Goal: Information Seeking & Learning: Find specific fact

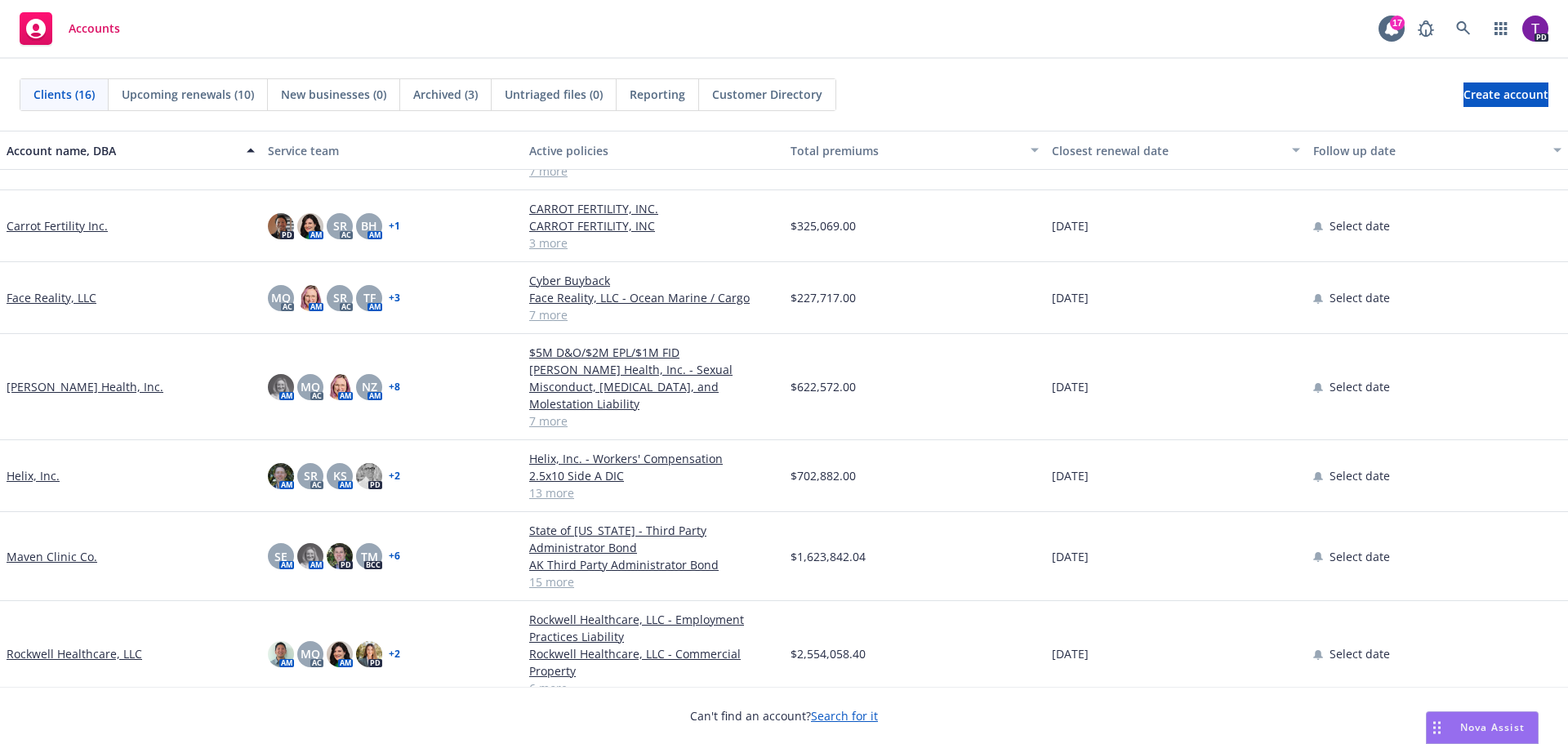
scroll to position [245, 0]
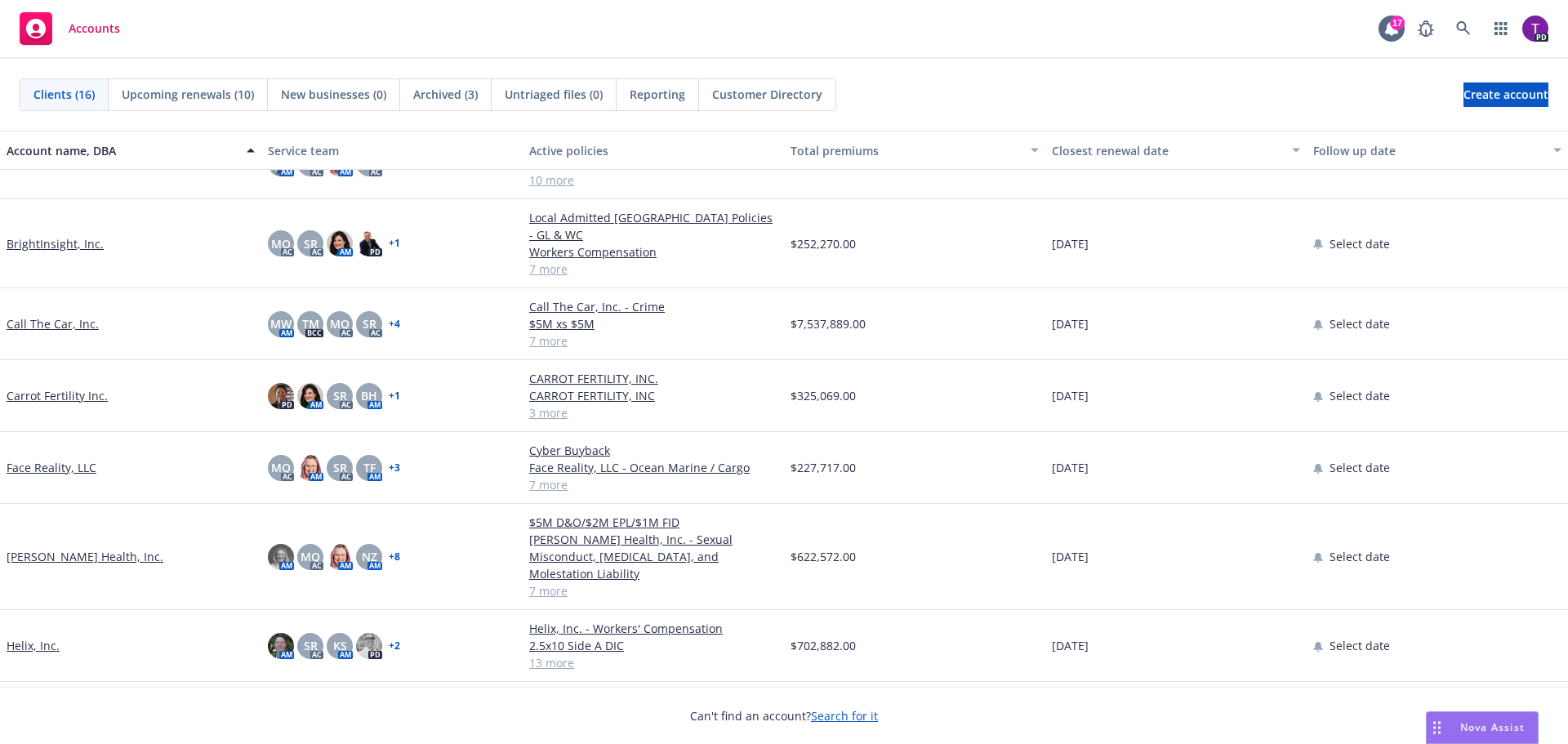
click at [1498, 723] on span "Nova Assist" at bounding box center [1493, 727] width 65 height 14
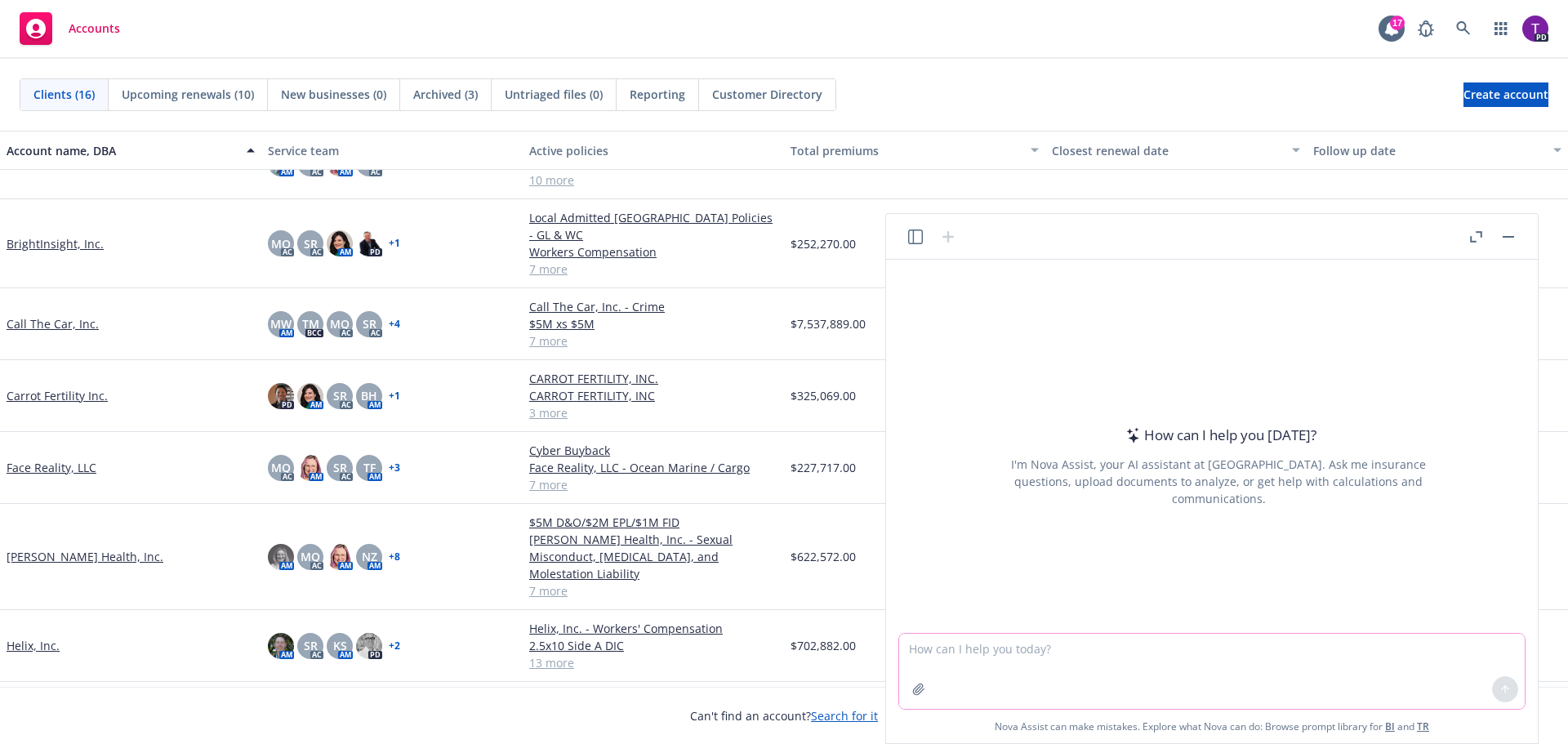
click at [1130, 658] on textarea at bounding box center [1211, 672] width 626 height 75
type textarea "Does general liability include independent contractor's coverage?"
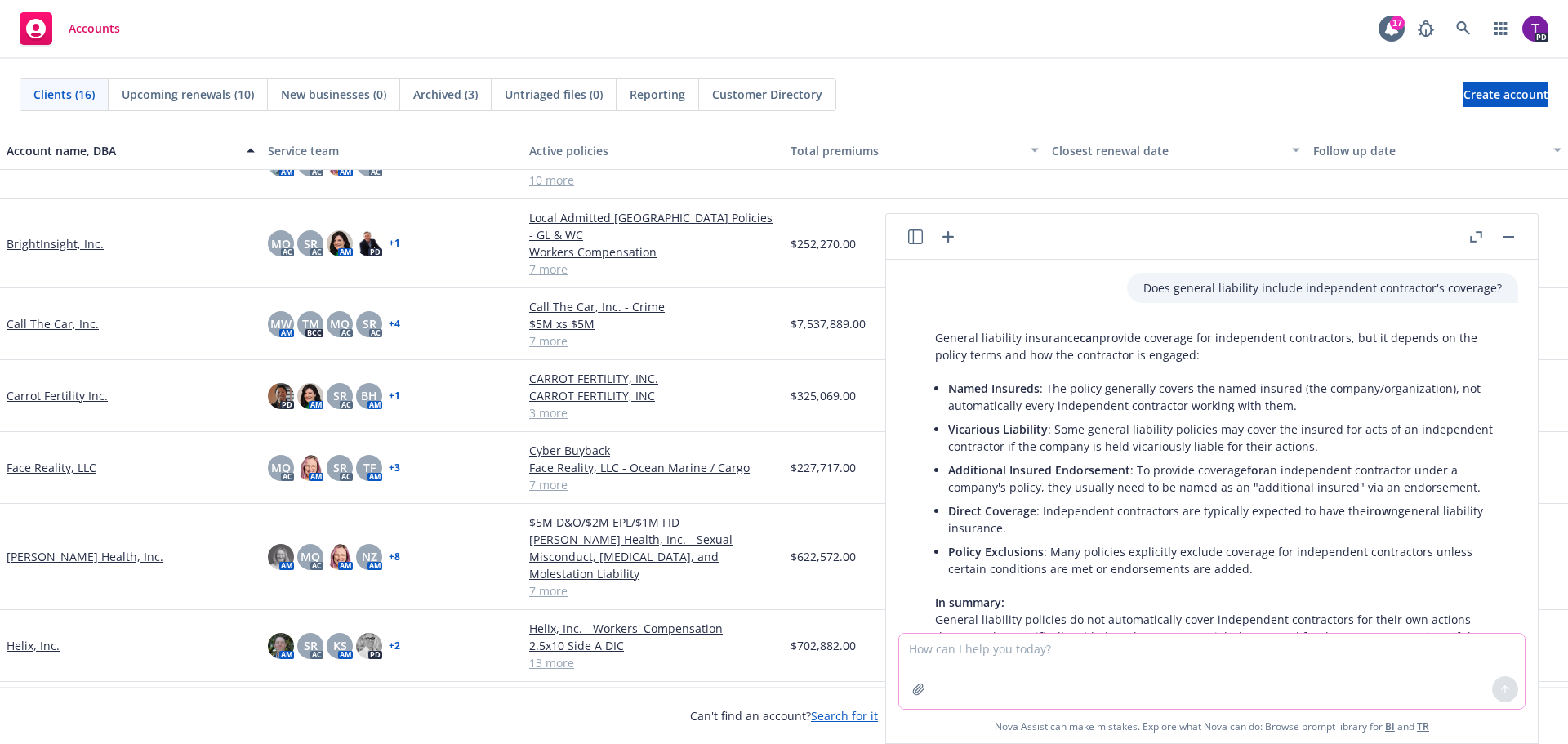
scroll to position [139, 0]
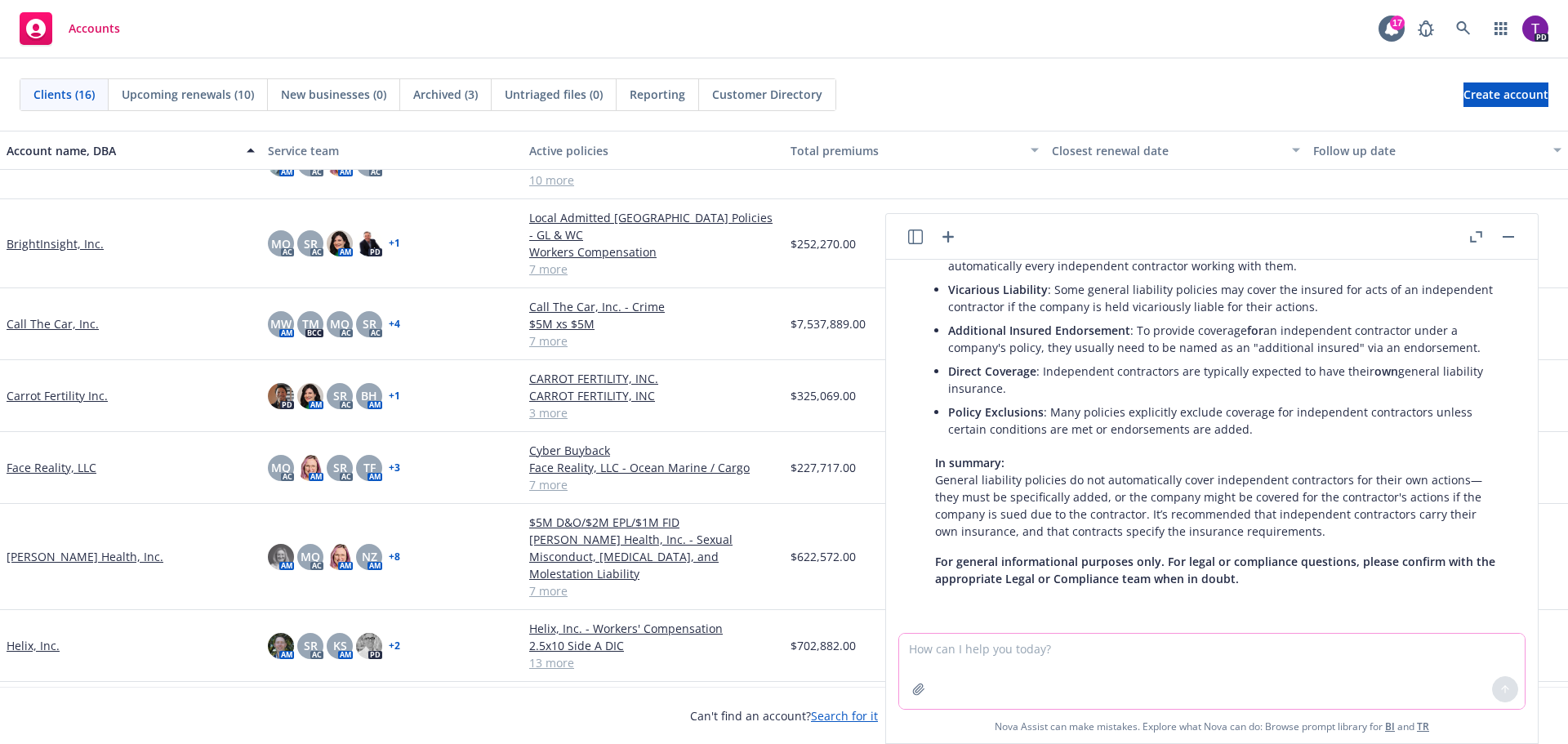
click at [1165, 649] on textarea at bounding box center [1211, 672] width 626 height 75
type textarea "I have questions about this policy"
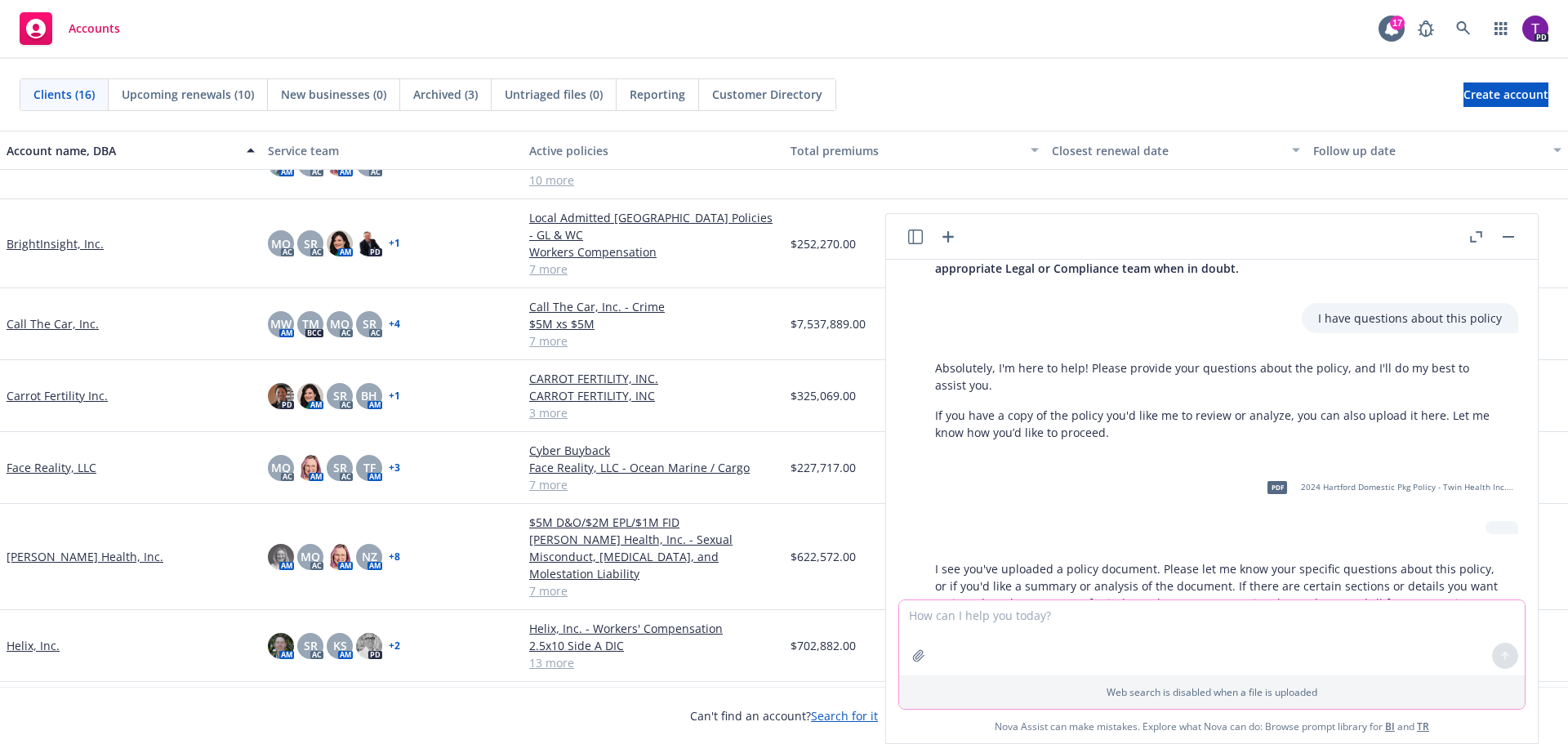
scroll to position [525, 0]
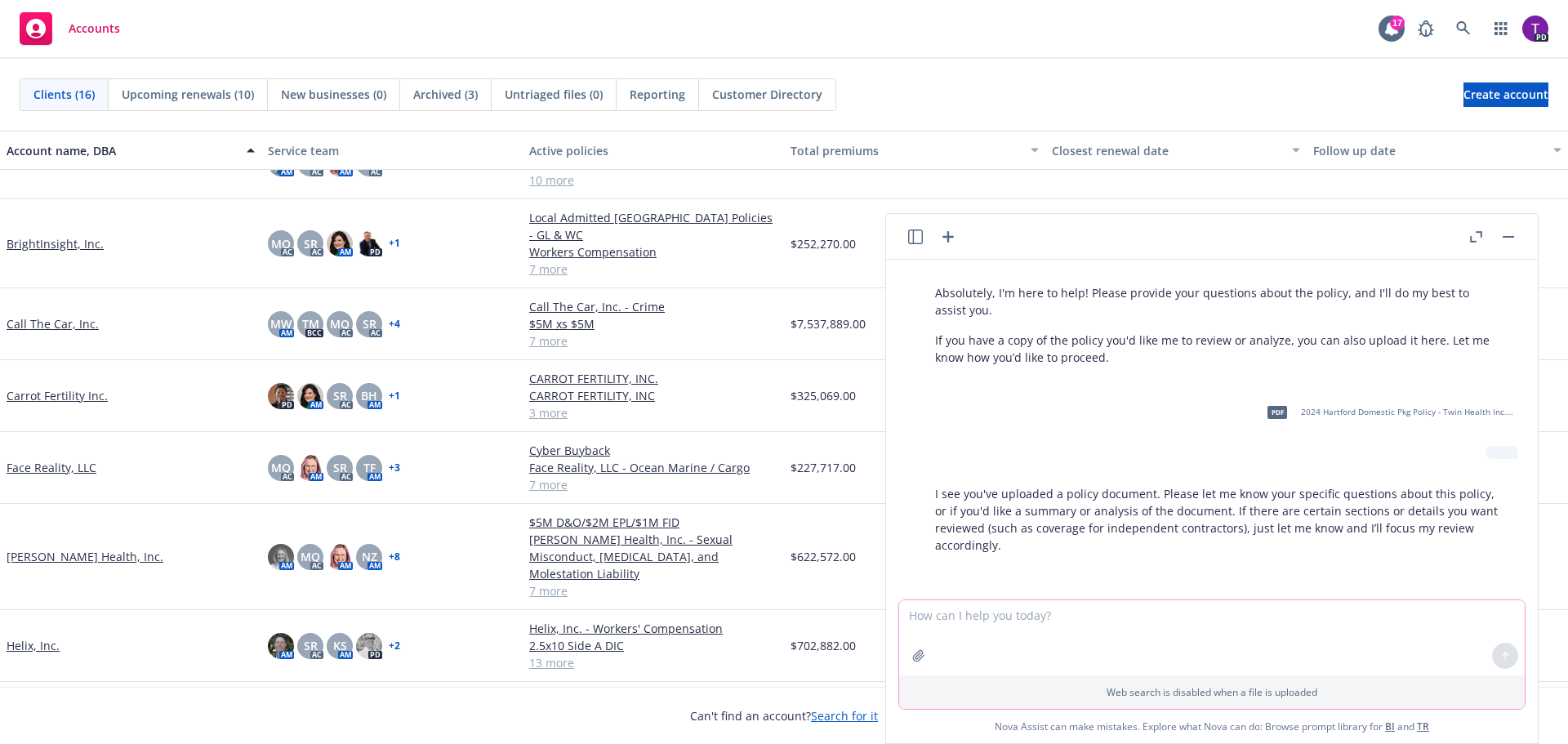
click at [1040, 627] on textarea at bounding box center [1211, 638] width 626 height 75
type textarea "Is there broad form property coverage under the general liability coverage part?"
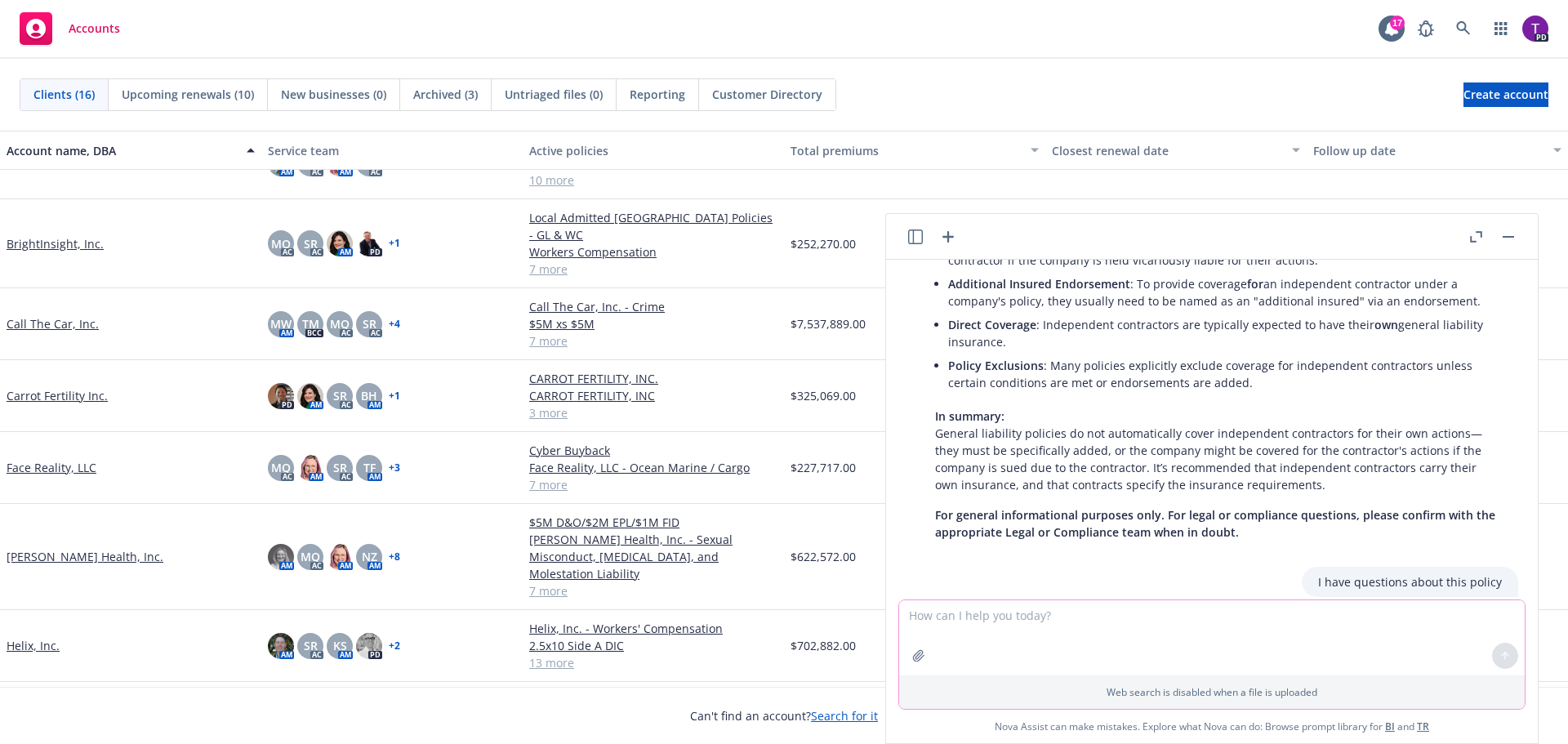
scroll to position [595, 0]
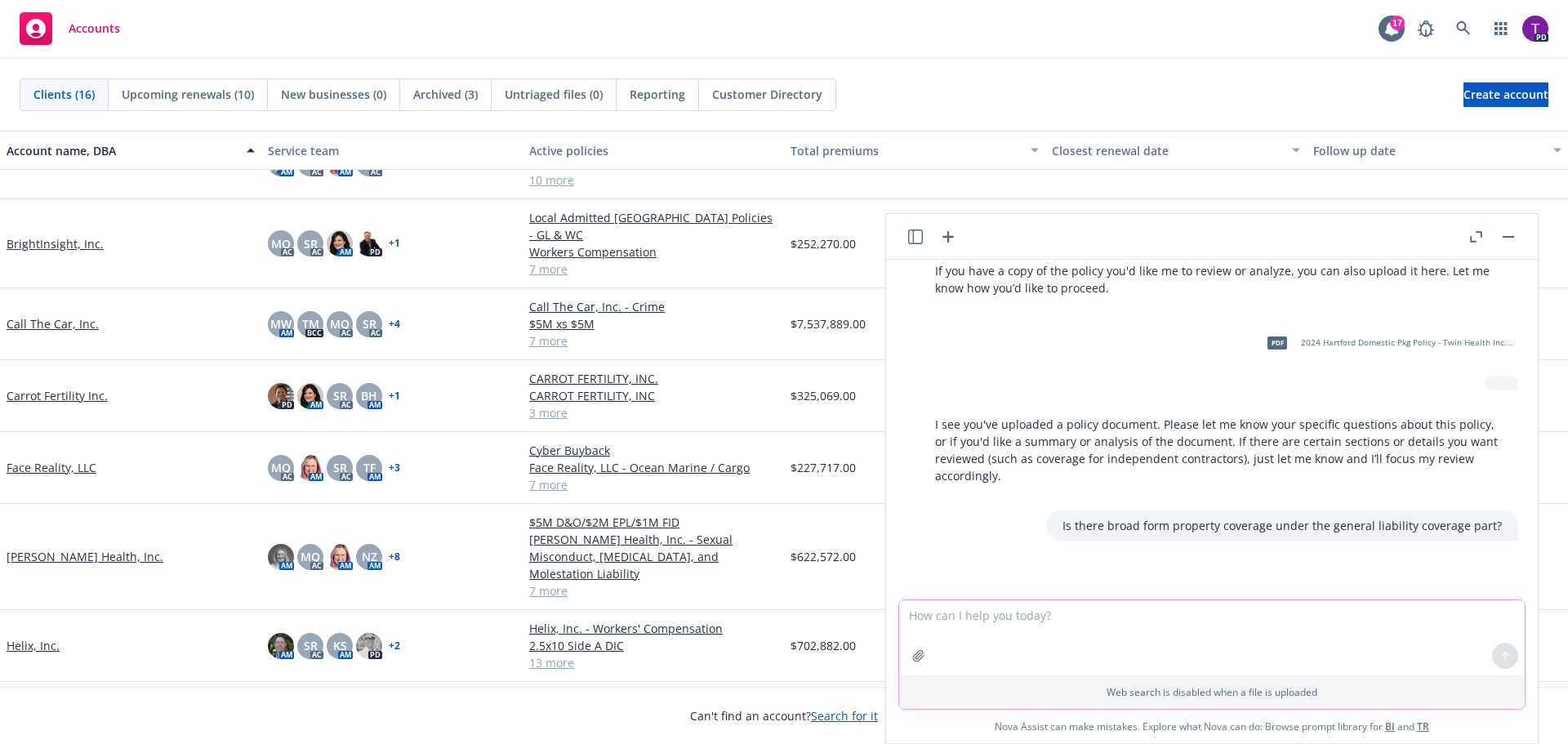
click at [1055, 620] on textarea at bounding box center [1211, 638] width 626 height 75
click at [1179, 636] on textarea at bounding box center [1211, 638] width 626 height 75
type textarea "is there broad form contractual liability coverage ?"
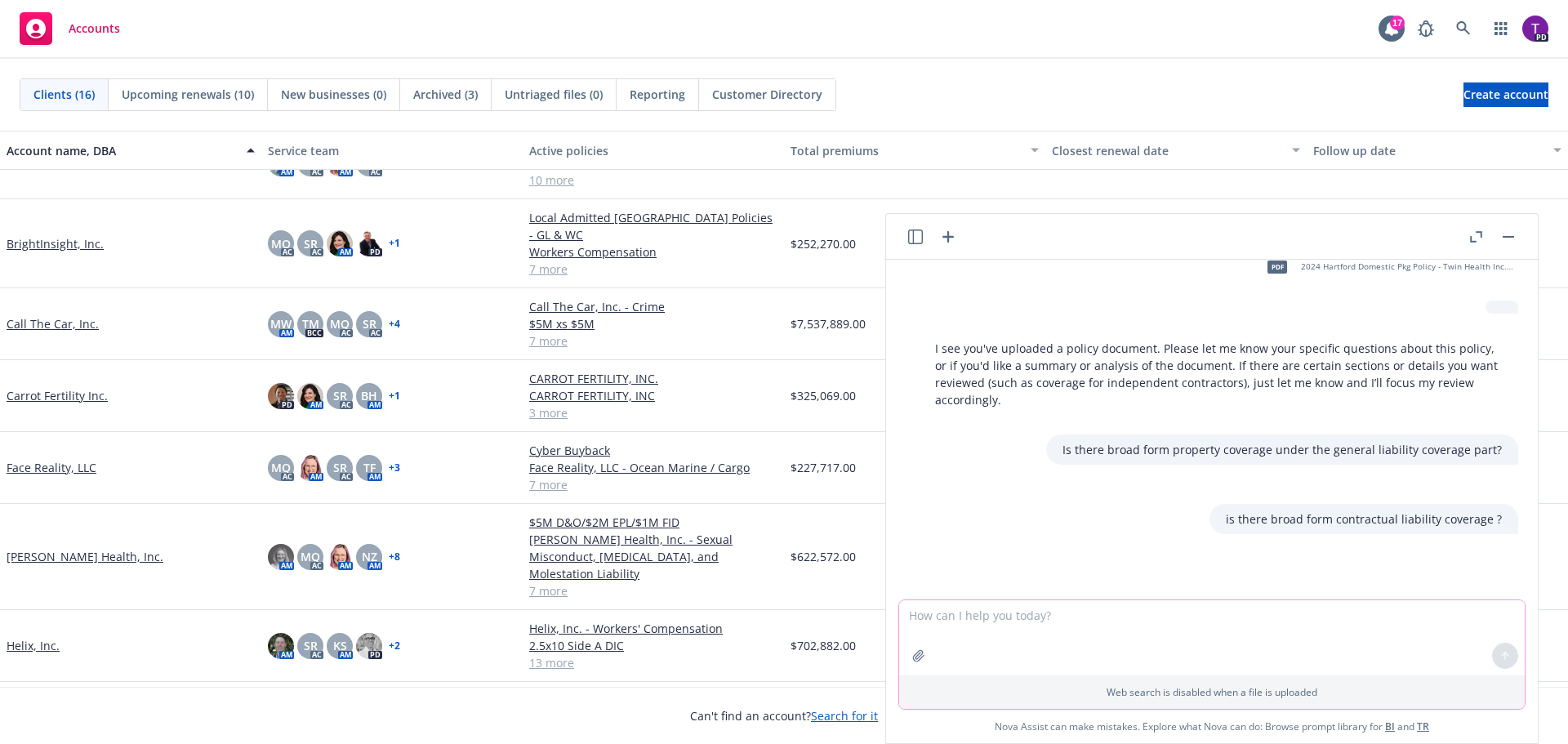
scroll to position [712, 0]
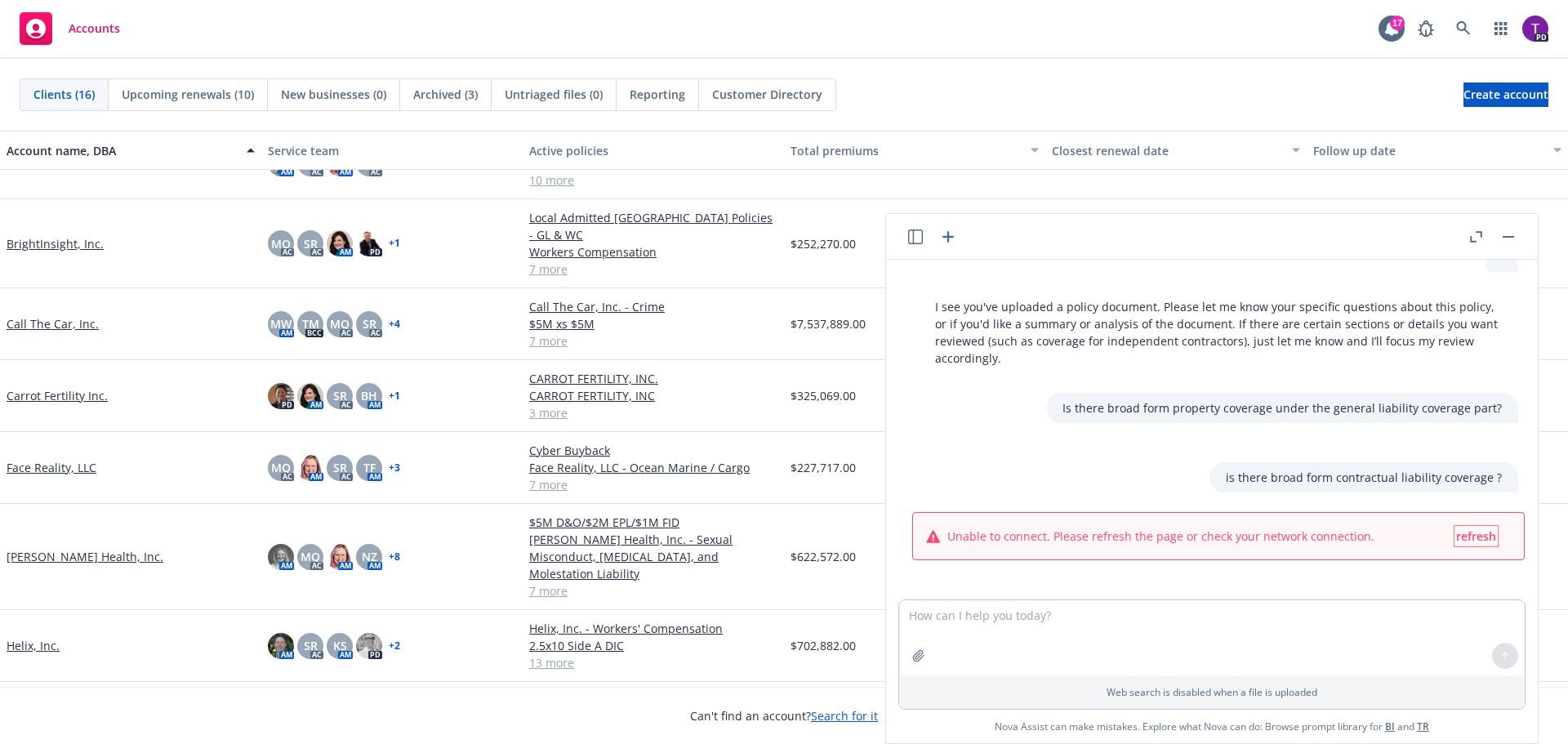
click at [1468, 534] on span "refresh" at bounding box center [1476, 536] width 40 height 16
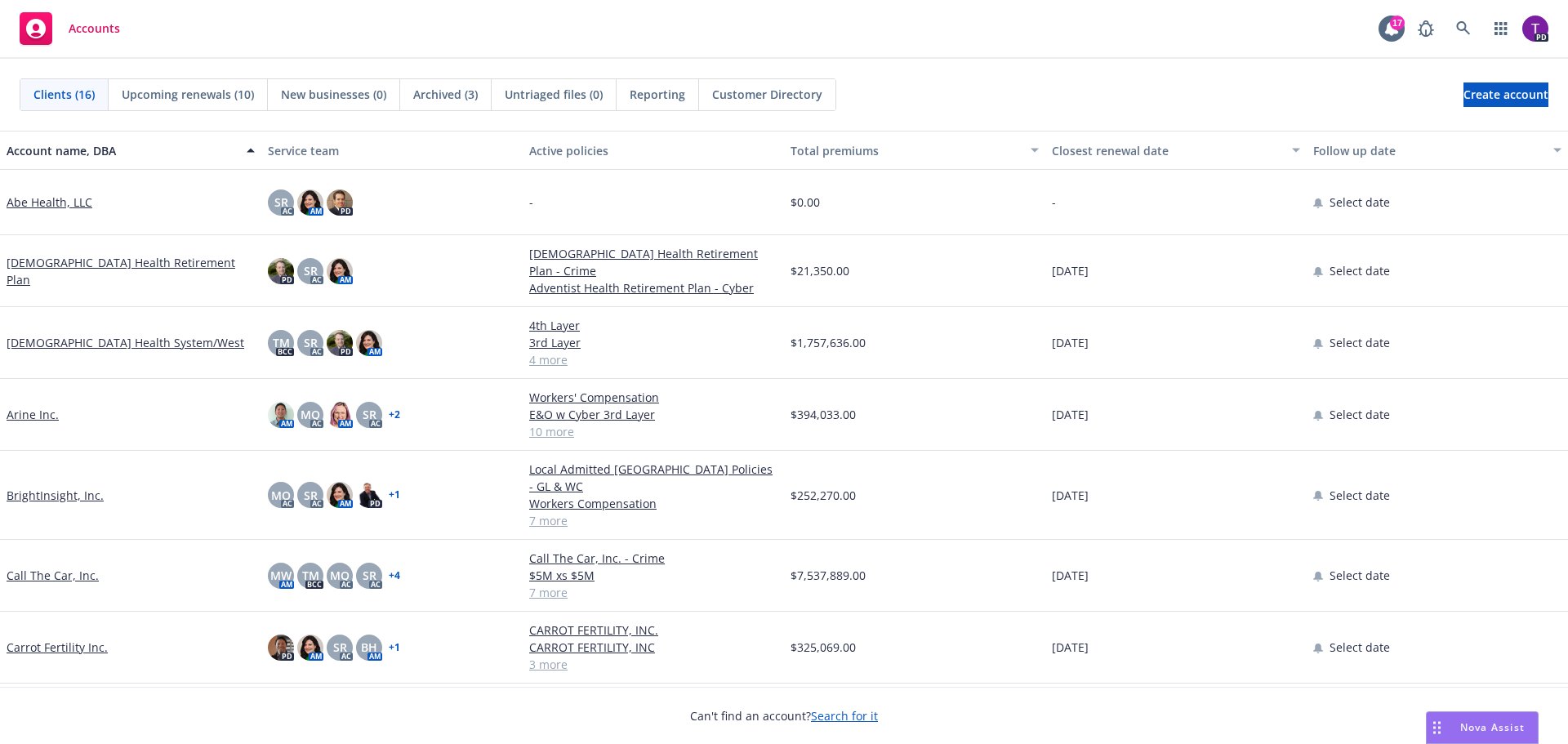
click at [1496, 725] on span "Nova Assist" at bounding box center [1493, 727] width 65 height 14
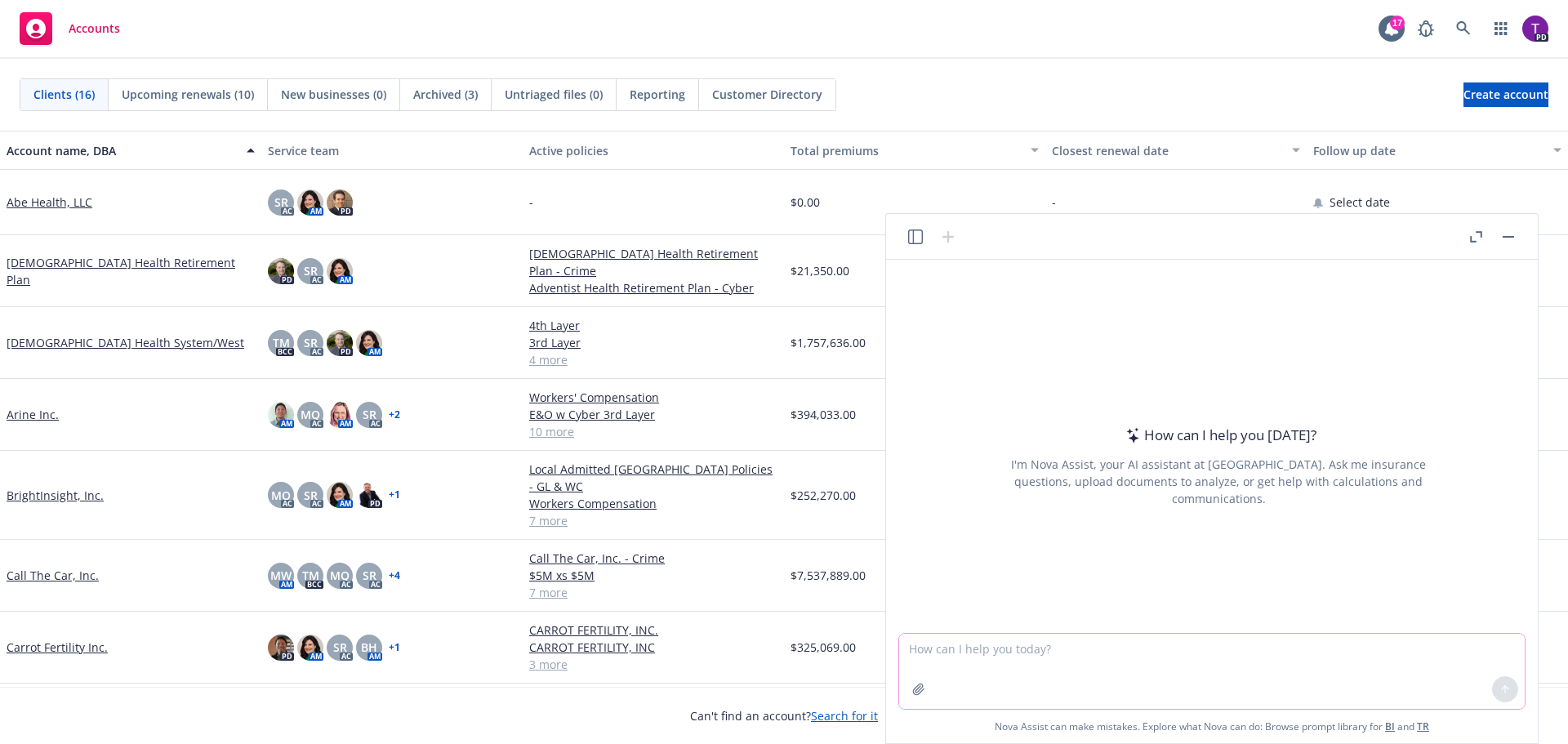
click at [1061, 651] on textarea at bounding box center [1211, 672] width 626 height 75
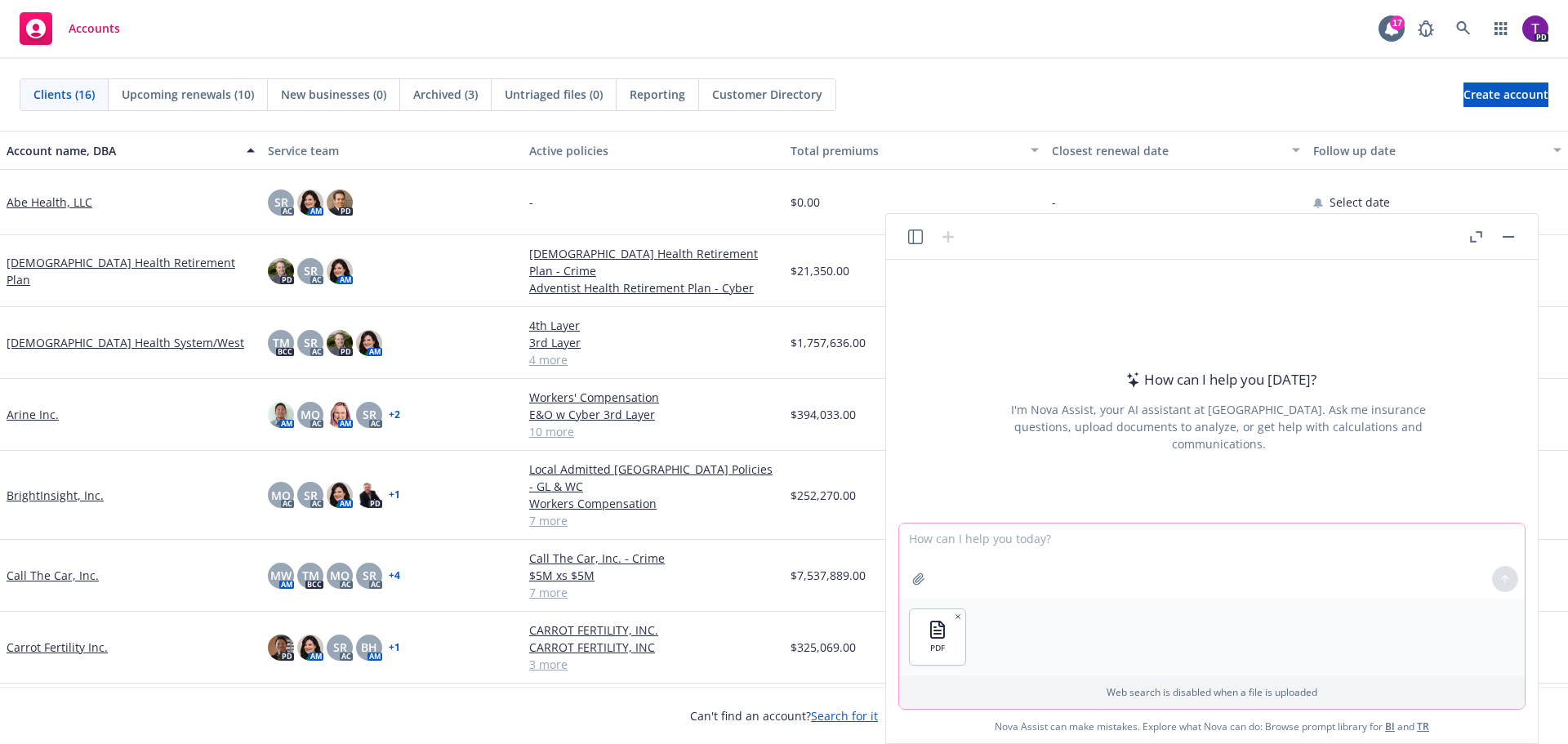
click at [1101, 564] on textarea at bounding box center [1211, 561] width 626 height 75
click at [1092, 545] on textarea at bounding box center [1211, 561] width 626 height 75
click at [971, 543] on textarea at bounding box center [1211, 561] width 626 height 75
type textarea "Is there an employee exclusion under personal injury coverage?"
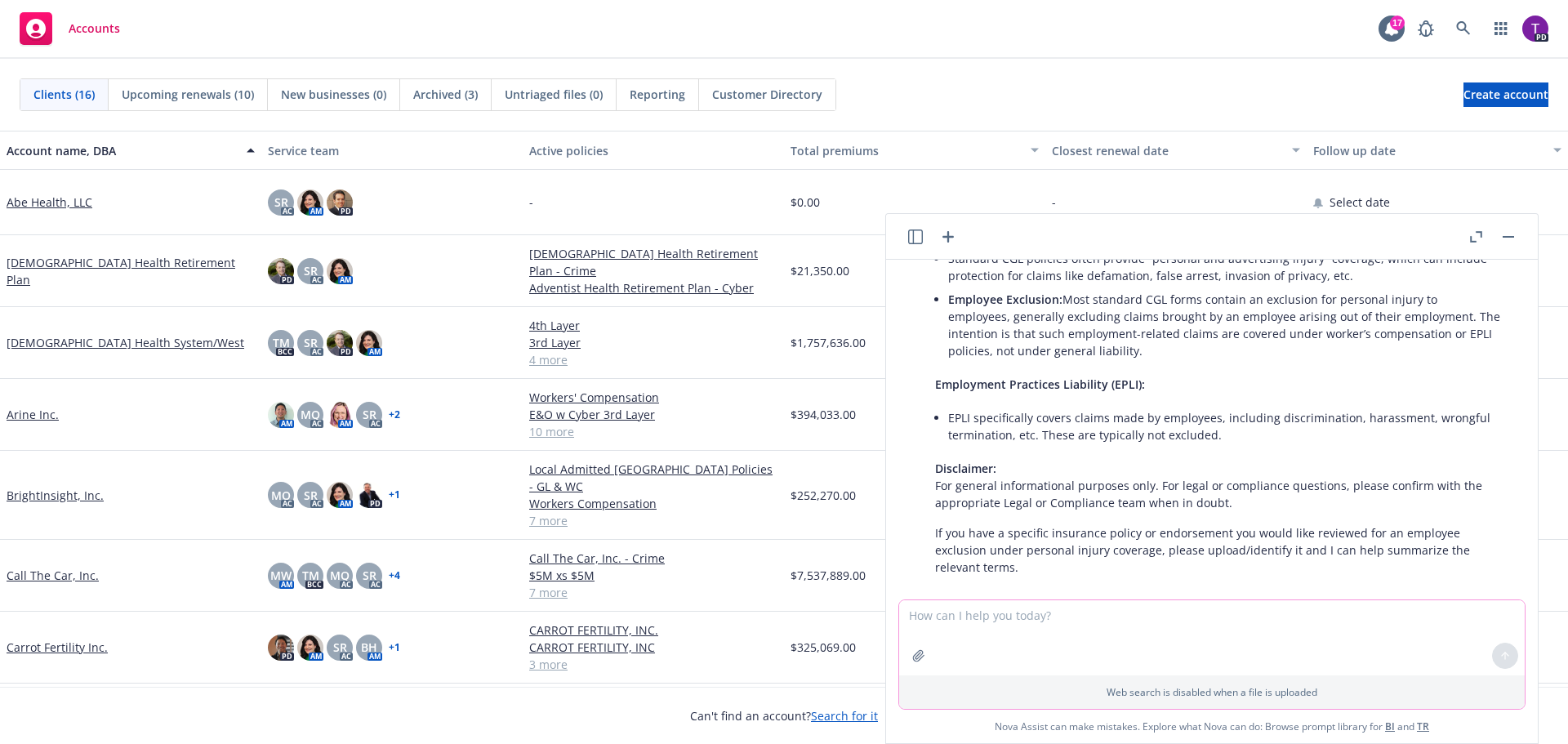
scroll to position [253, 0]
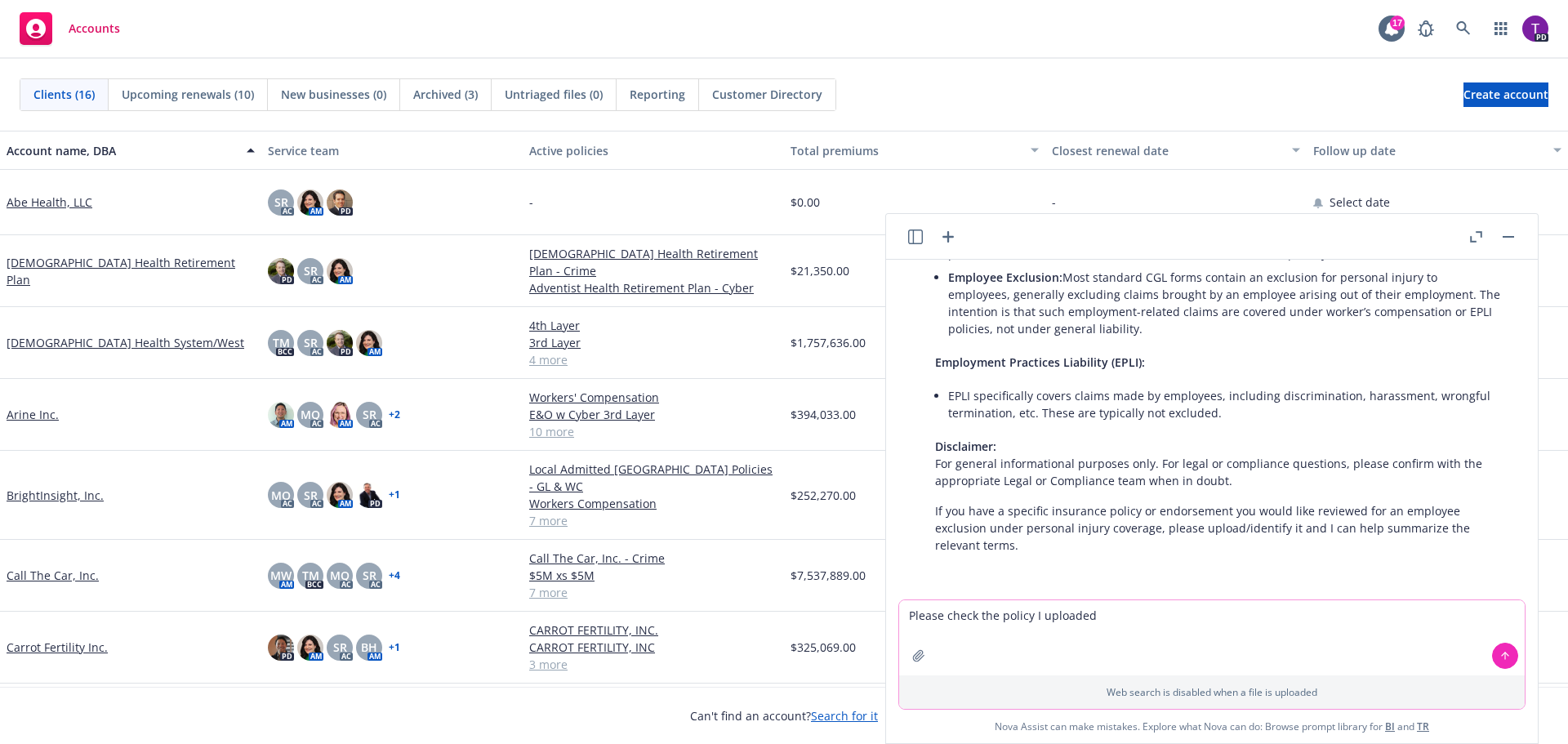
type textarea "Please check the policy I uploaded"
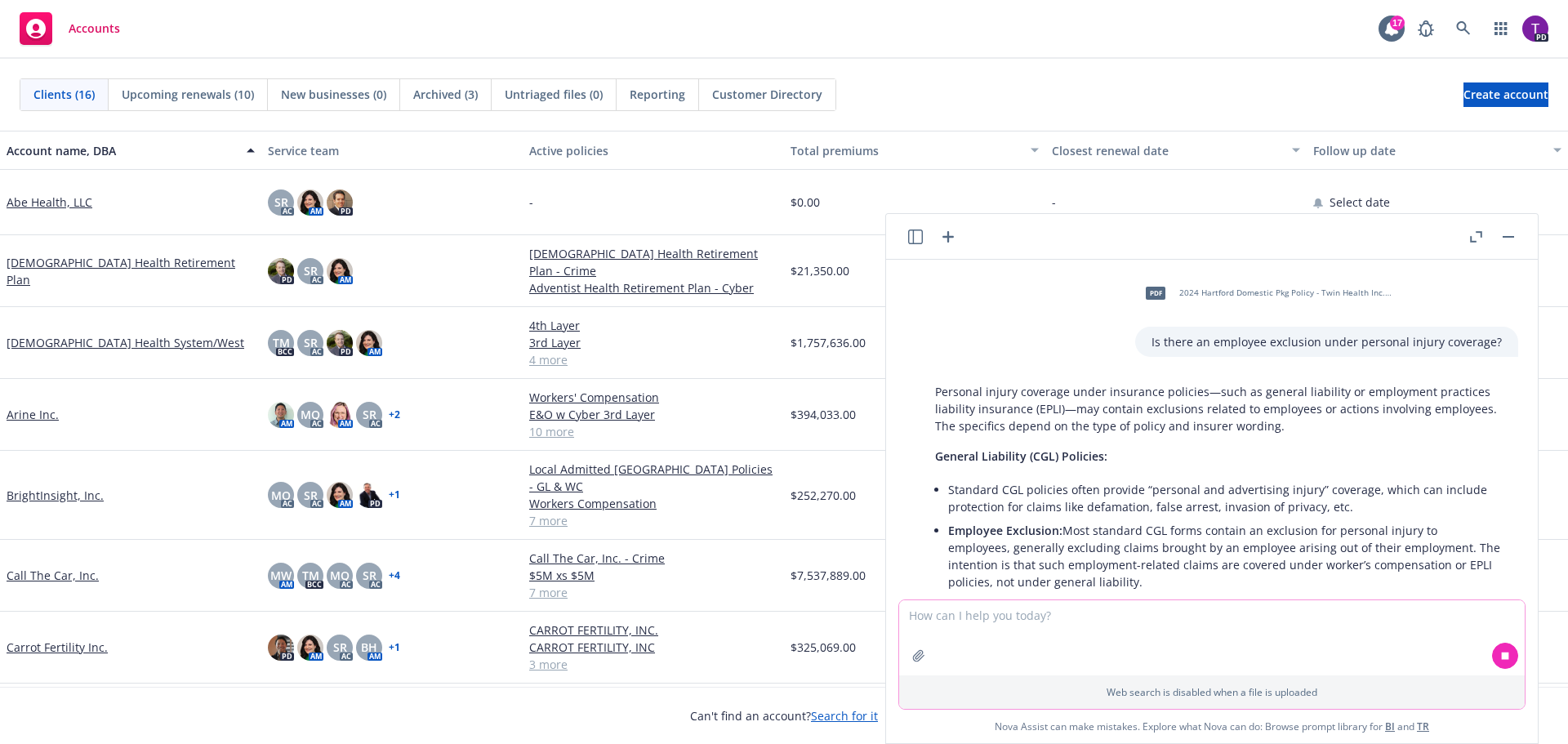
scroll to position [322, 0]
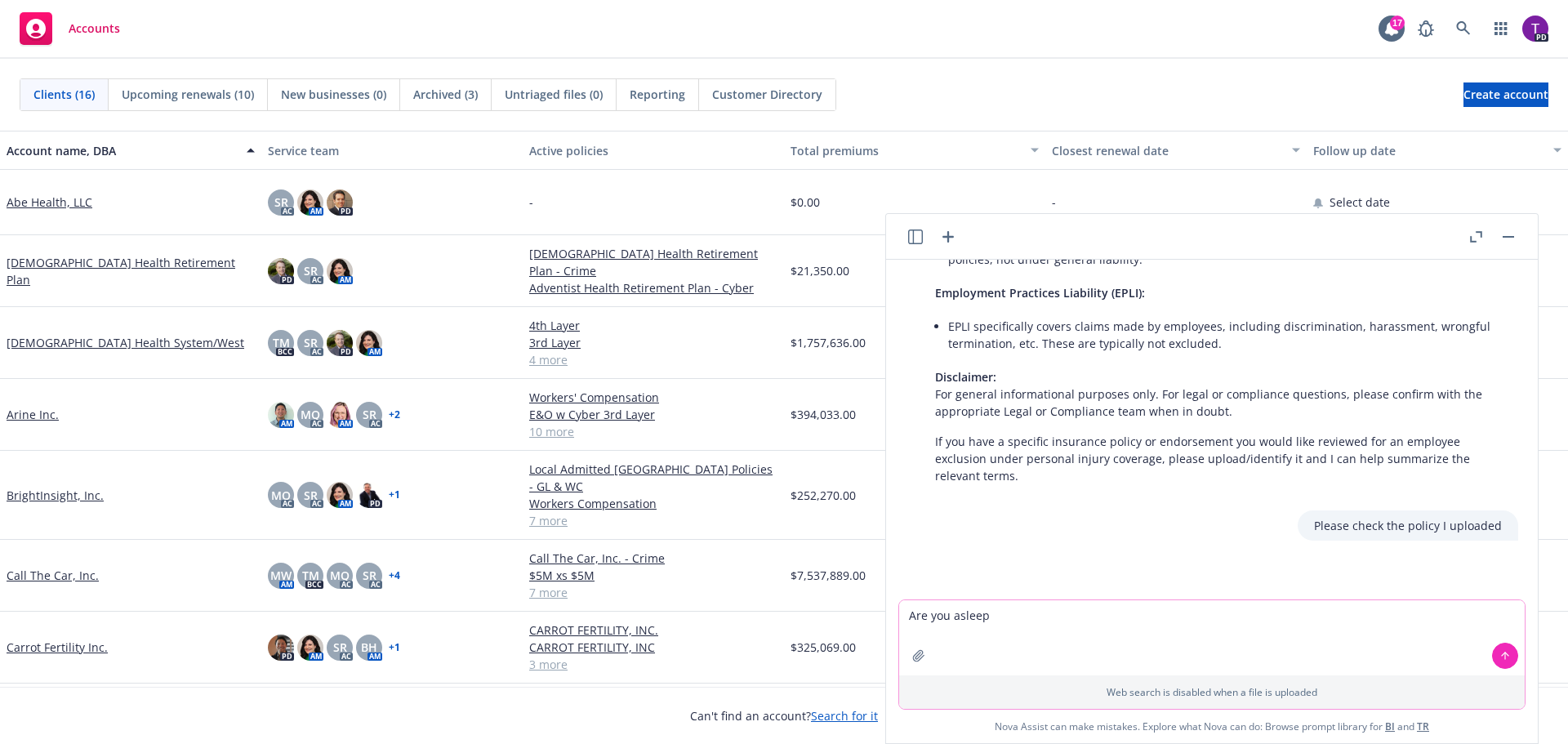
type textarea "Are you asleep?"
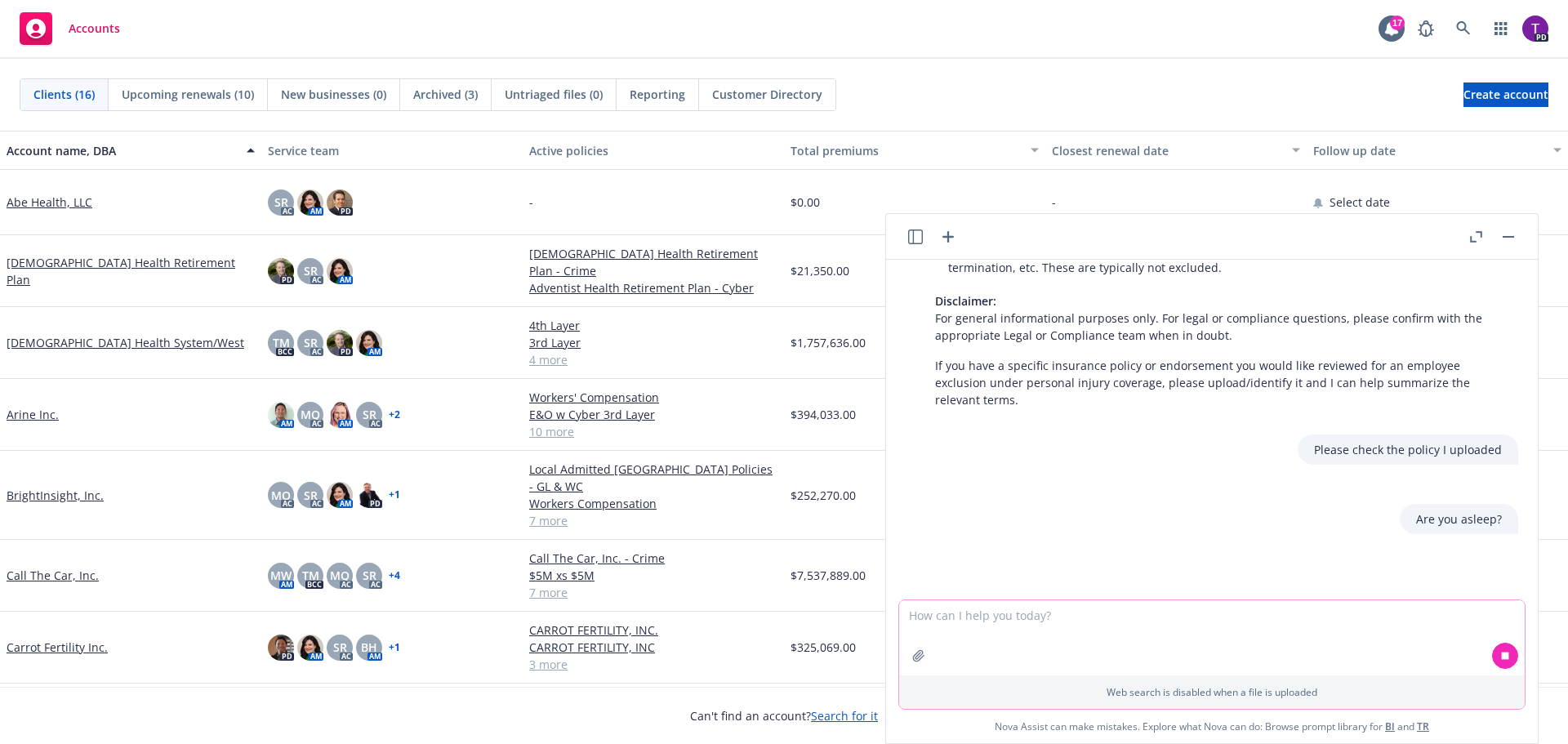
scroll to position [440, 0]
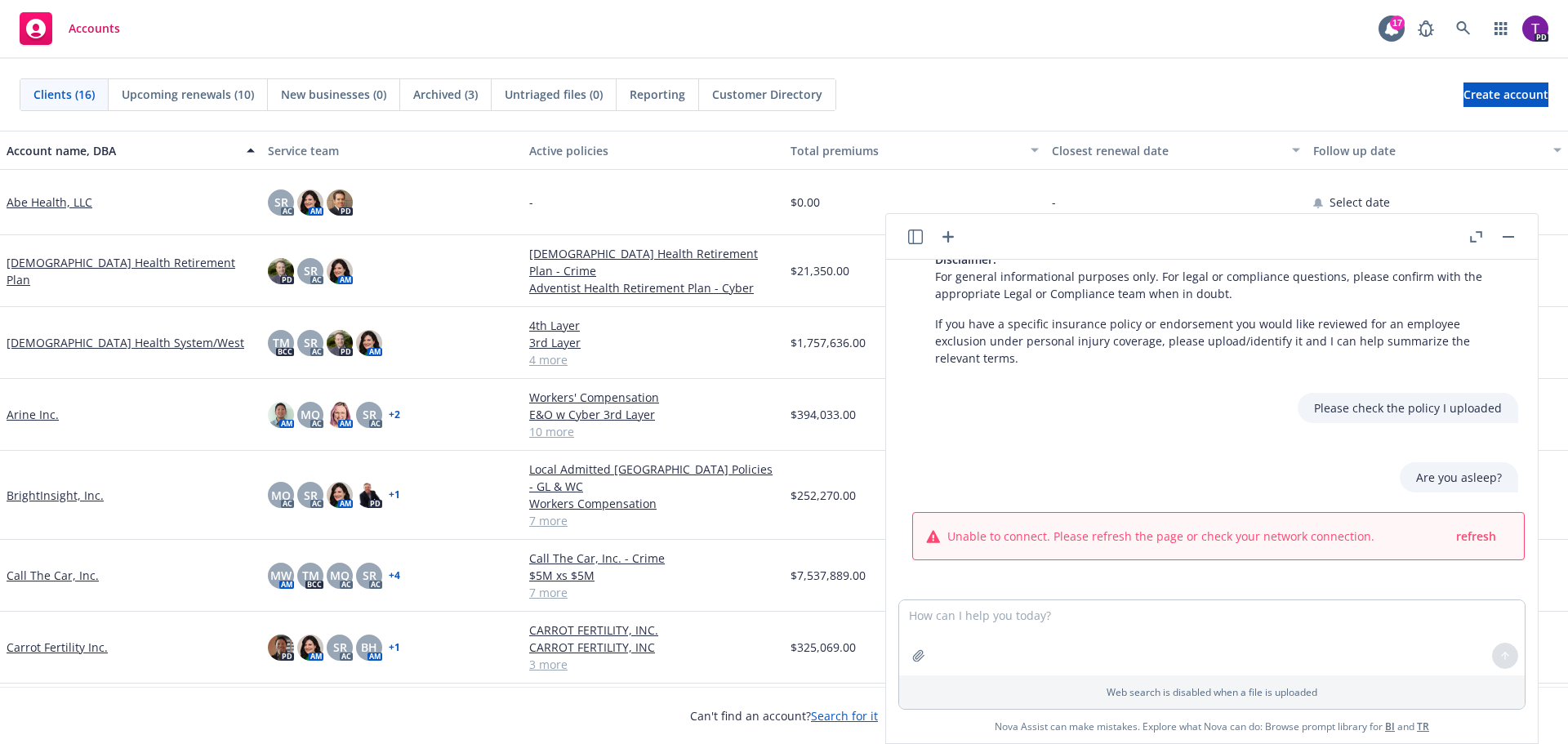
click at [1505, 235] on button "button" at bounding box center [1508, 237] width 20 height 20
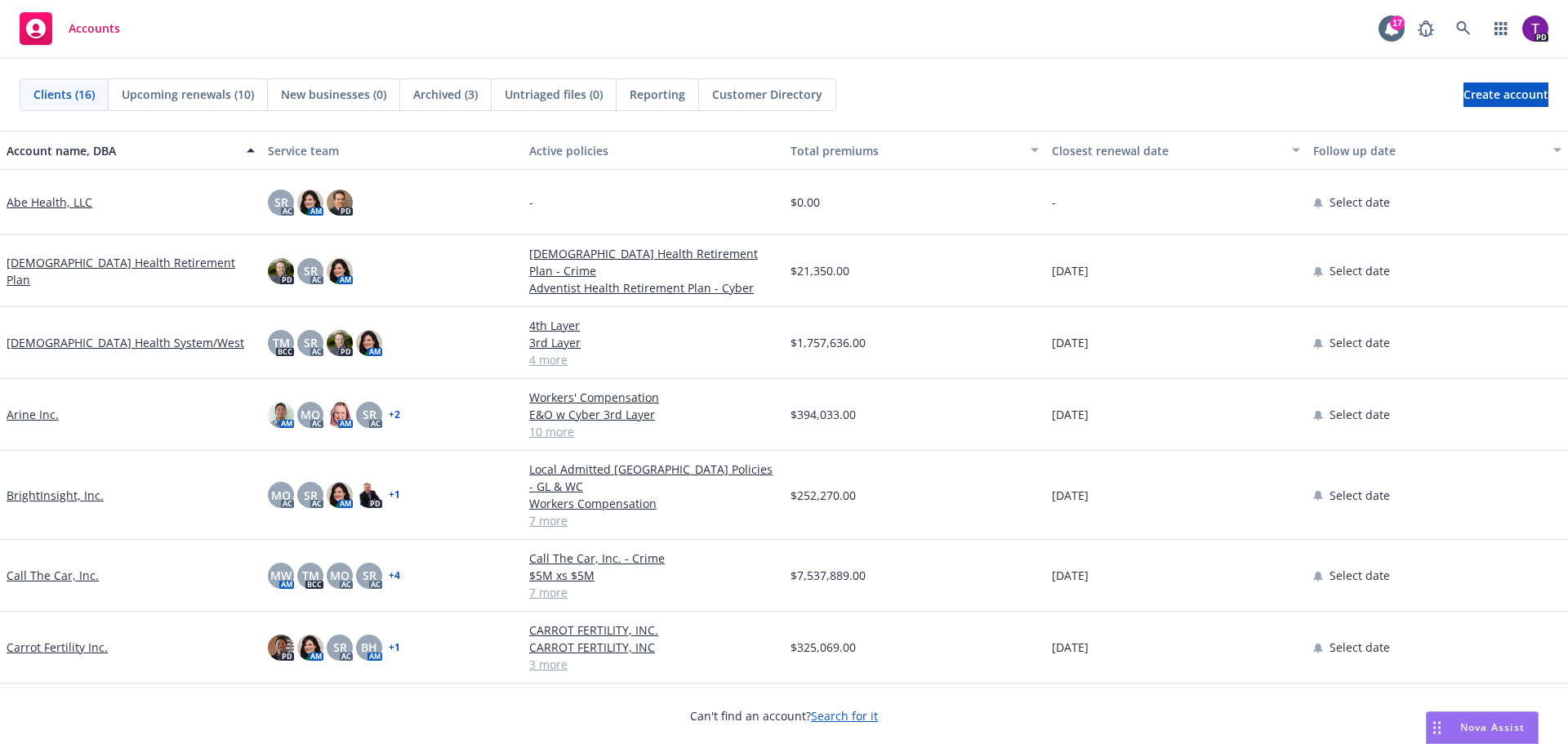
click at [1484, 738] on div "Nova Assist" at bounding box center [1482, 728] width 111 height 31
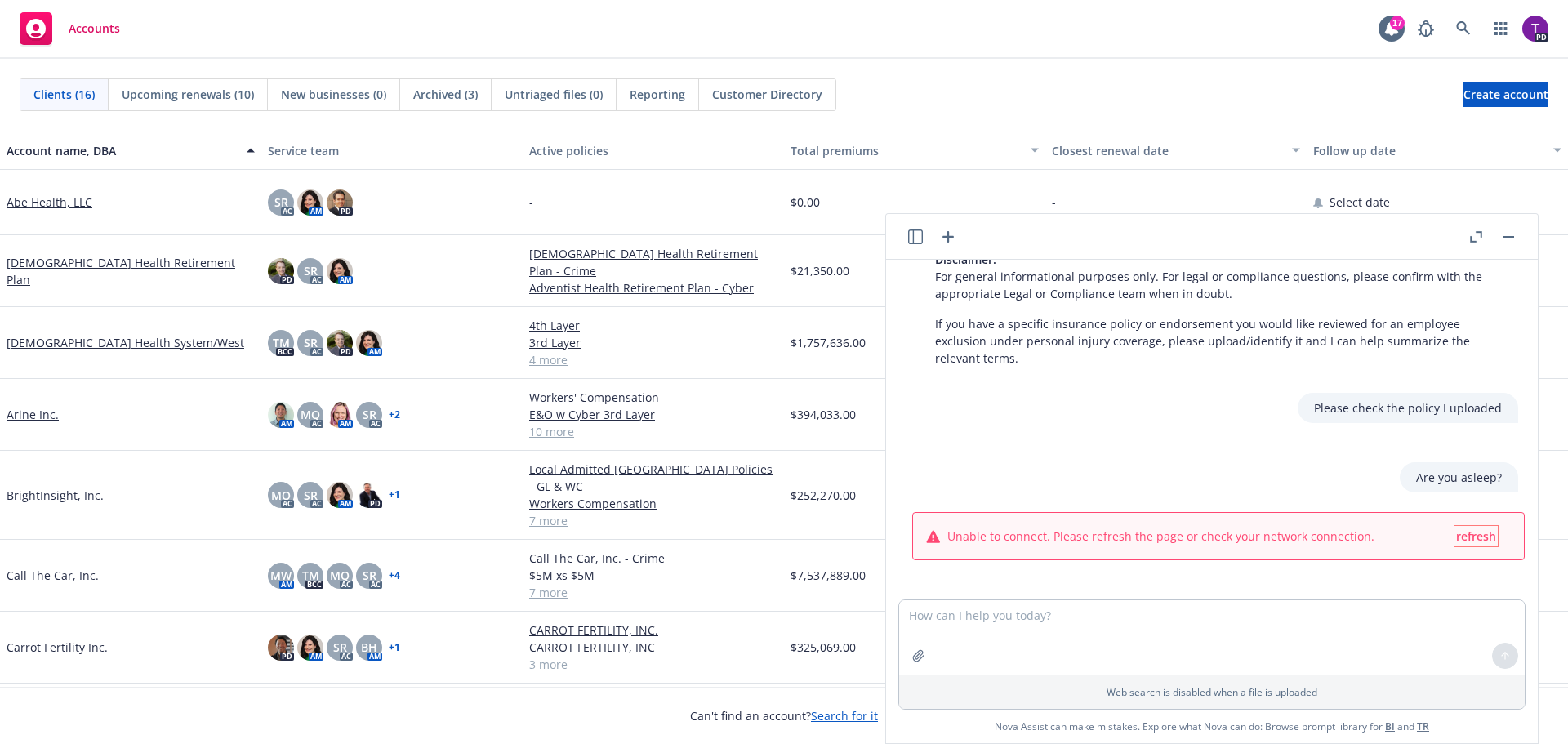
click at [1456, 532] on span "refresh" at bounding box center [1476, 536] width 40 height 16
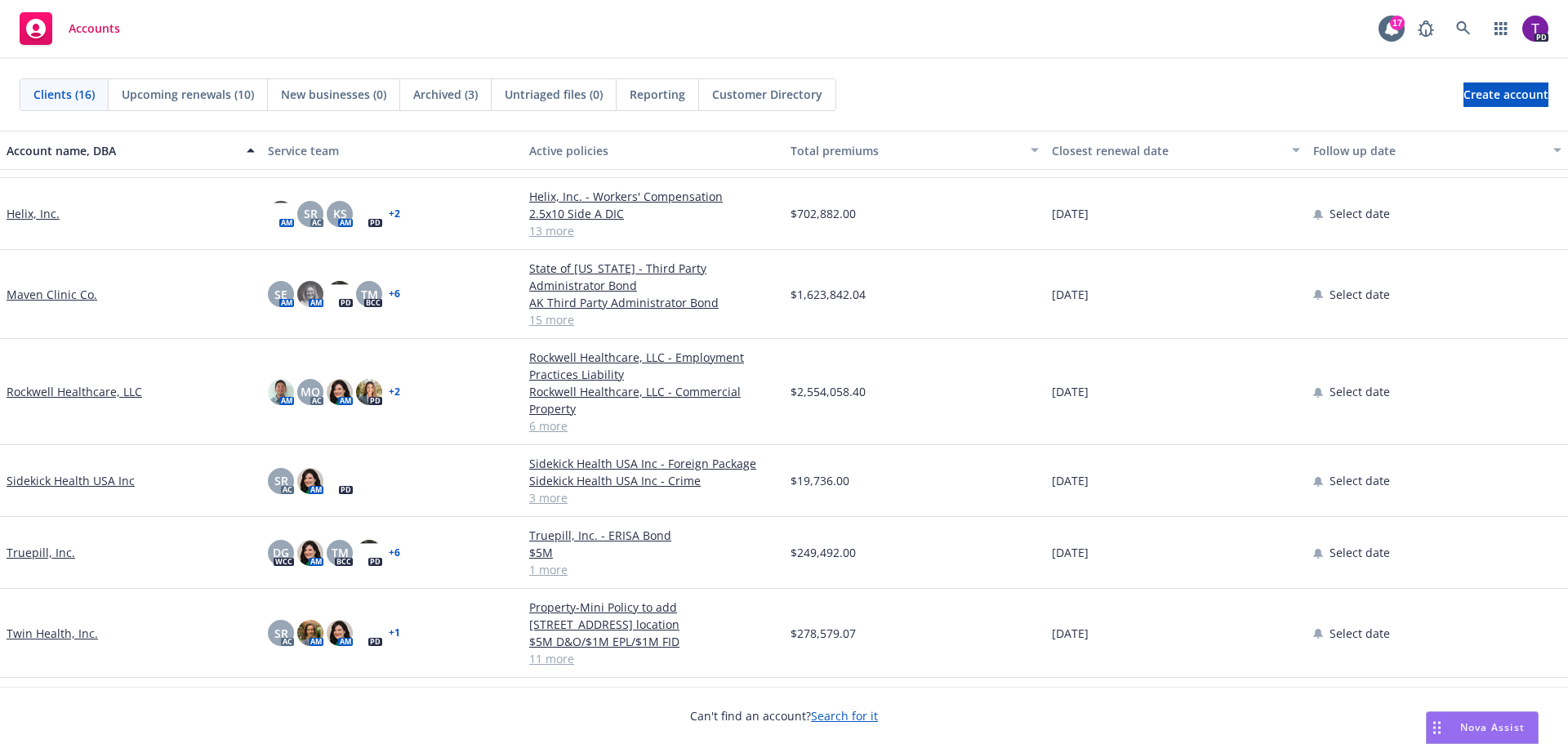
scroll to position [643, 0]
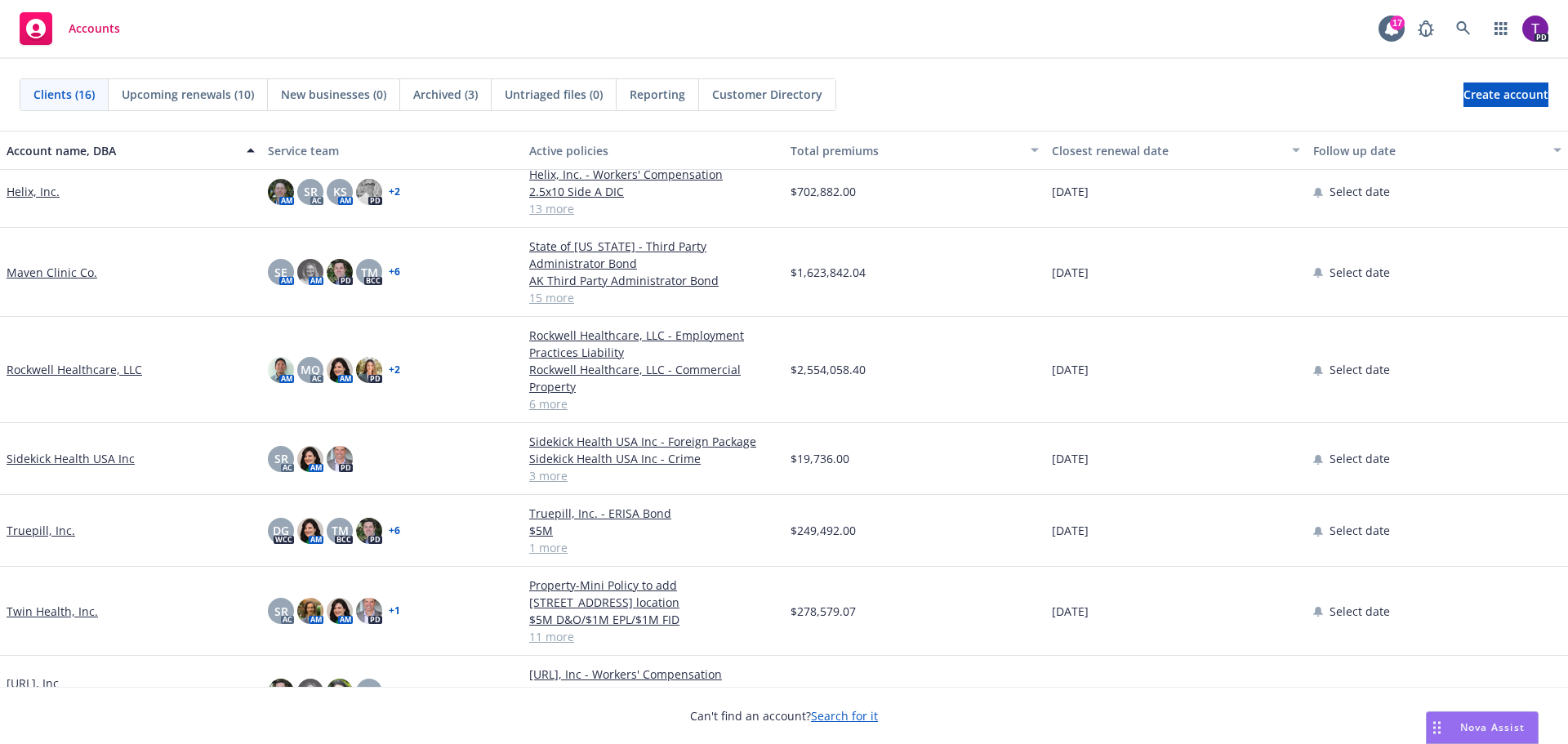
click at [52, 603] on link "Twin Health, Inc." at bounding box center [52, 611] width 92 height 17
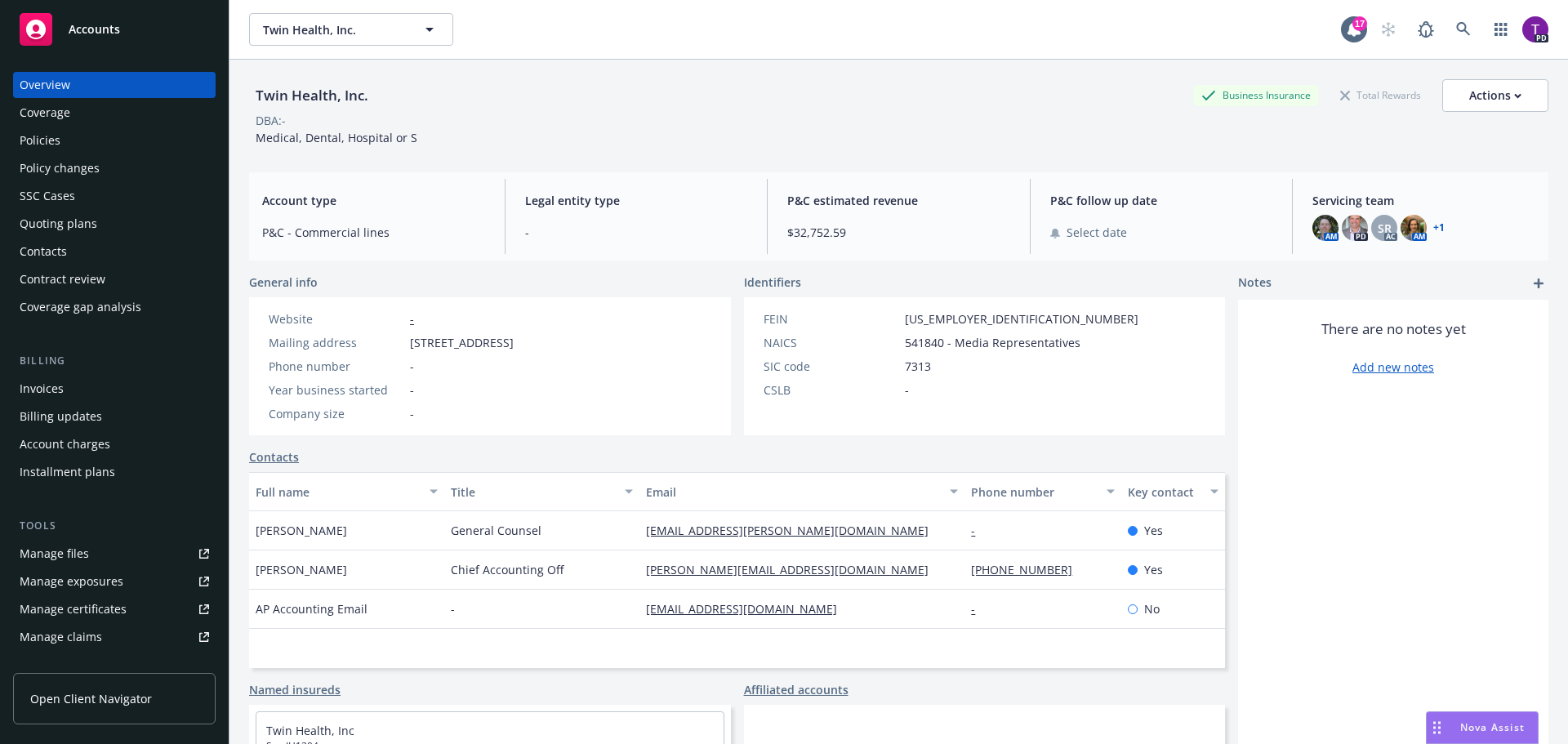
click at [1470, 723] on span "Nova Assist" at bounding box center [1493, 727] width 65 height 14
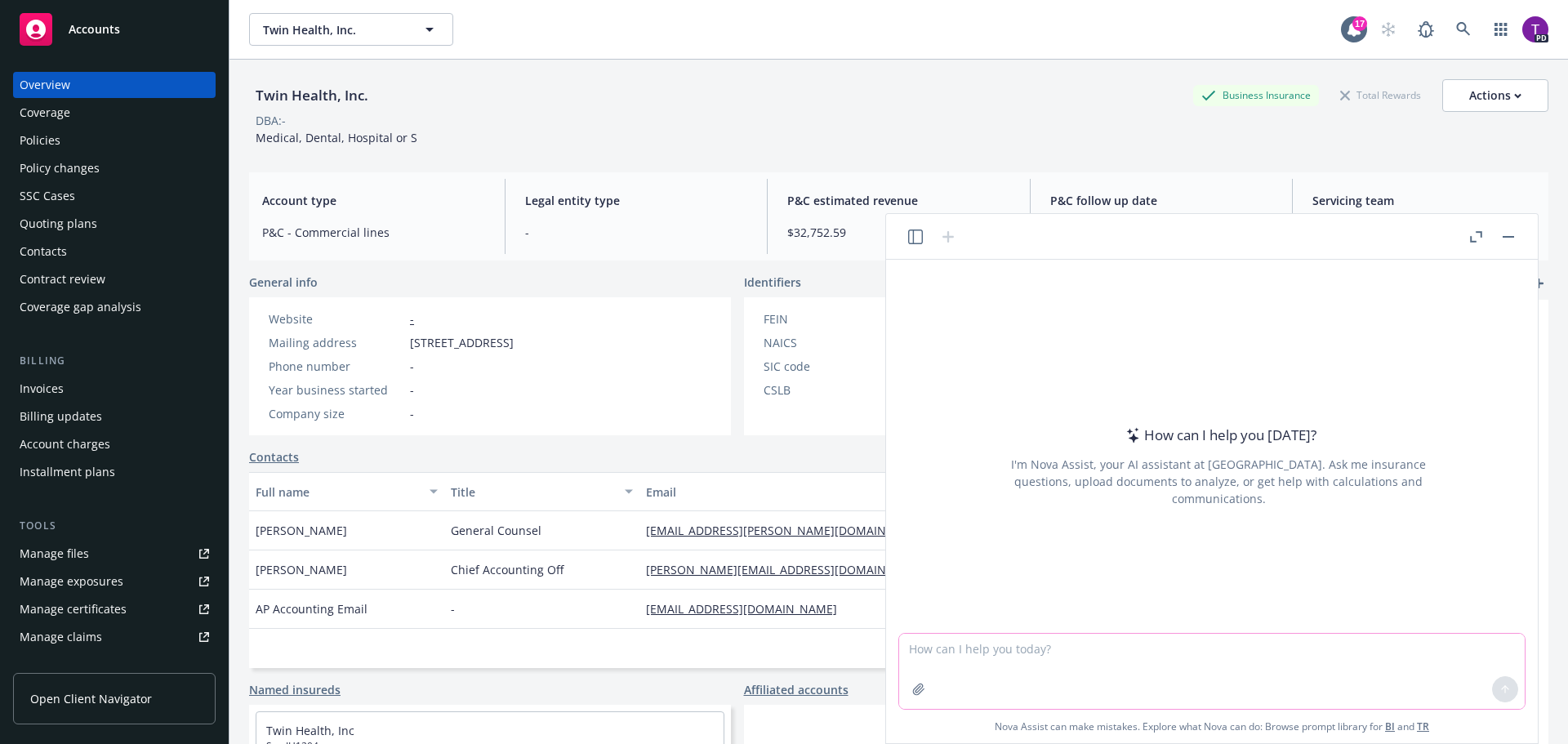
click at [1203, 664] on textarea at bounding box center [1211, 672] width 626 height 75
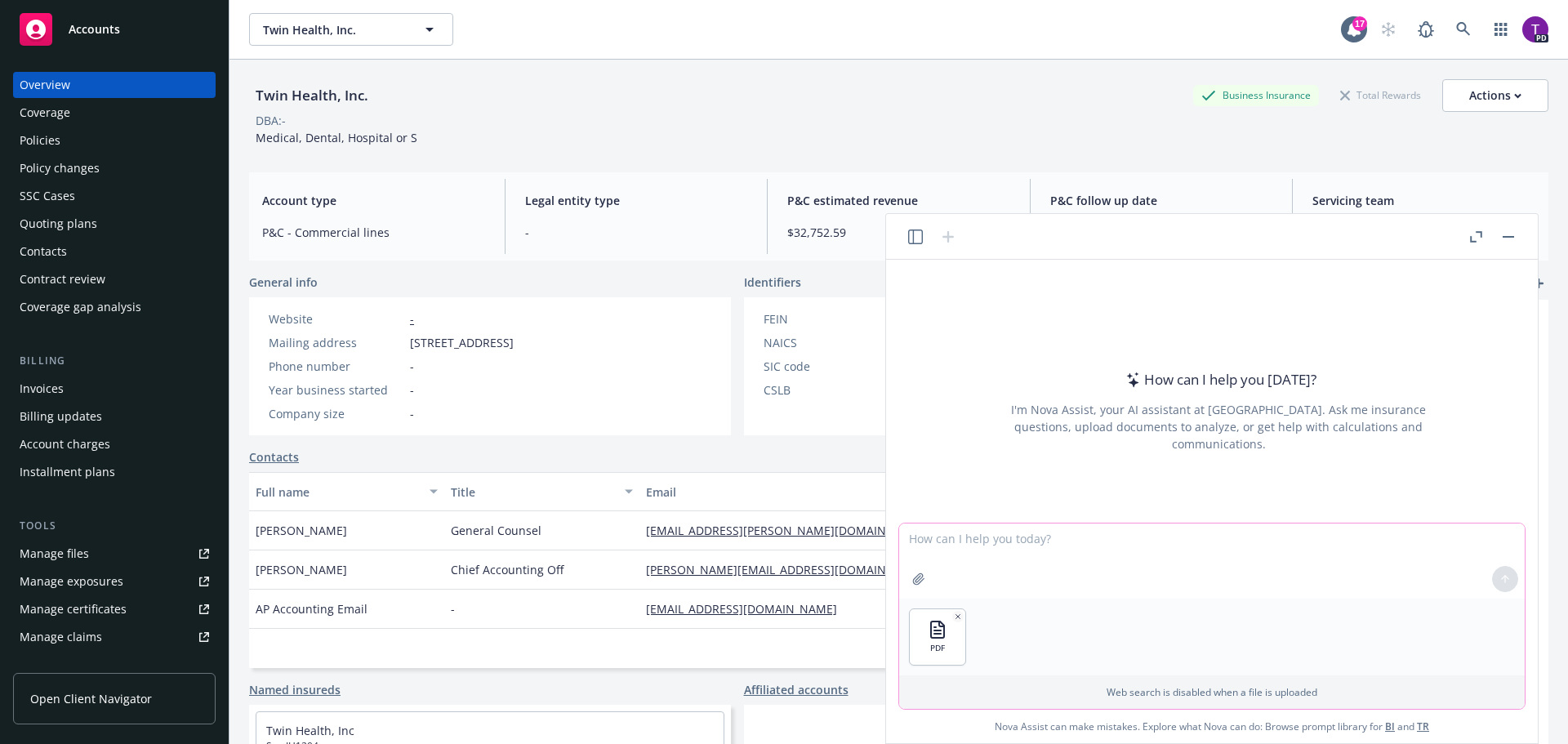
click at [1062, 550] on textarea at bounding box center [1211, 561] width 626 height 75
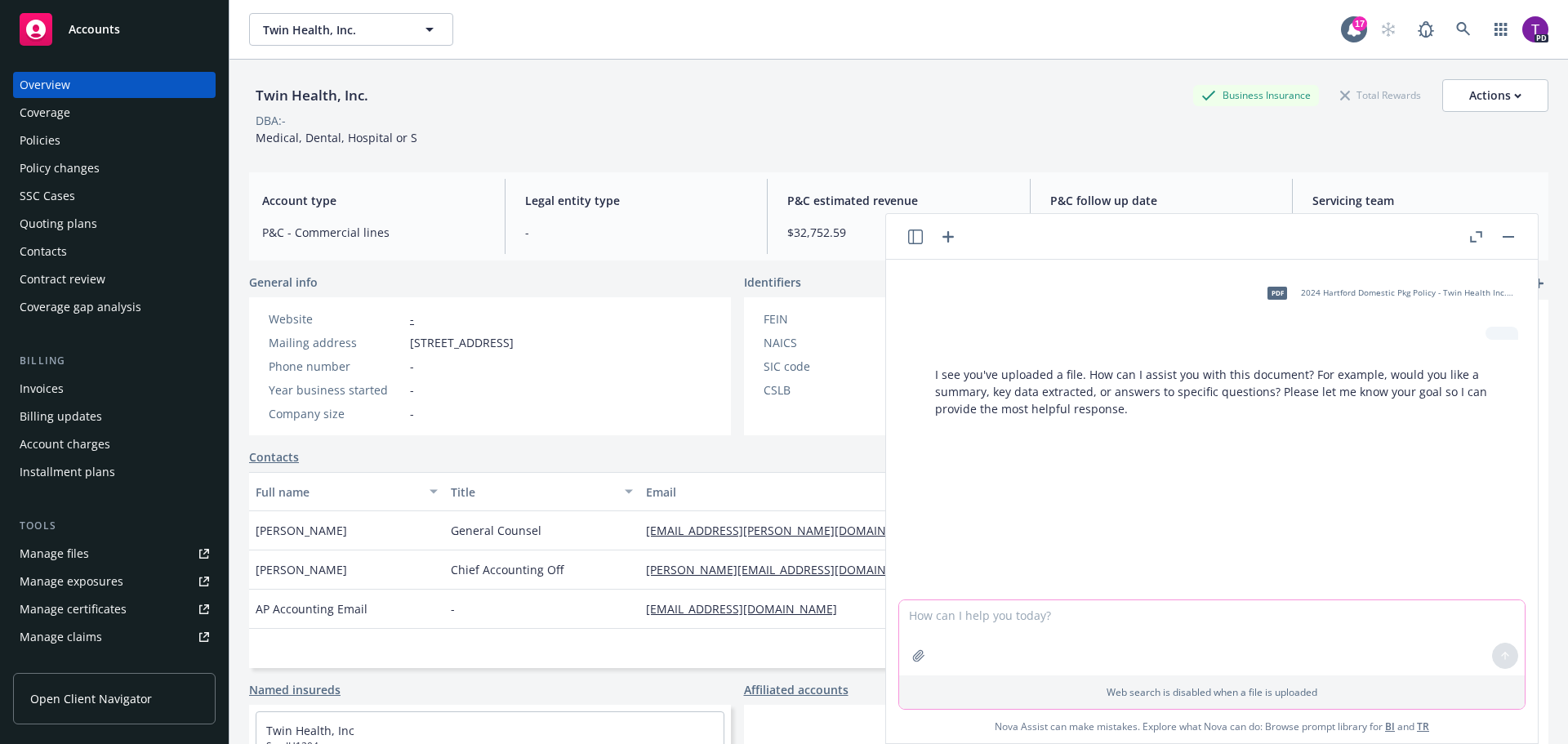
click at [996, 614] on textarea at bounding box center [1211, 638] width 626 height 75
type textarea "Is there an employee exclusion under the property damage coverage?"
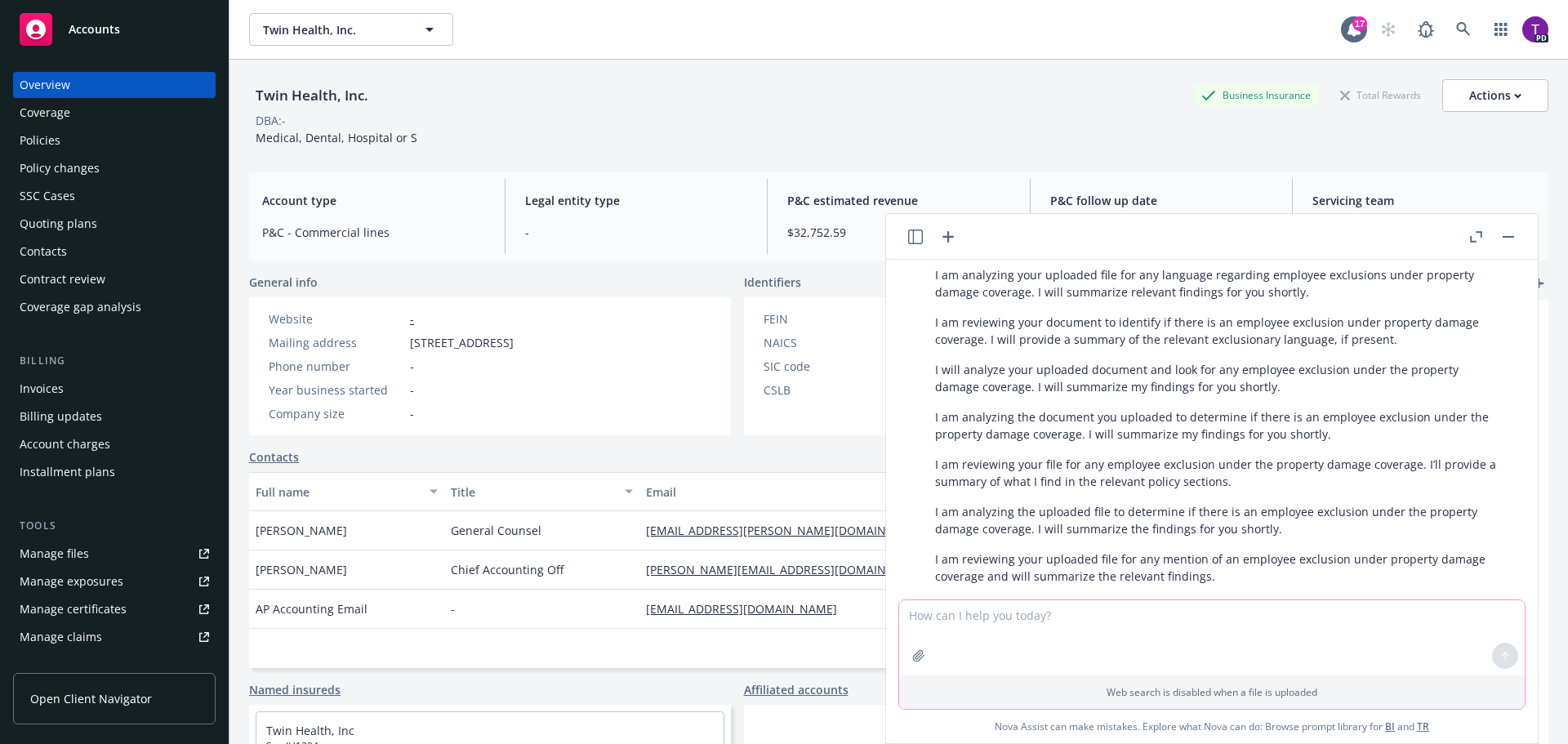
scroll to position [897, 0]
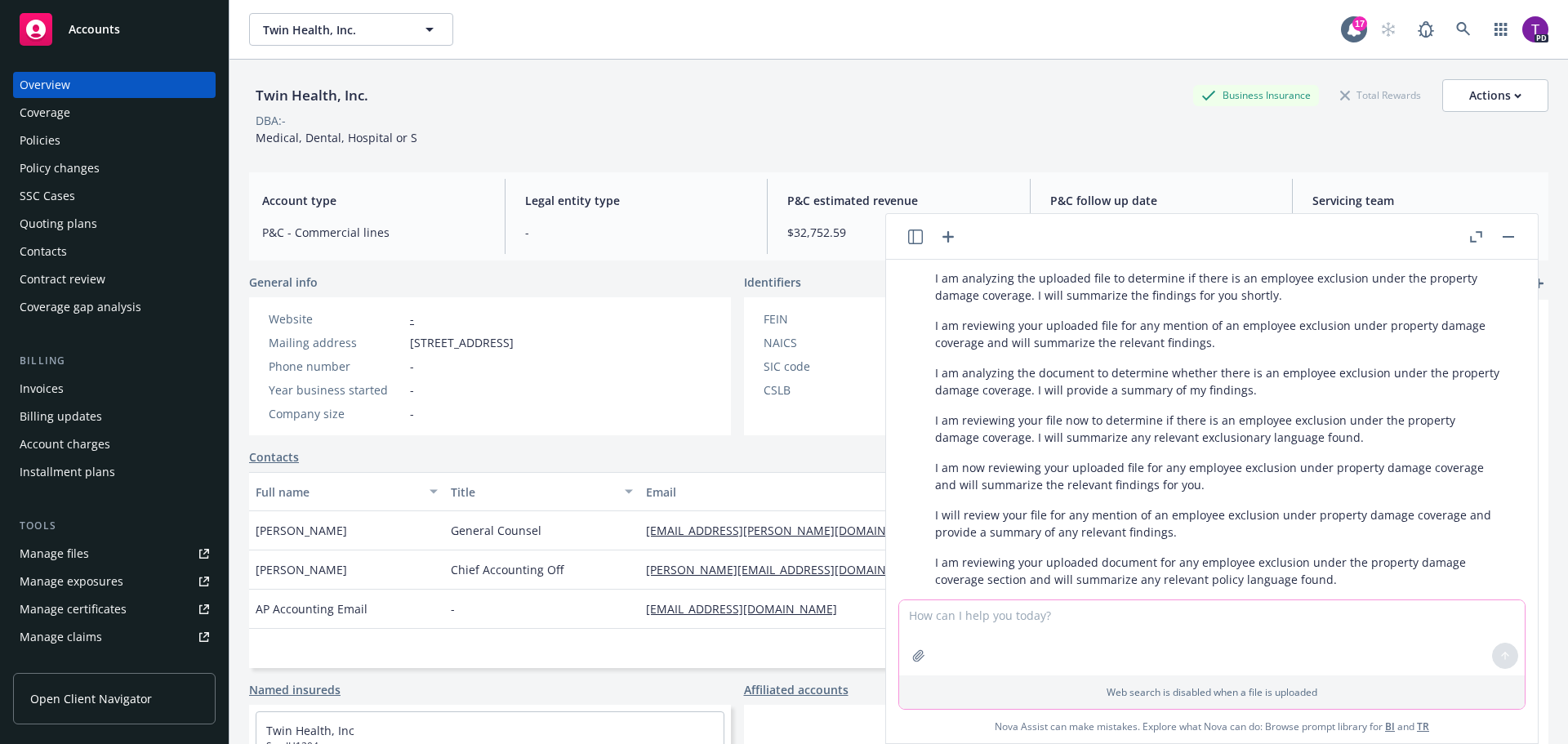
click at [1071, 625] on textarea at bounding box center [1211, 638] width 626 height 75
type textarea "w"
type textarea "is there independent contractors coverage under the general liability?"
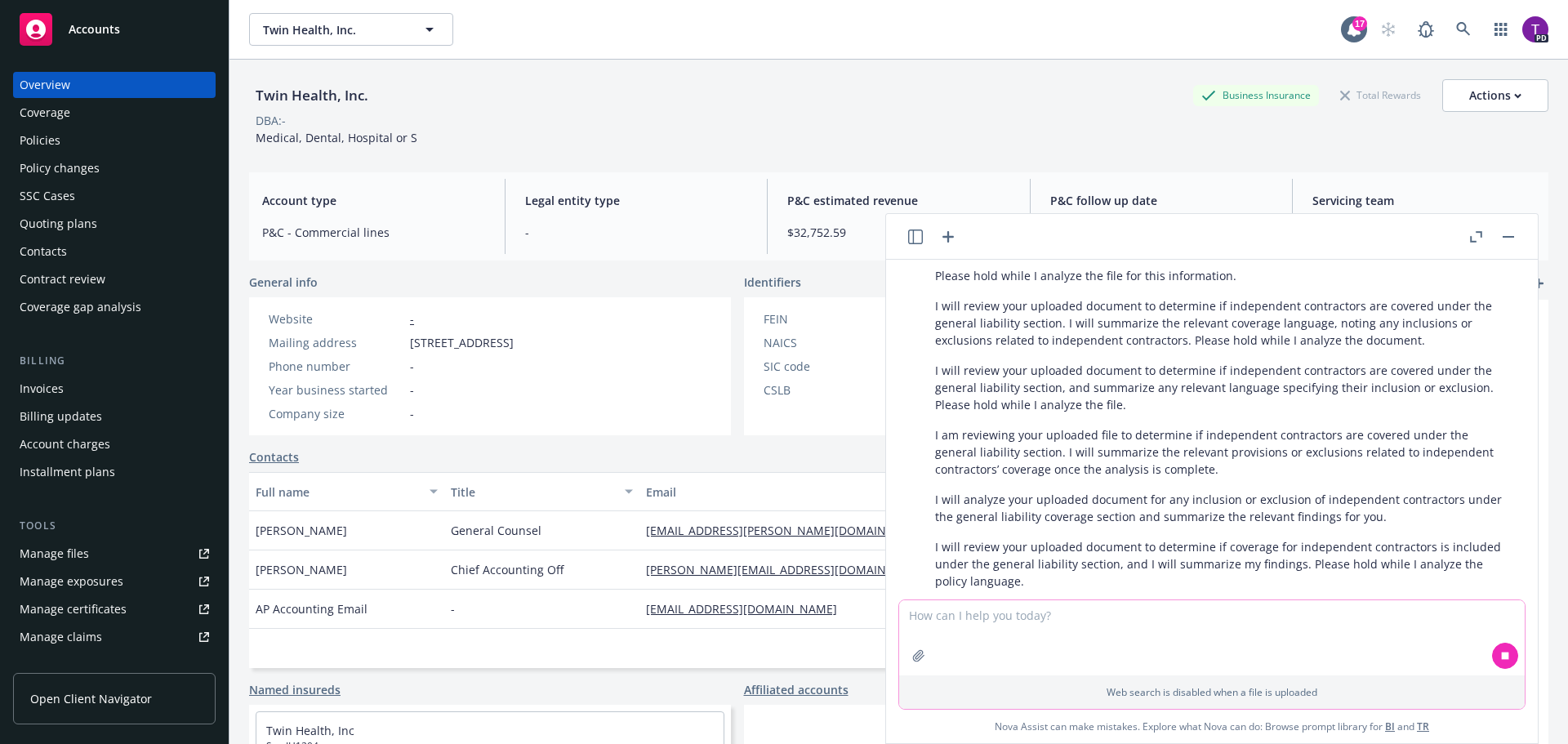
scroll to position [1463, 0]
click at [1513, 235] on button "button" at bounding box center [1508, 237] width 20 height 20
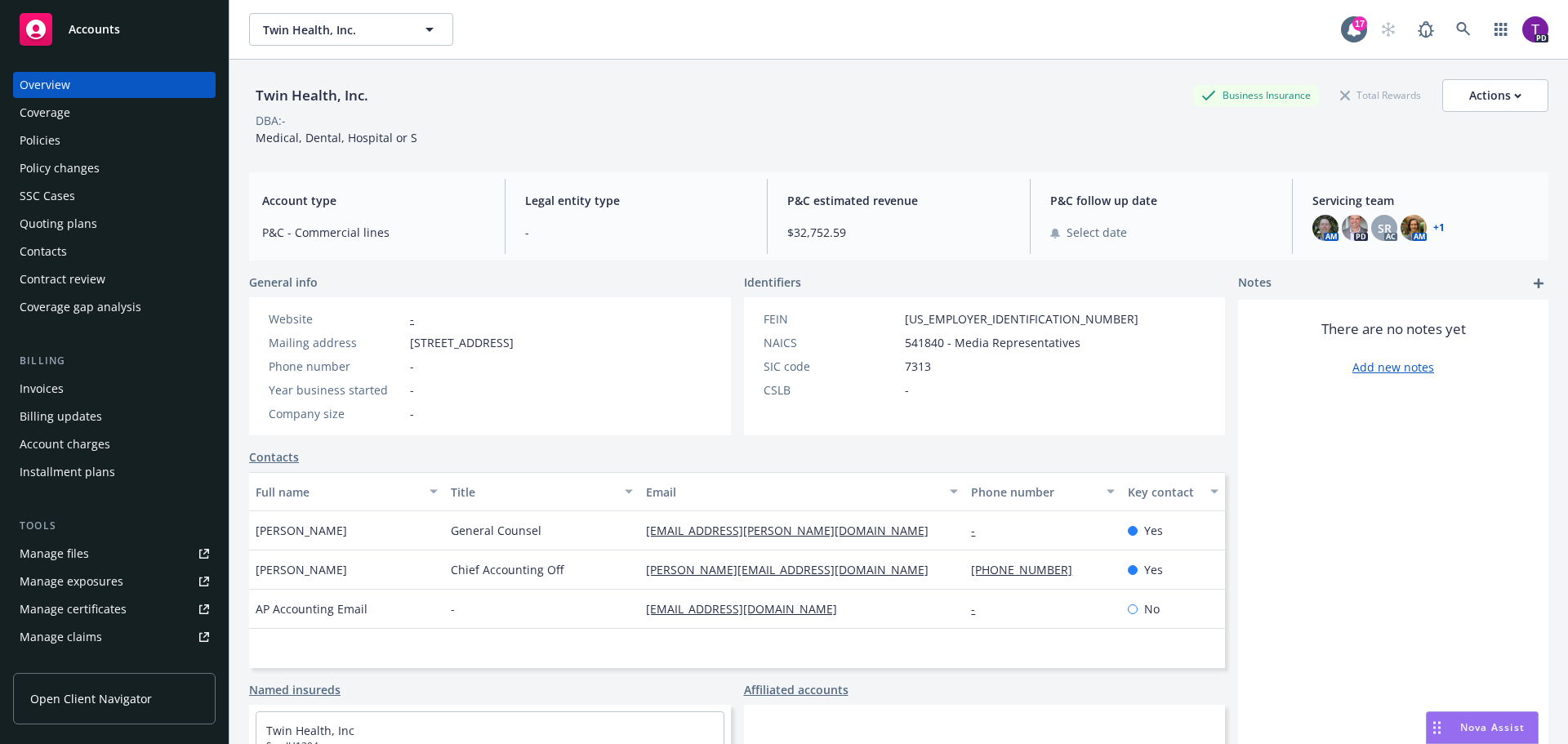
click at [1467, 725] on span "Nova Assist" at bounding box center [1493, 727] width 65 height 14
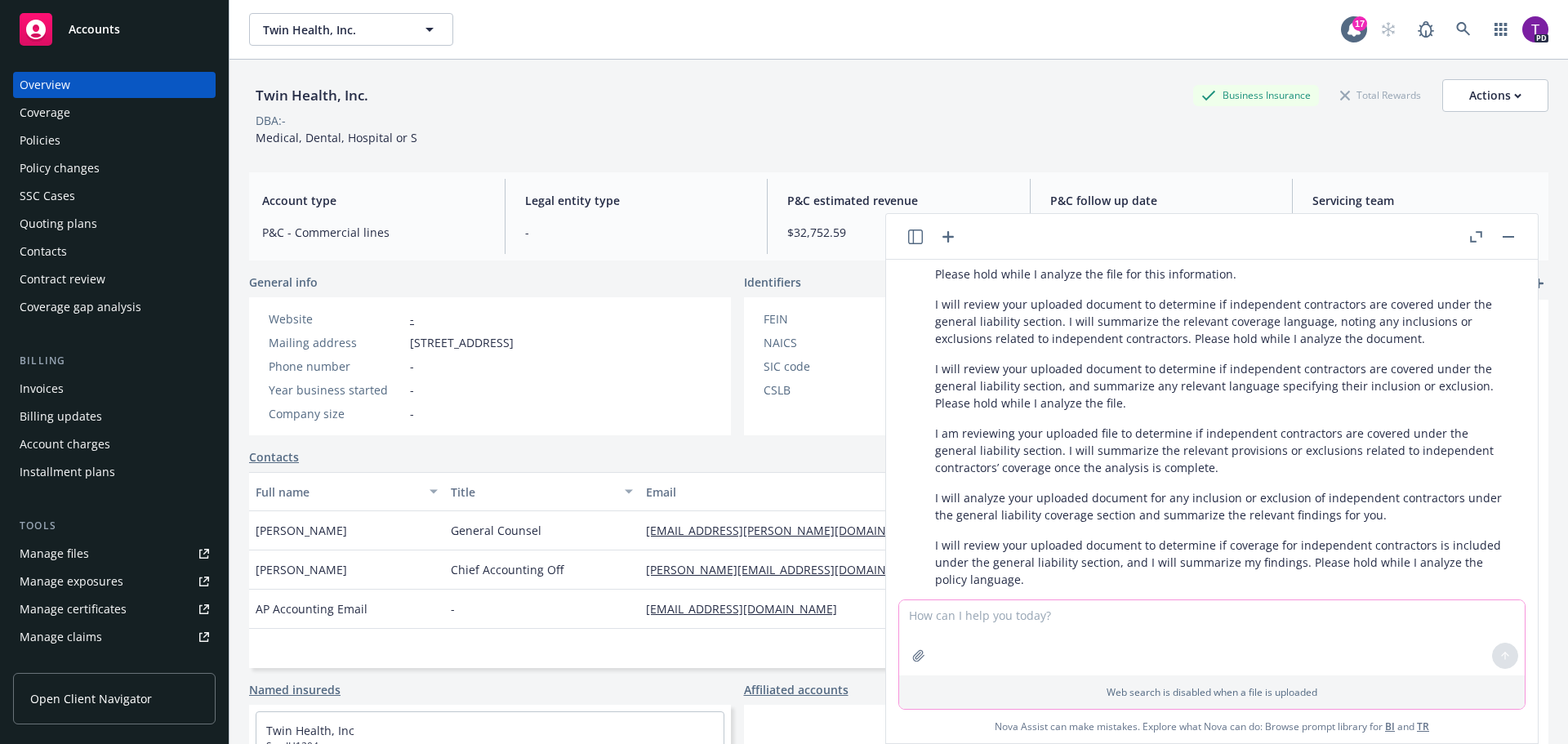
click at [1043, 632] on textarea at bounding box center [1211, 638] width 626 height 75
type textarea "is broad form property damage an outdated insurance term?"
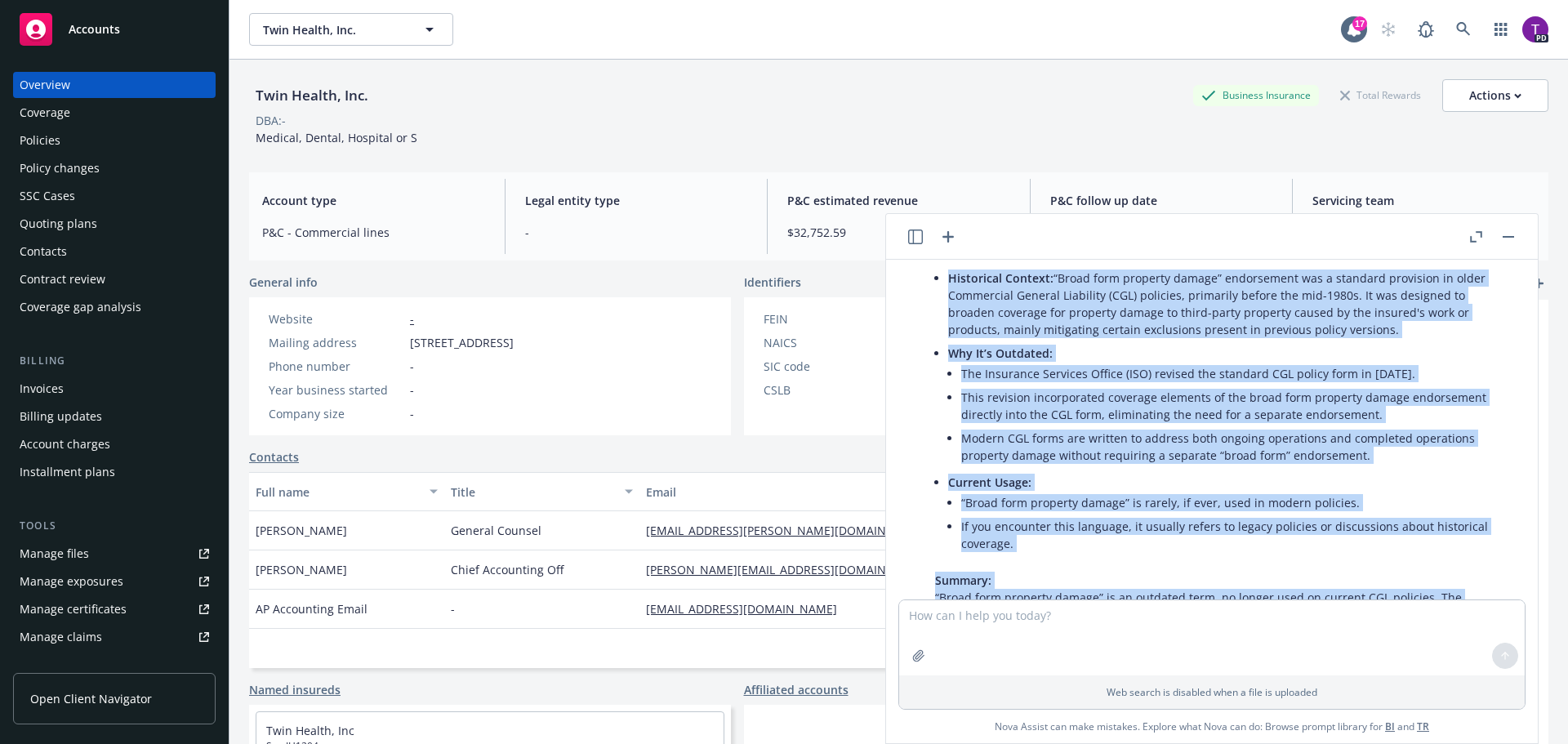
scroll to position [1997, 0]
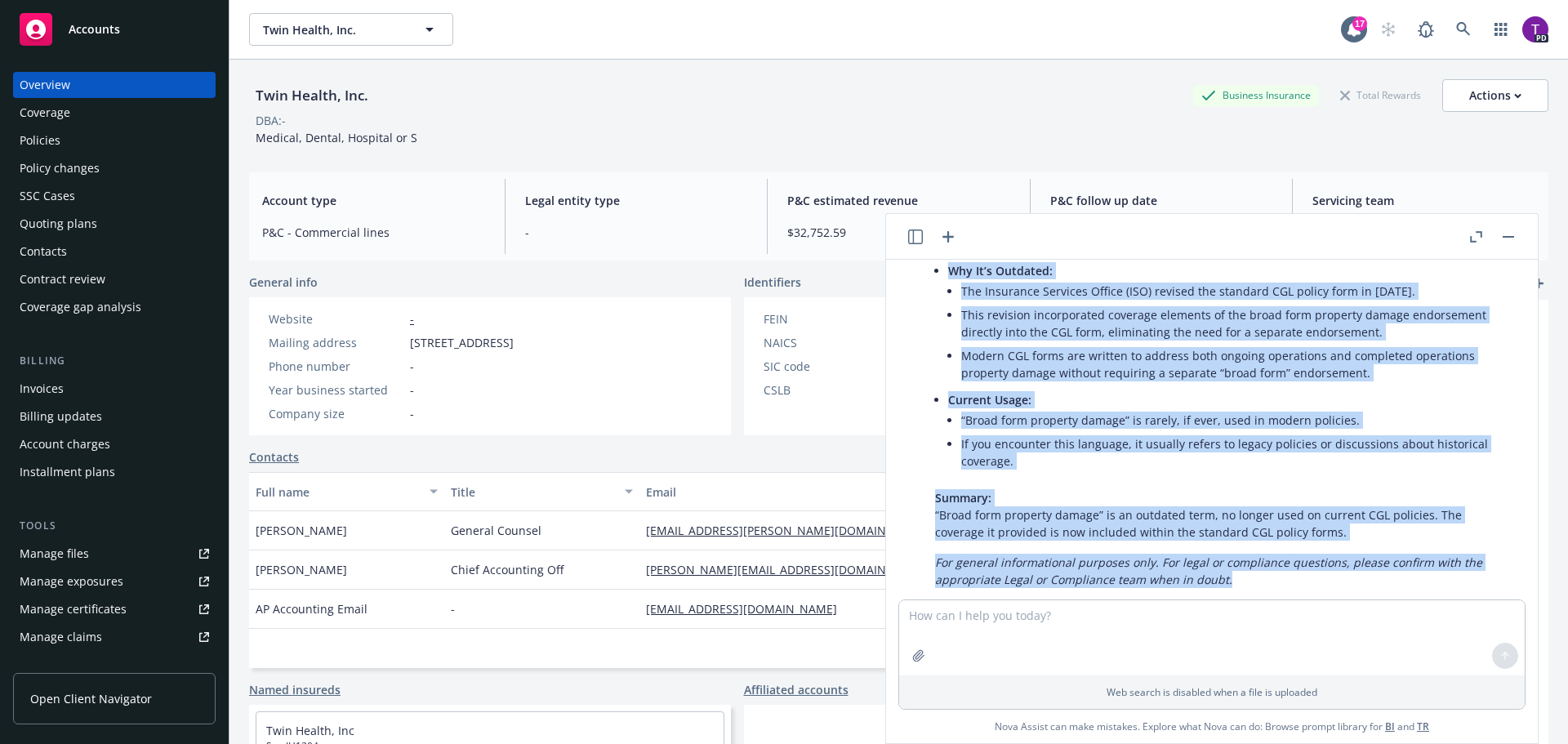
drag, startPoint x: 934, startPoint y: 356, endPoint x: 1436, endPoint y: 587, distance: 552.6
click at [1436, 587] on div "pdf 2024 Hartford Domestic Pkg Policy - Twin Health Inc.pdf I see you've upload…" at bounding box center [1212, 430] width 639 height 340
copy div "Yes, “broad form property damage” is considered an outdated insurance term. Her…"
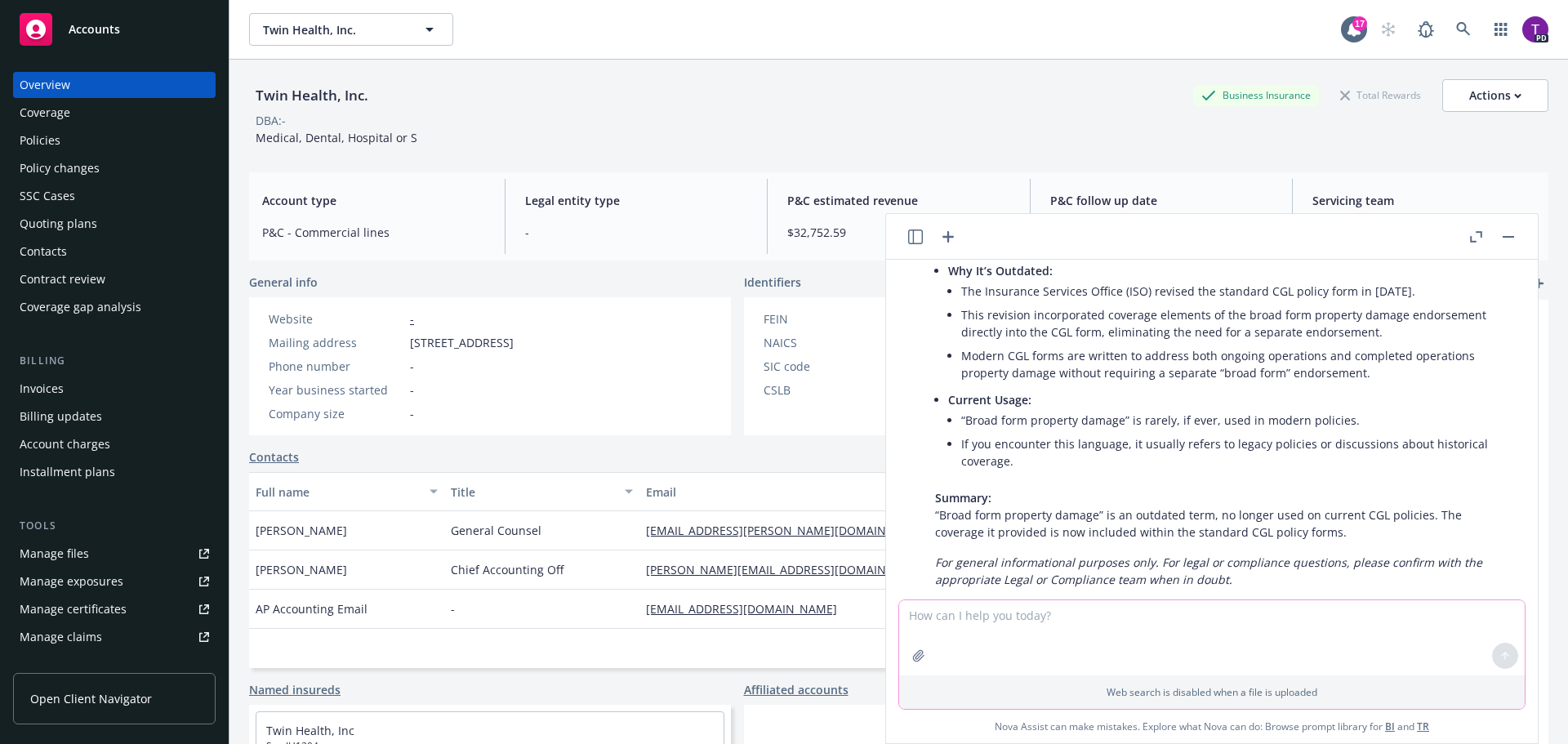
click at [1038, 618] on textarea at bounding box center [1211, 638] width 626 height 75
type textarea "is broad form contractual liability an outdated insurance term?"
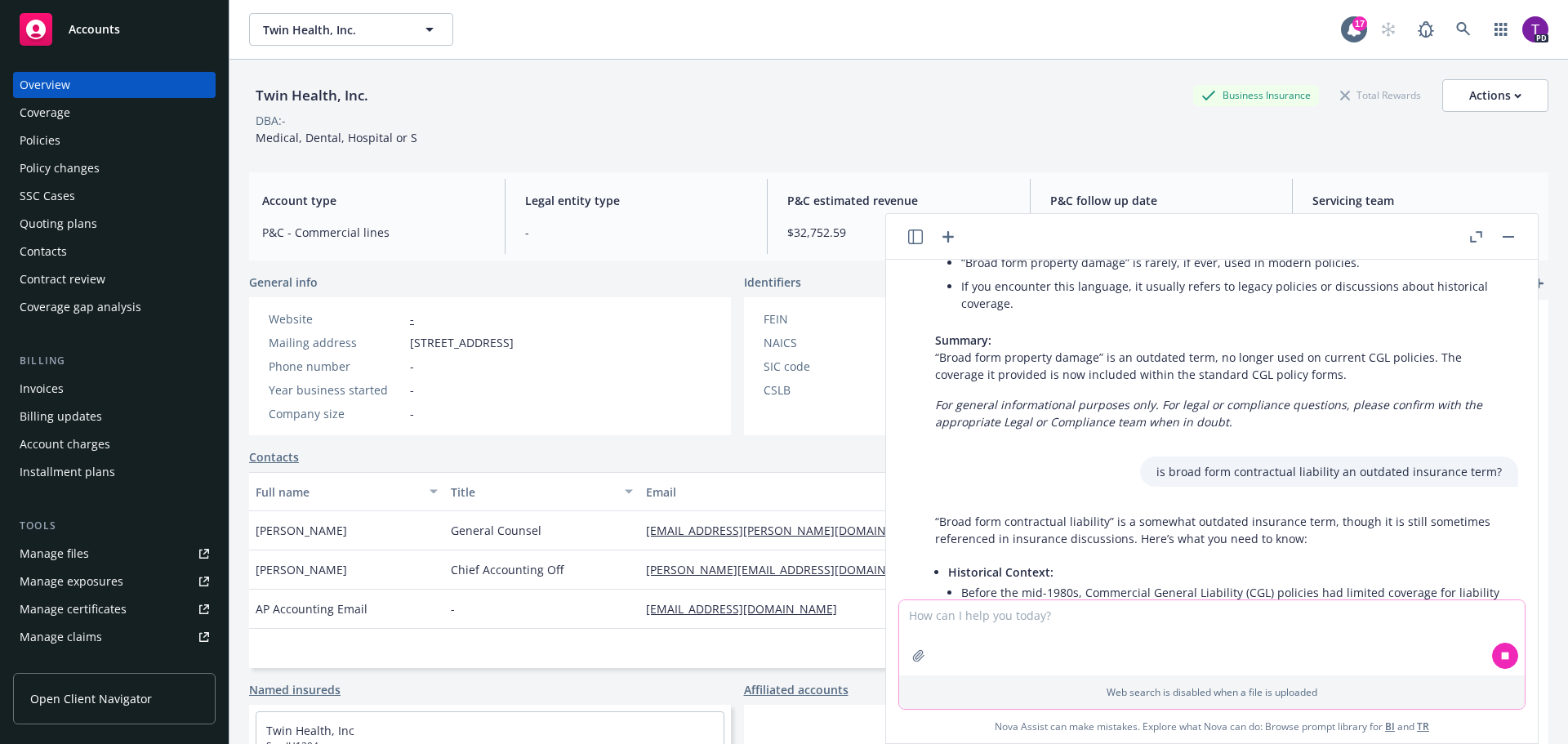
scroll to position [2236, 0]
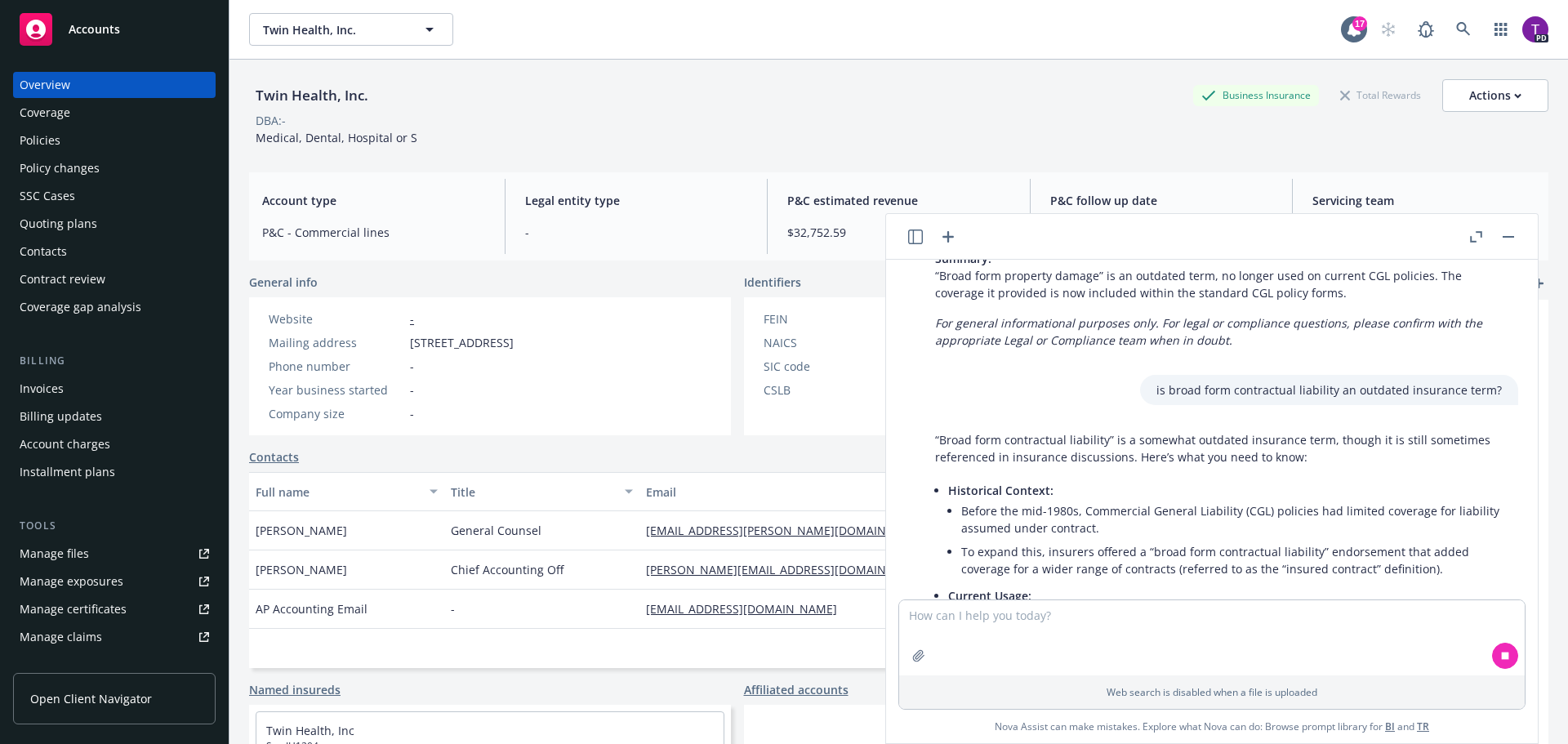
click at [934, 425] on div "“Broad form contractual liability” is a somewhat outdated insurance term, thoug…" at bounding box center [1218, 632] width 599 height 413
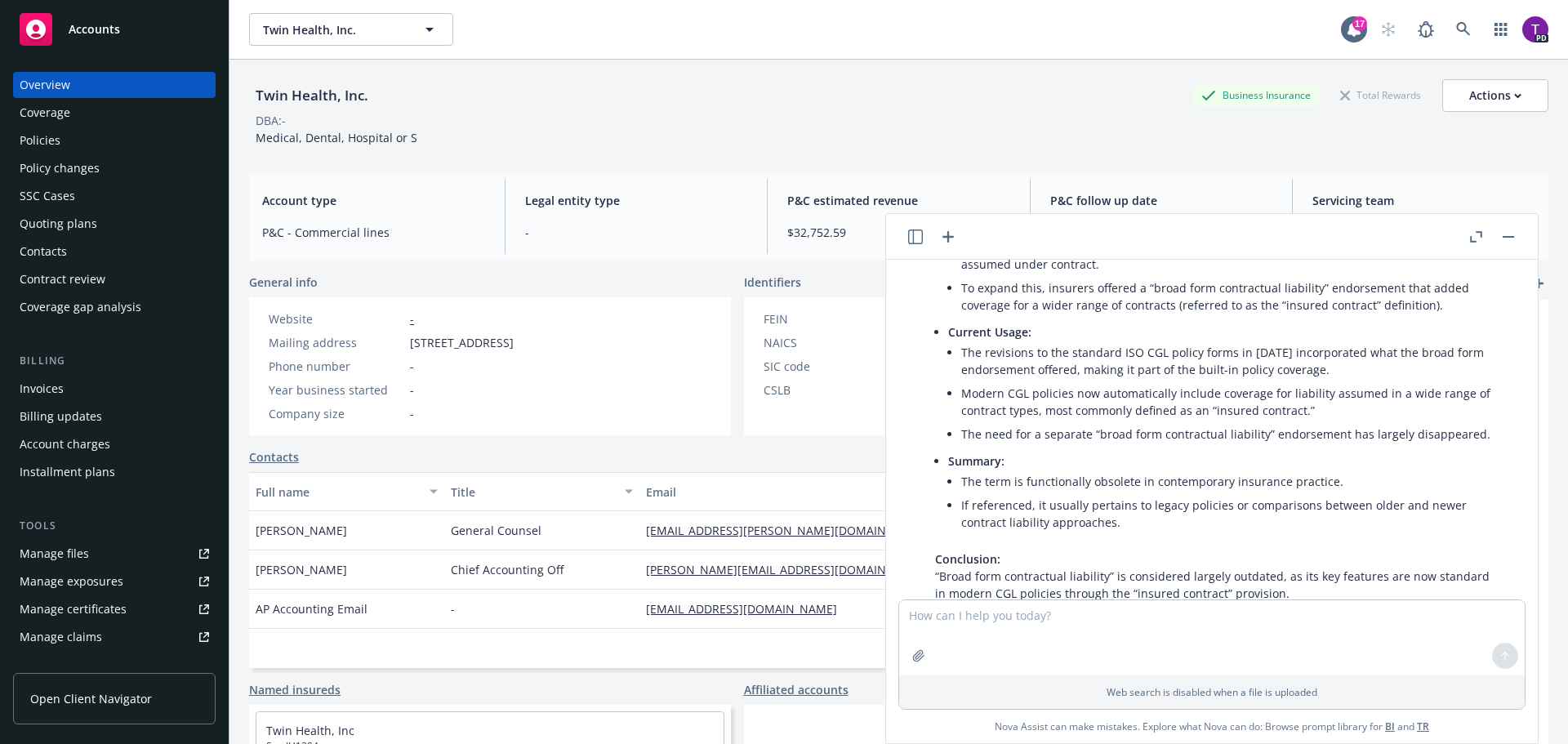
click at [936, 404] on div "“Broad form contractual liability” is a somewhat outdated insurance term, thoug…" at bounding box center [1218, 409] width 599 height 495
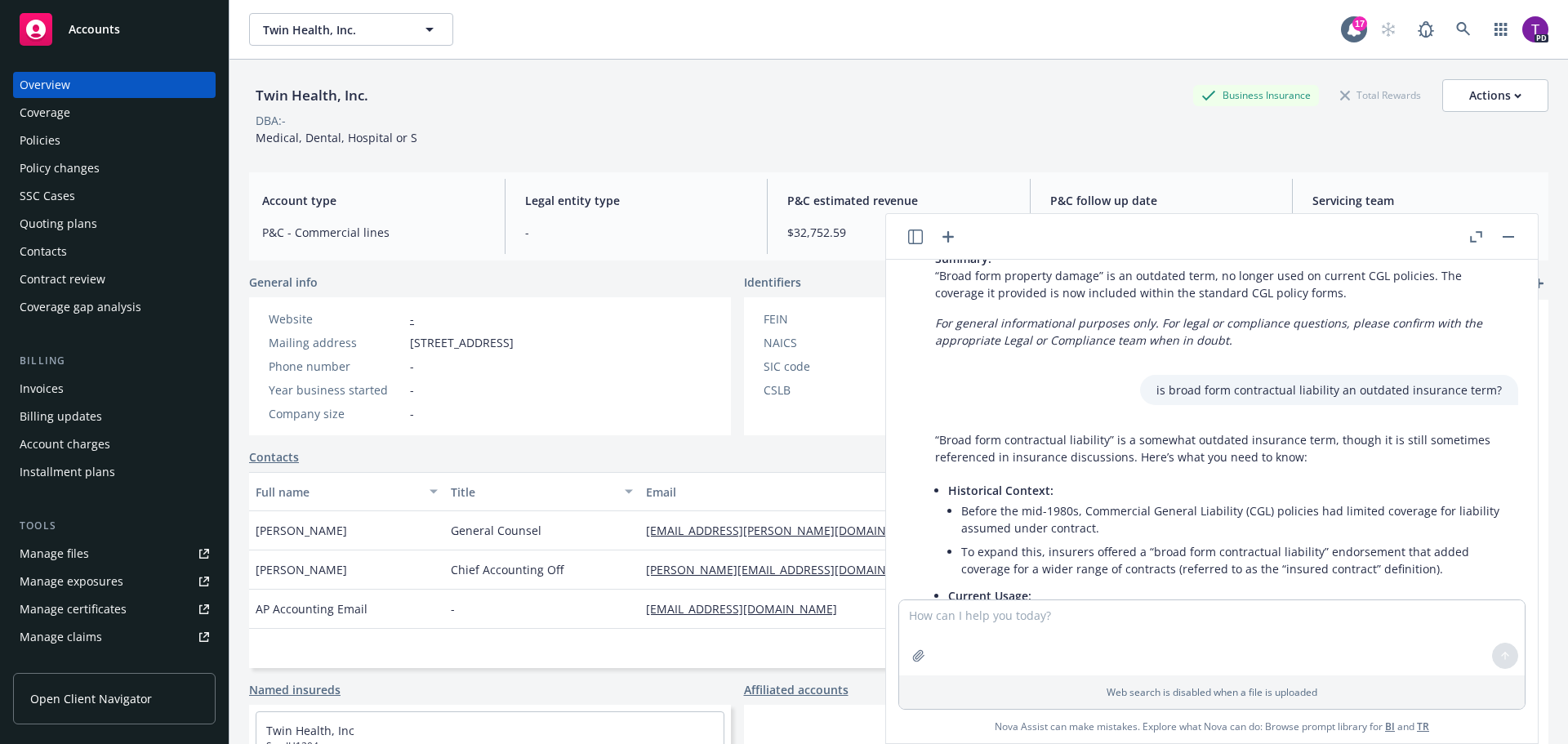
scroll to position [2234, 0]
click at [933, 427] on div "“Broad form contractual liability” is a somewhat outdated insurance term, thoug…" at bounding box center [1218, 674] width 599 height 495
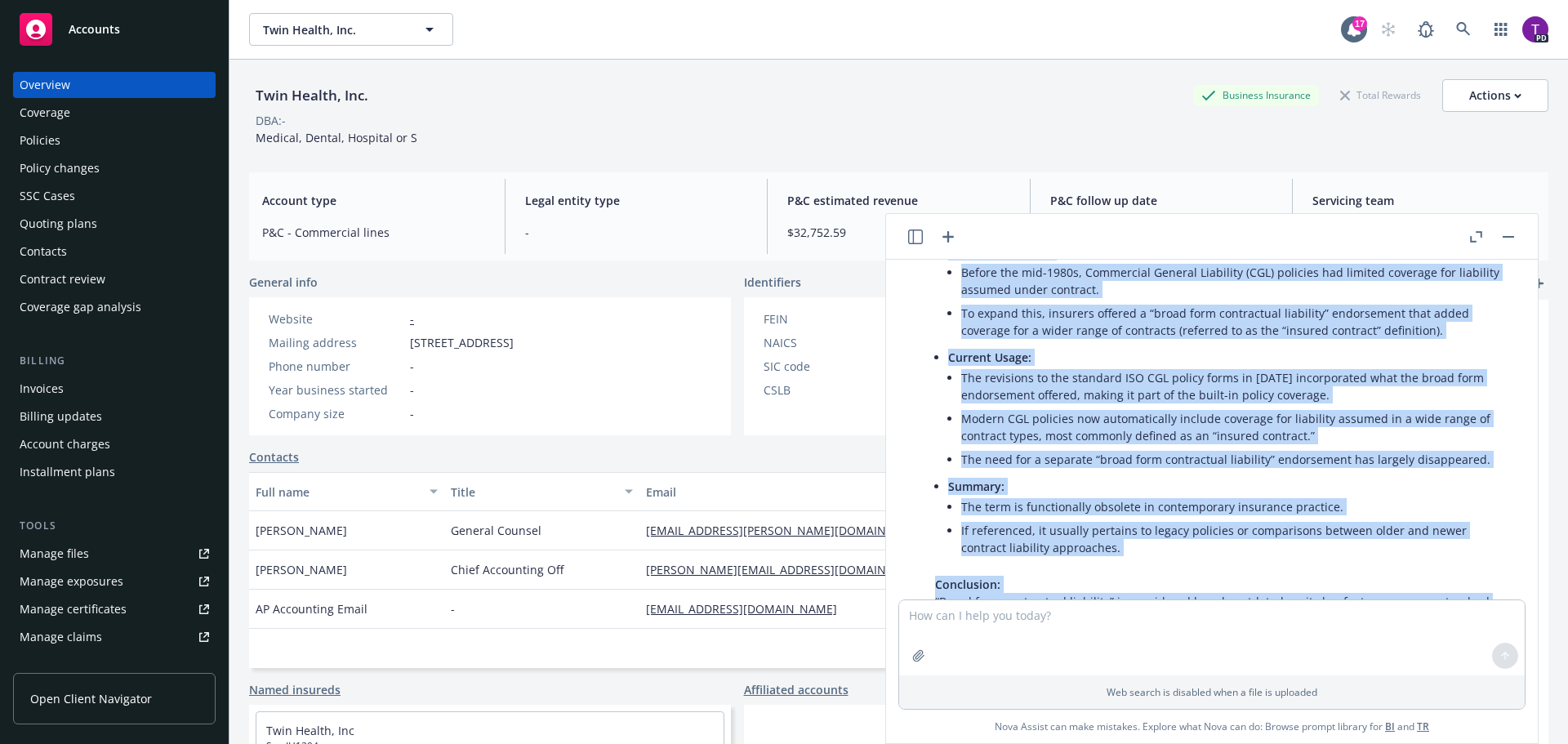
scroll to position [2561, 0]
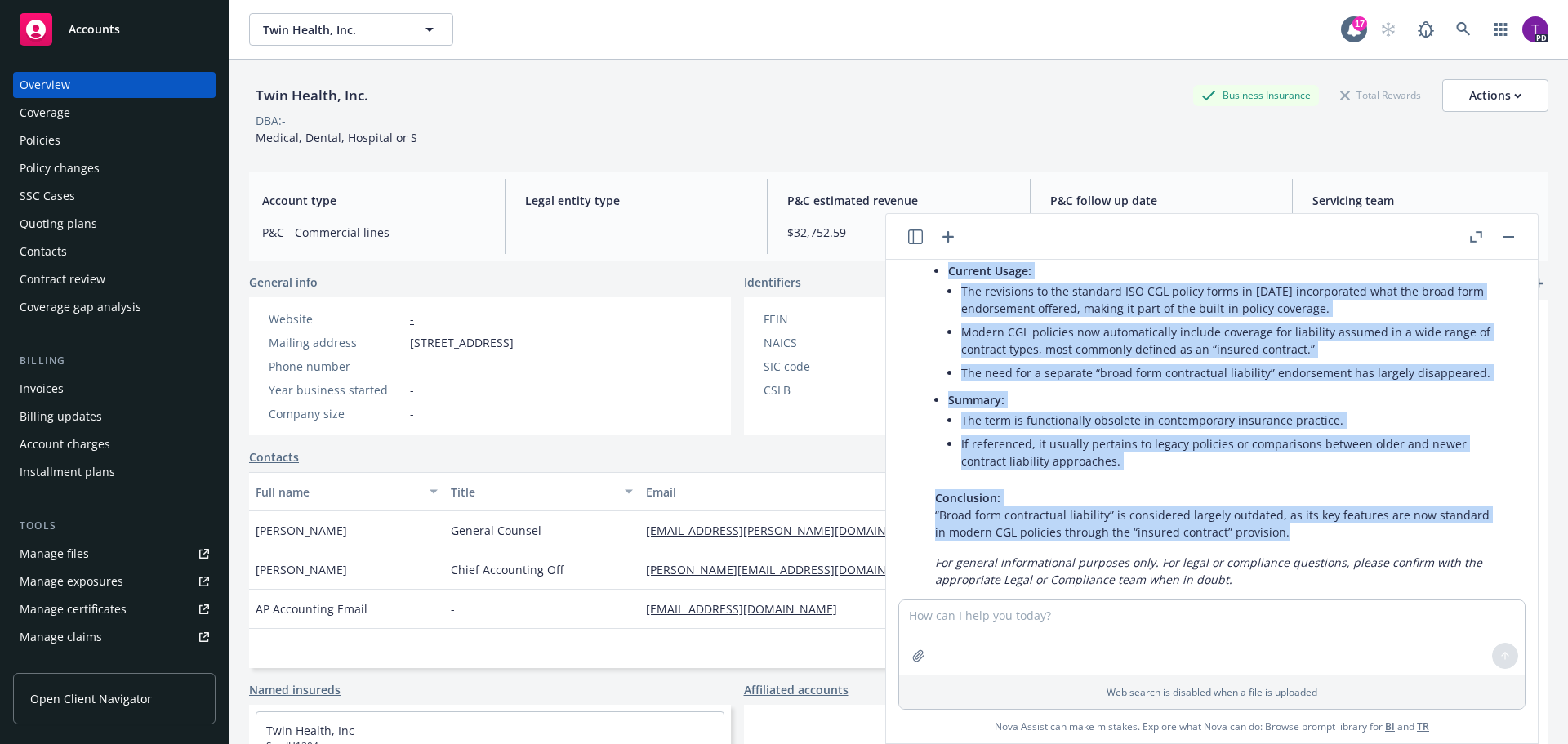
drag, startPoint x: 936, startPoint y: 406, endPoint x: 1285, endPoint y: 498, distance: 360.9
click at [1285, 498] on div "“Broad form contractual liability” is a somewhat outdated insurance term, thoug…" at bounding box center [1218, 347] width 599 height 495
copy div "“Broad form contractual liability” is a somewhat outdated insurance term, thoug…"
click at [1196, 625] on textarea at bounding box center [1211, 638] width 626 height 75
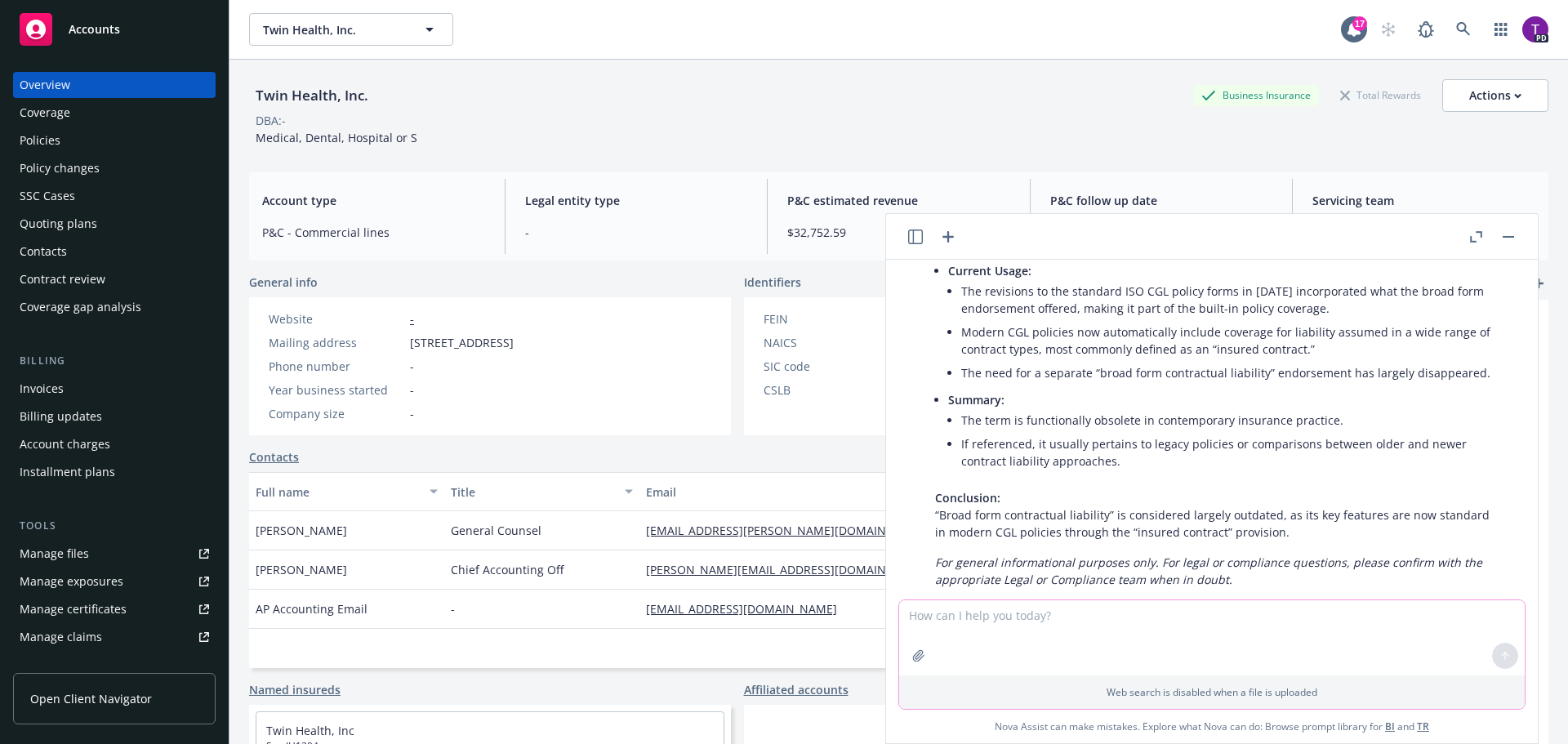
click at [1059, 605] on textarea at bounding box center [1211, 638] width 626 height 75
type textarea "outdated terminology often used in contracts"
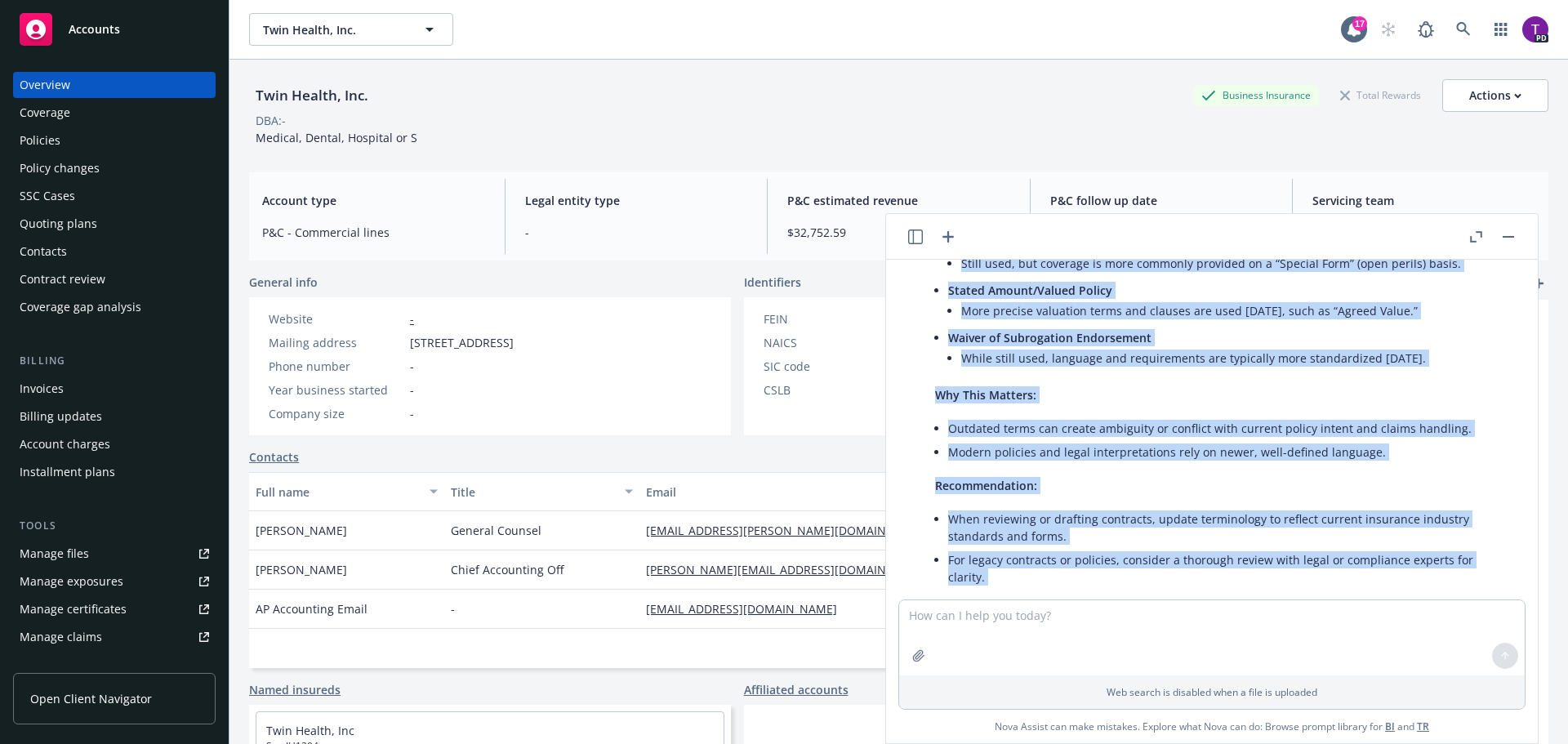
scroll to position [3496, 0]
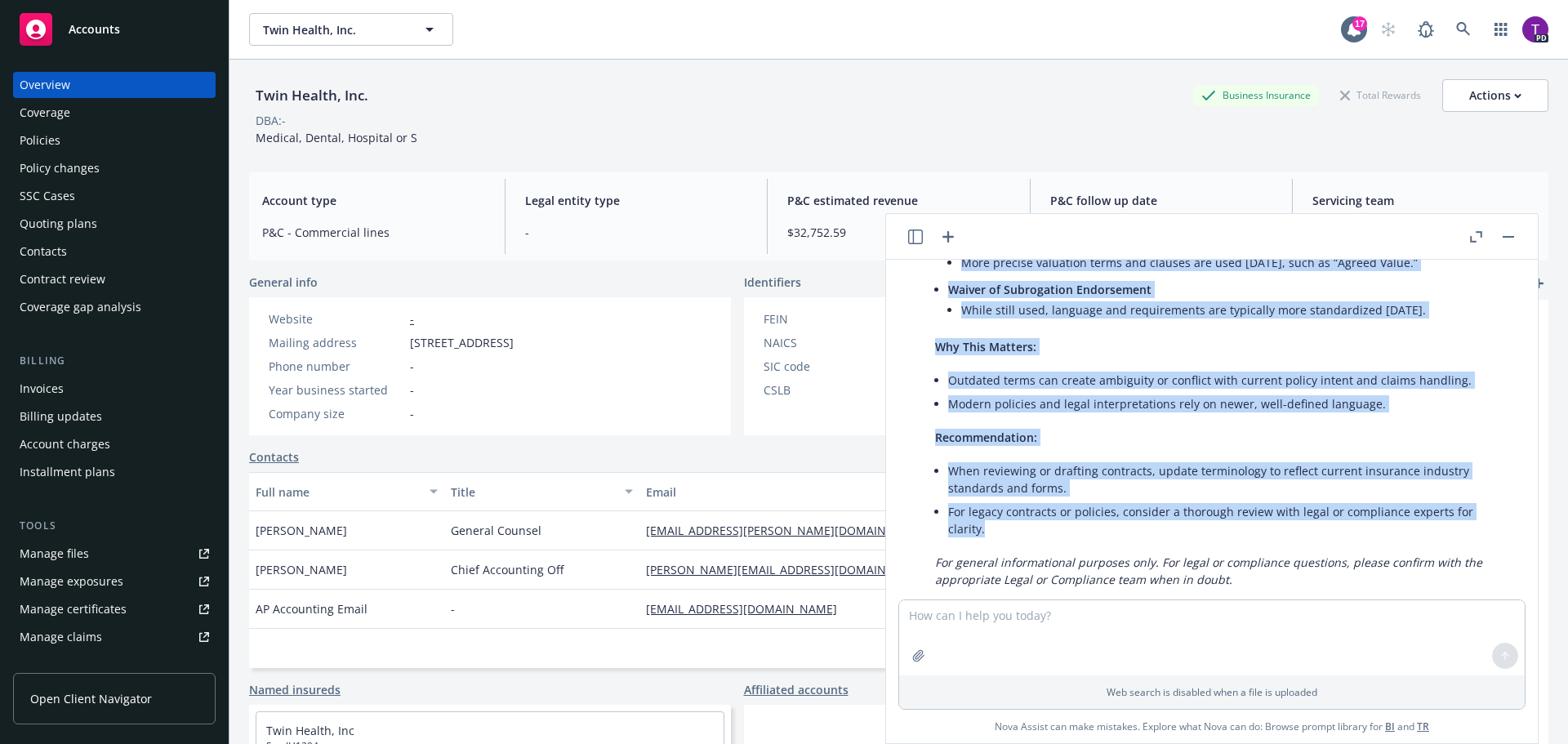
drag, startPoint x: 937, startPoint y: 443, endPoint x: 1216, endPoint y: 502, distance: 285.2
click at [1216, 502] on div "Here are some examples of outdated insurance terminology often found in contrac…" at bounding box center [1218, 162] width 599 height 866
copy div "Here are some examples of outdated insurance terminology often found in contrac…"
click at [1070, 500] on li "For legacy contracts or policies, consider a thorough review with legal or comp…" at bounding box center [1224, 520] width 554 height 41
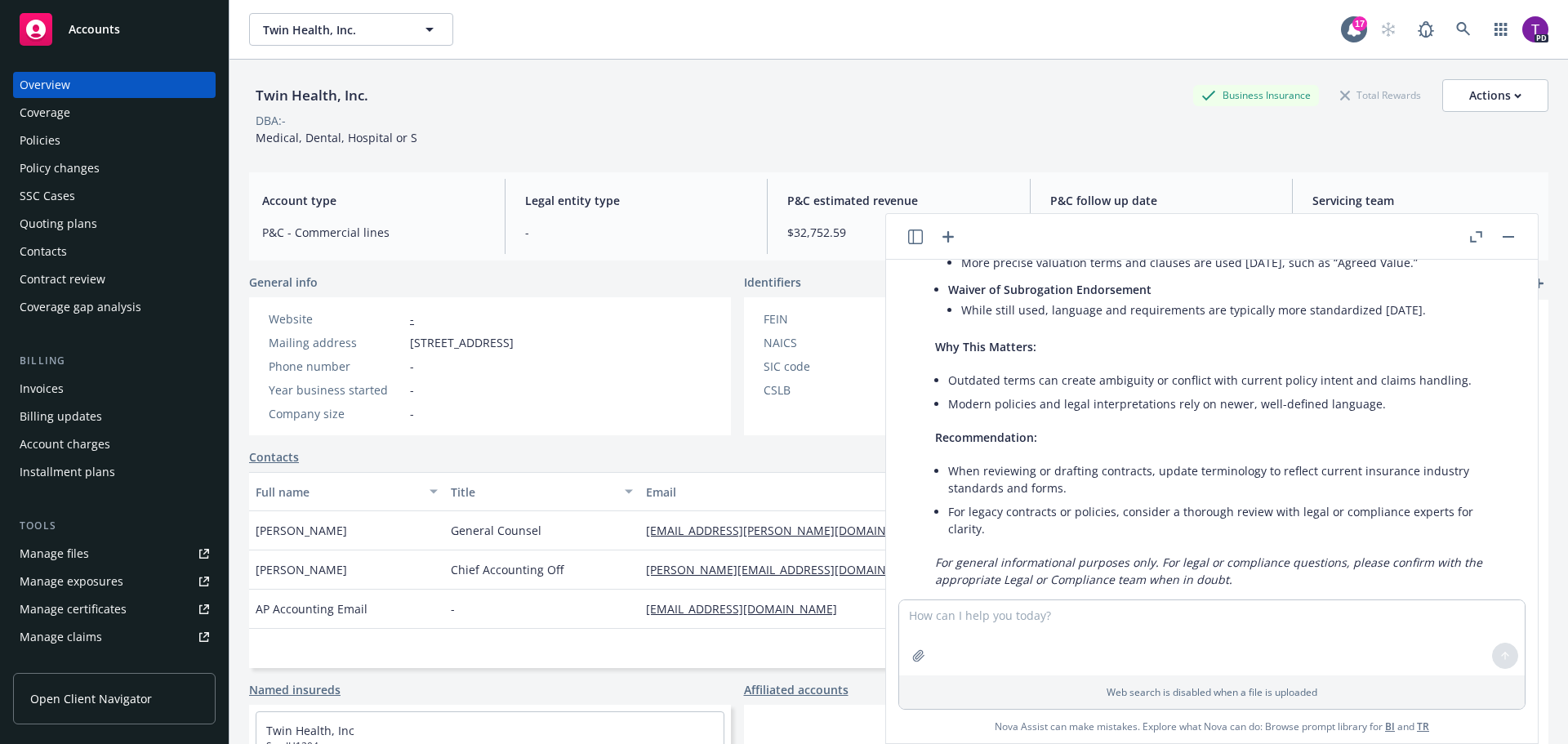
click at [130, 37] on div "Accounts" at bounding box center [114, 30] width 189 height 33
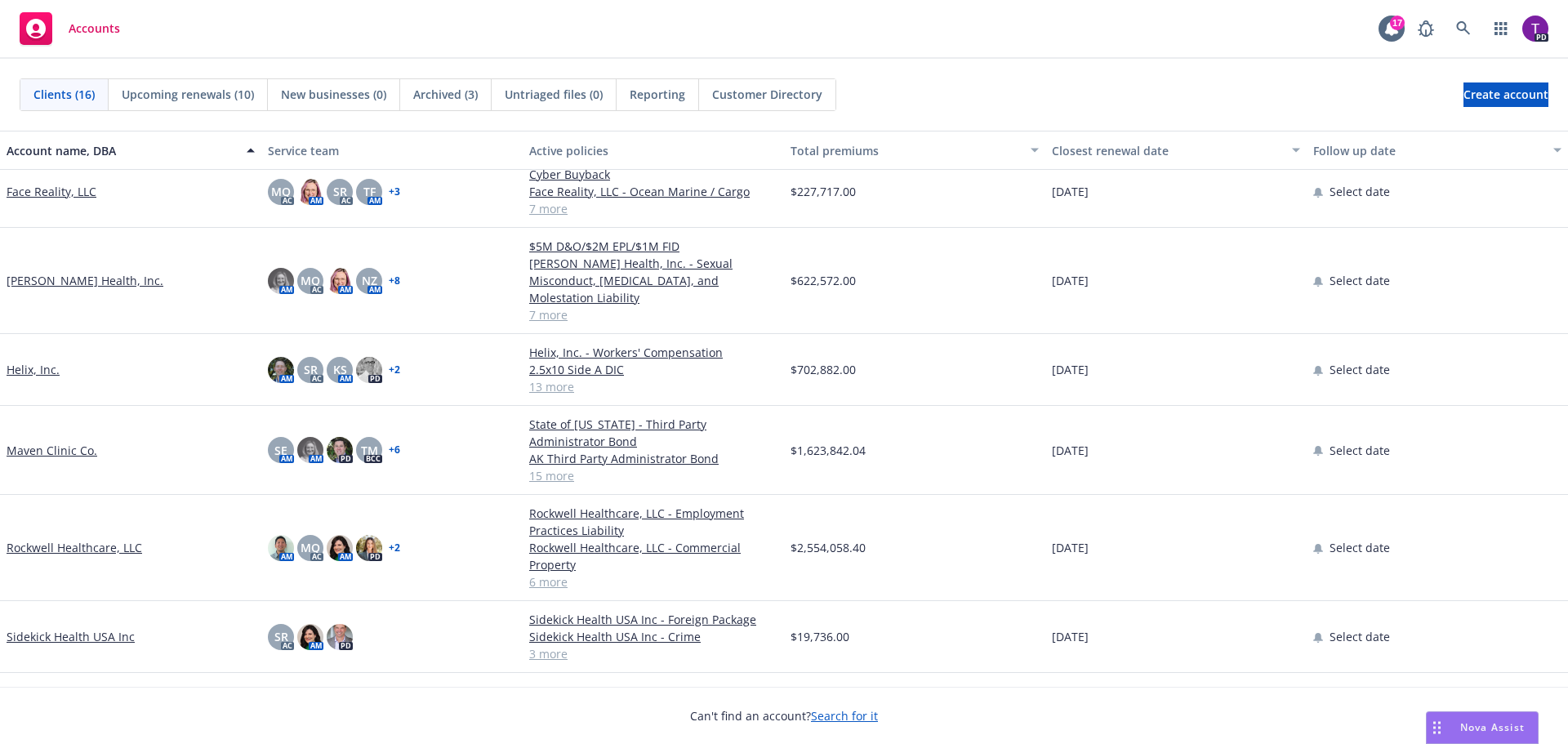
scroll to position [491, 0]
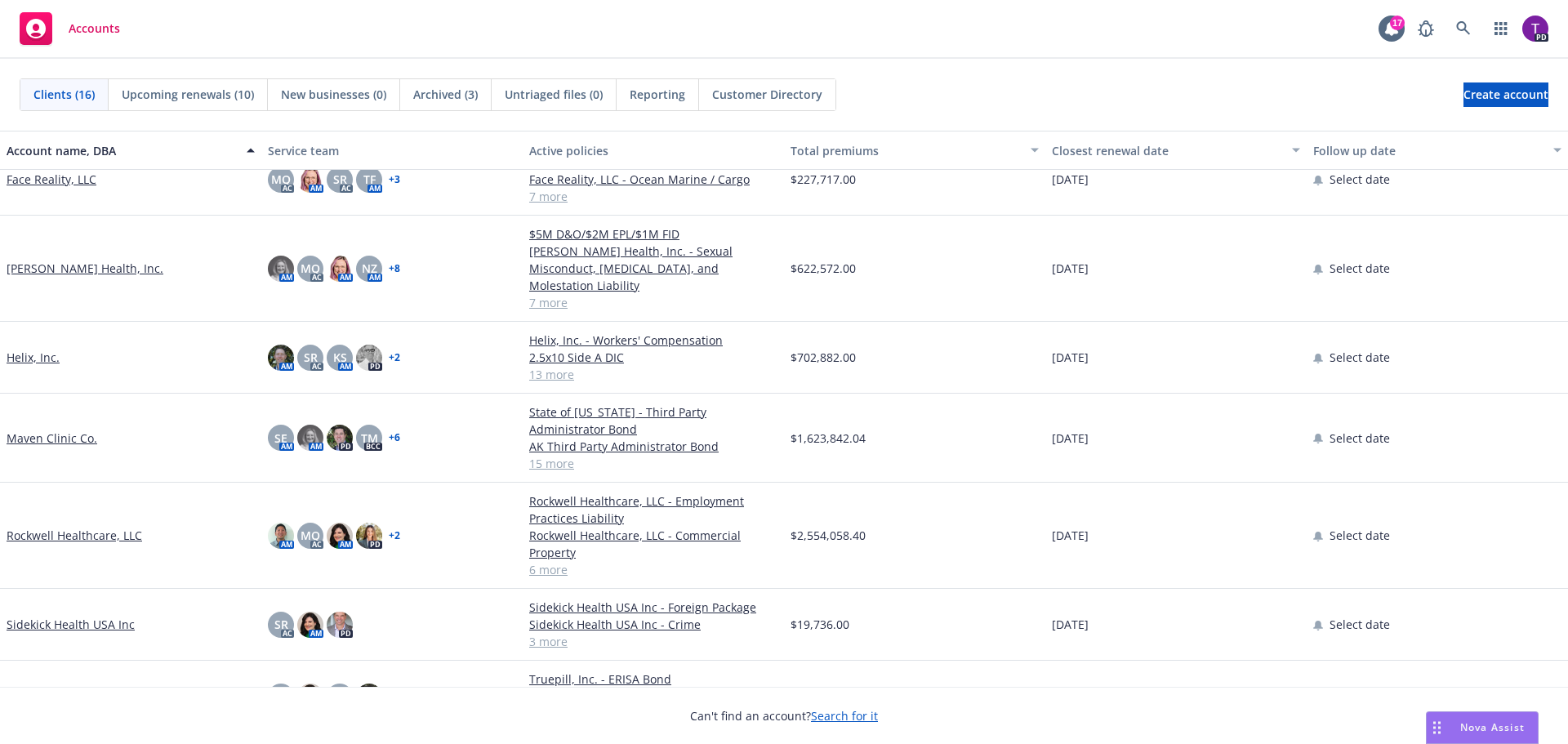
click at [17, 349] on link "Helix, Inc." at bounding box center [33, 357] width 53 height 17
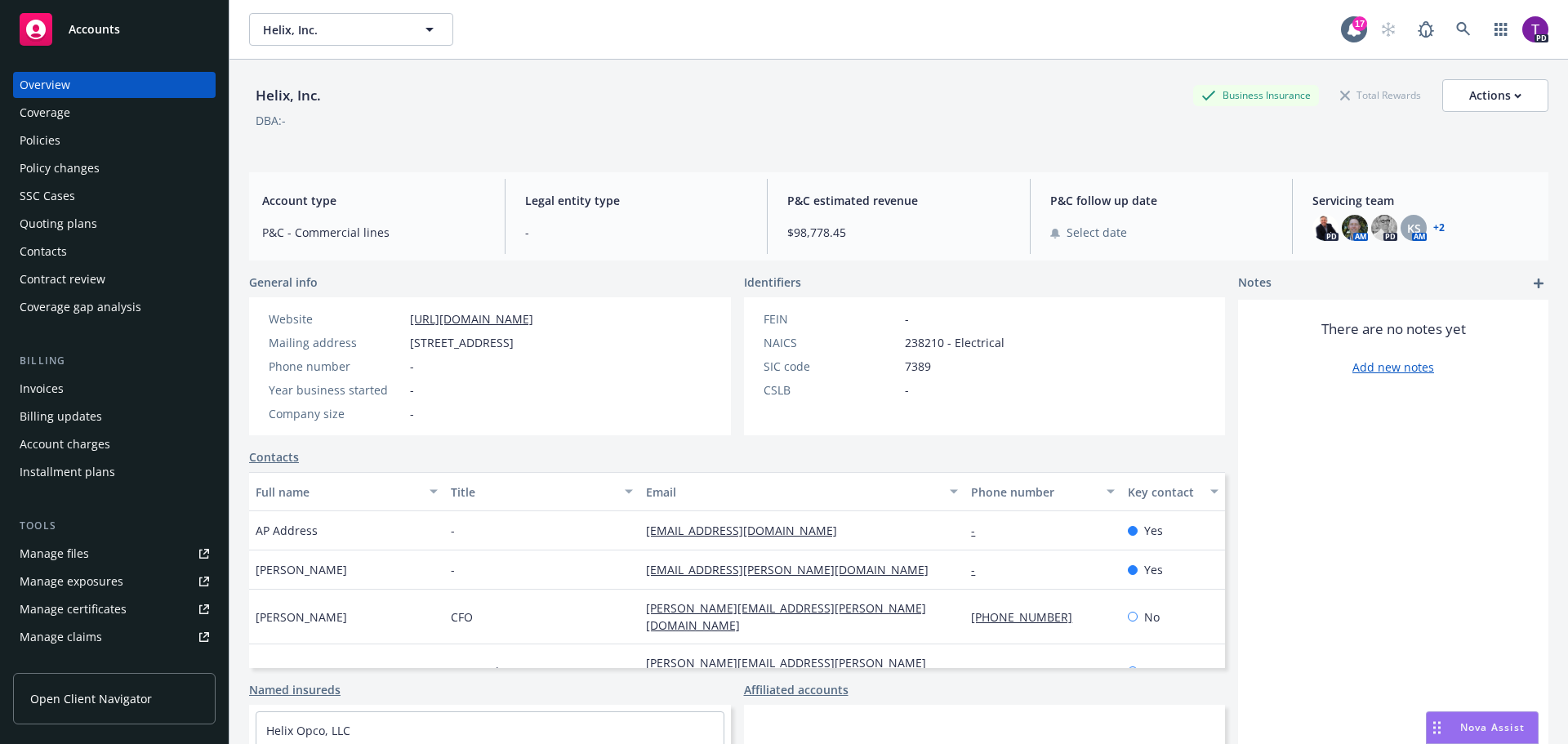
click at [97, 553] on link "Manage files" at bounding box center [114, 554] width 203 height 26
click at [123, 34] on div "Accounts" at bounding box center [114, 30] width 189 height 33
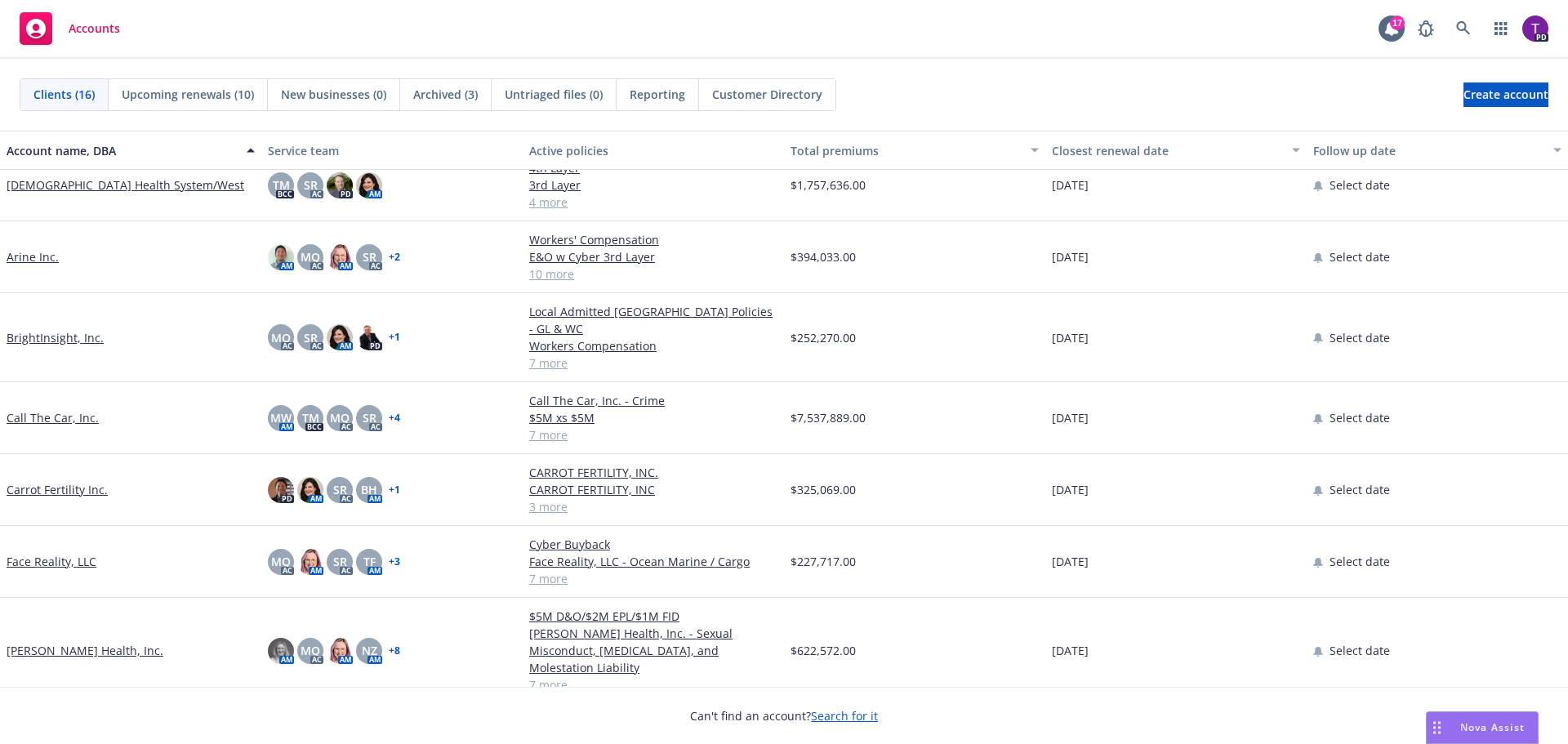
scroll to position [245, 0]
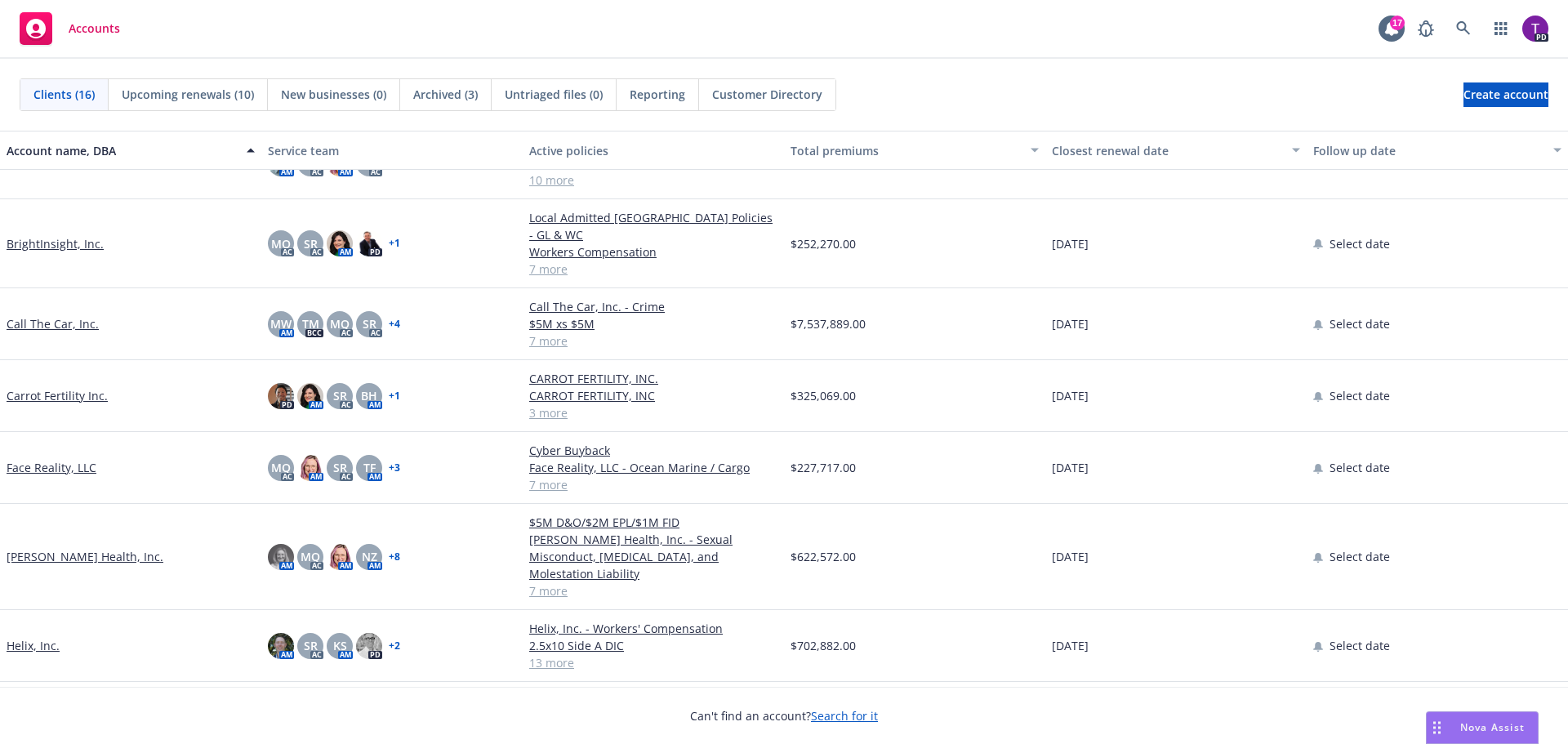
click at [29, 315] on link "Call The Car, Inc." at bounding box center [52, 323] width 93 height 17
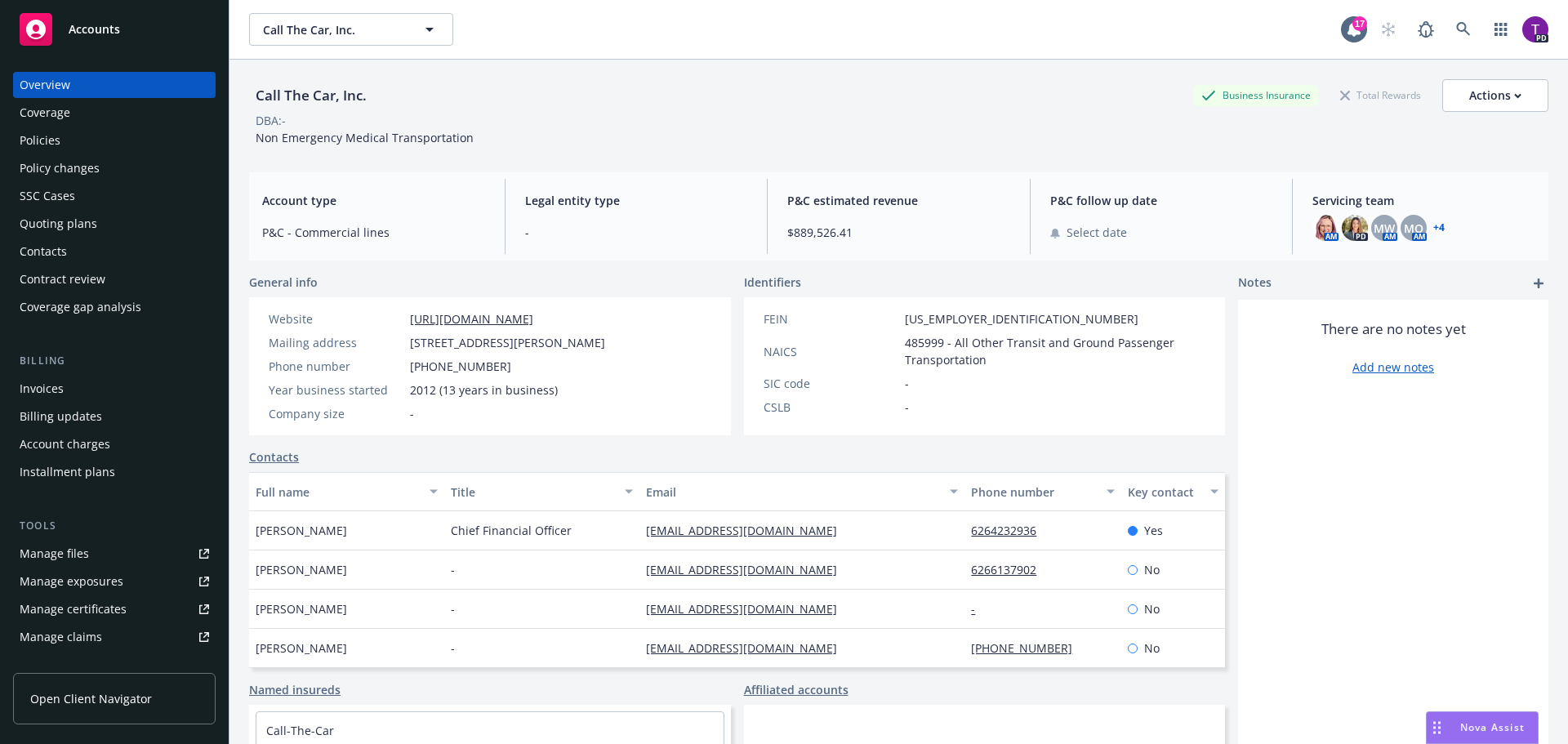
click at [100, 39] on div "Accounts" at bounding box center [114, 30] width 189 height 33
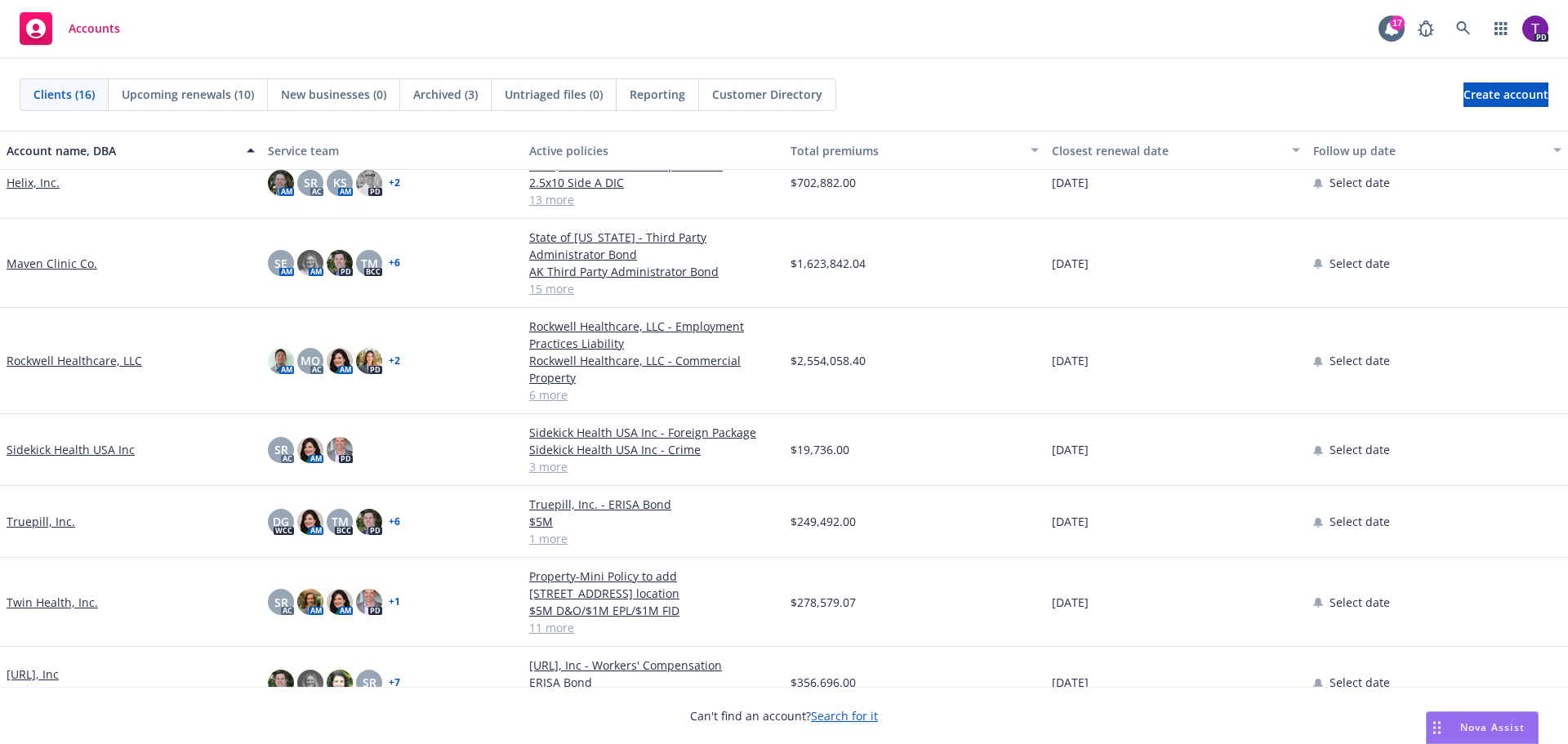
scroll to position [650, 0]
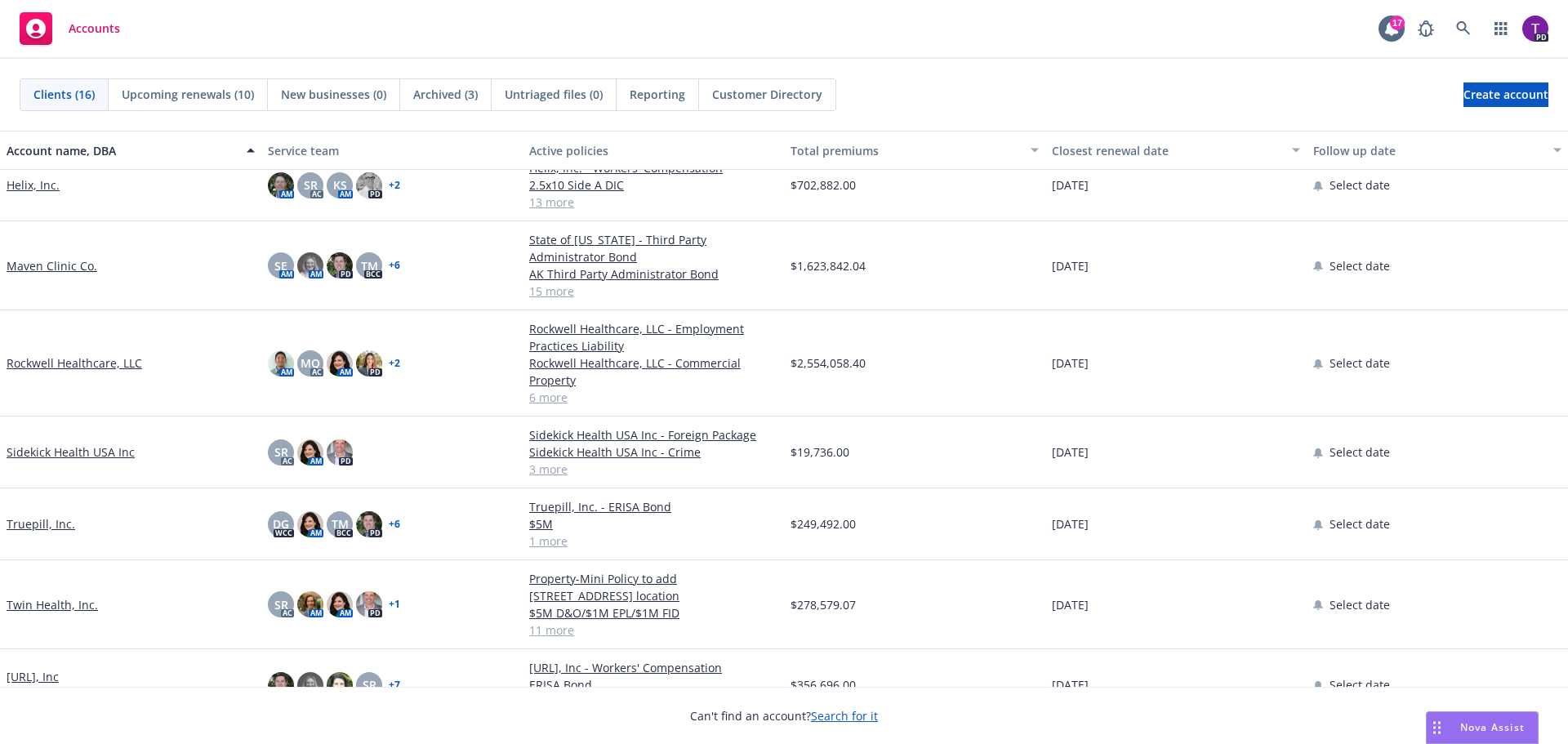
click at [71, 596] on link "Twin Health, Inc." at bounding box center [52, 605] width 92 height 17
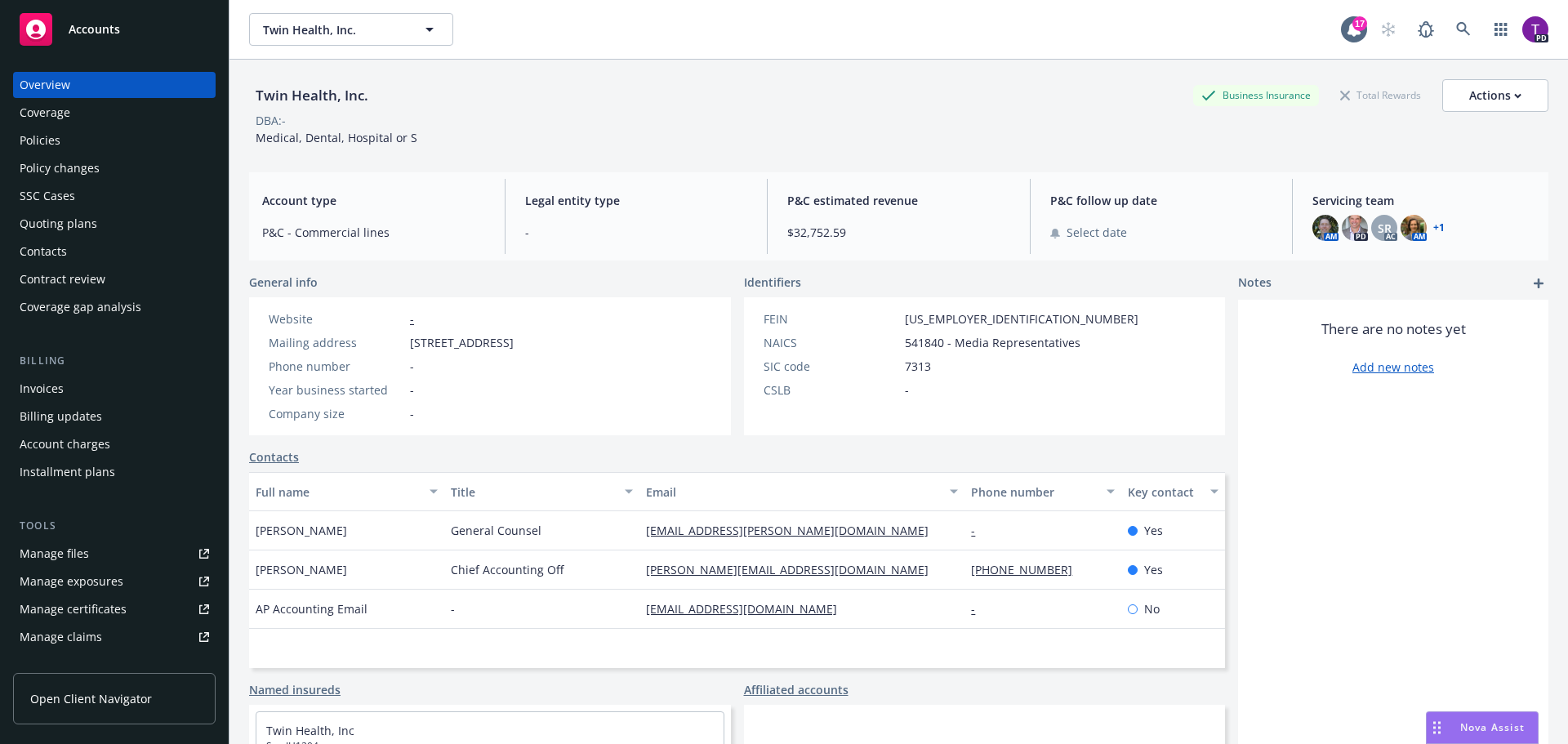
click at [66, 141] on div "Policies" at bounding box center [114, 140] width 189 height 26
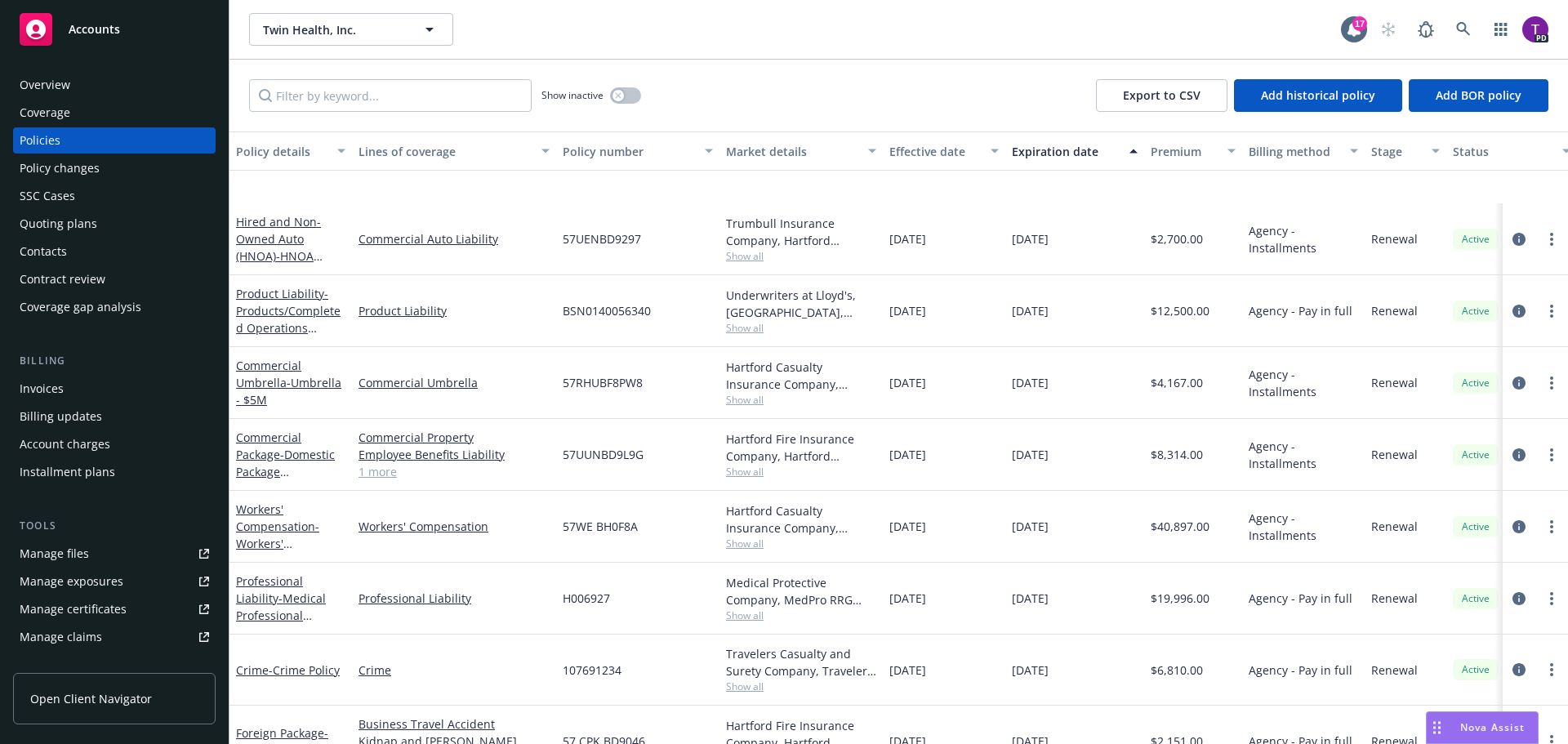
scroll to position [365, 0]
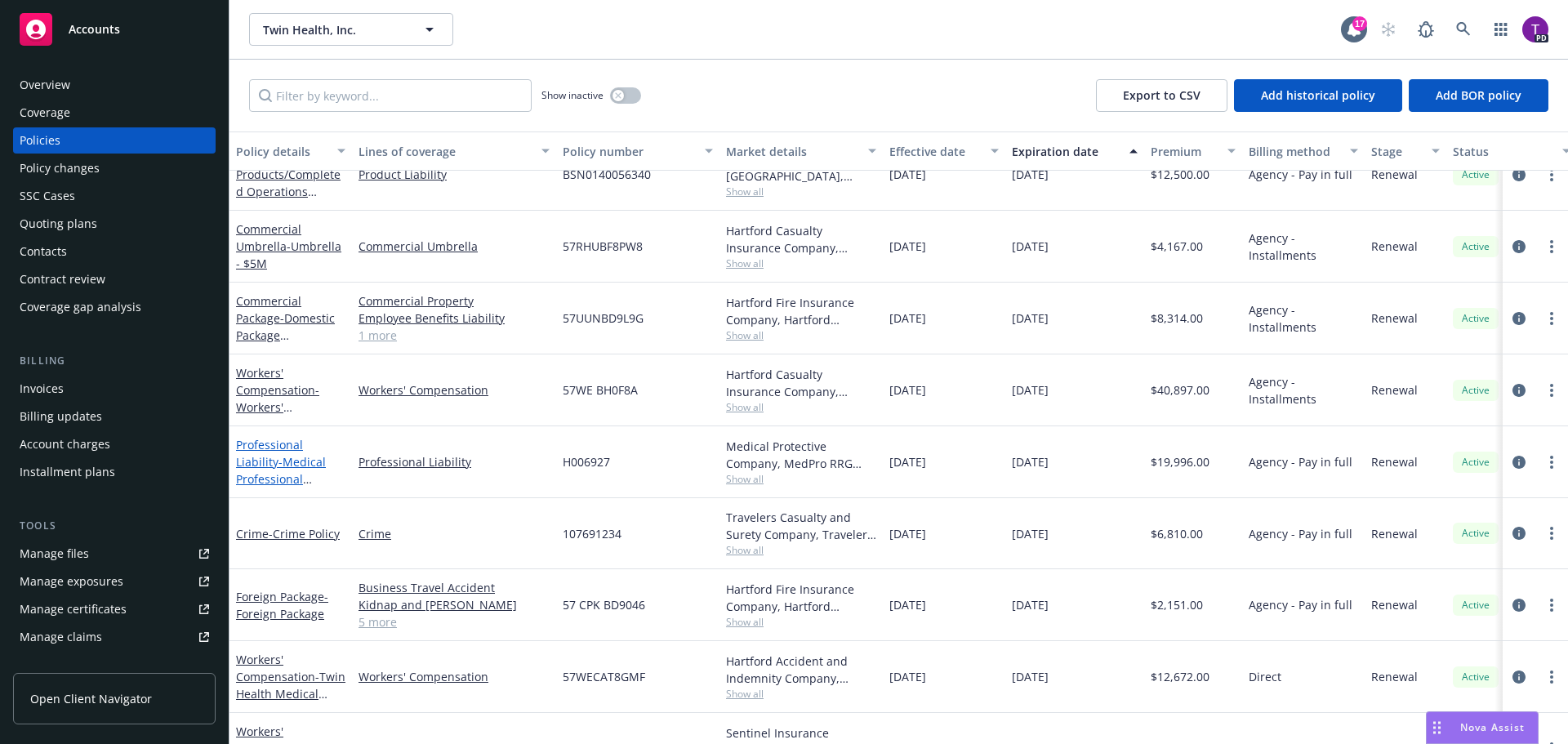
click at [263, 443] on link "Professional Liability - Medical Professional Liability - KS & WI Providers" at bounding box center [284, 479] width 96 height 84
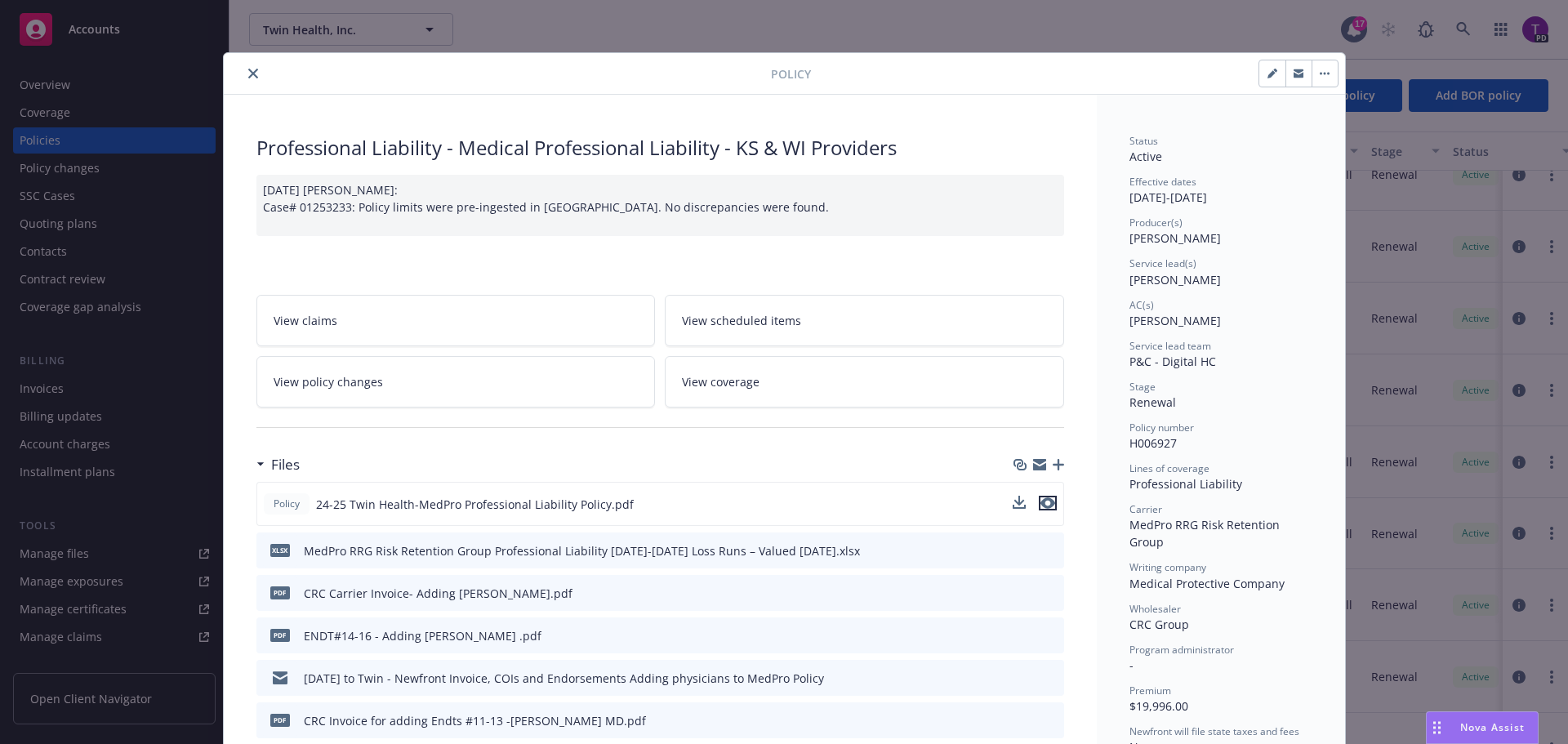
click at [1046, 500] on icon "preview file" at bounding box center [1048, 503] width 15 height 11
click at [406, 377] on link "View policy changes" at bounding box center [456, 381] width 399 height 52
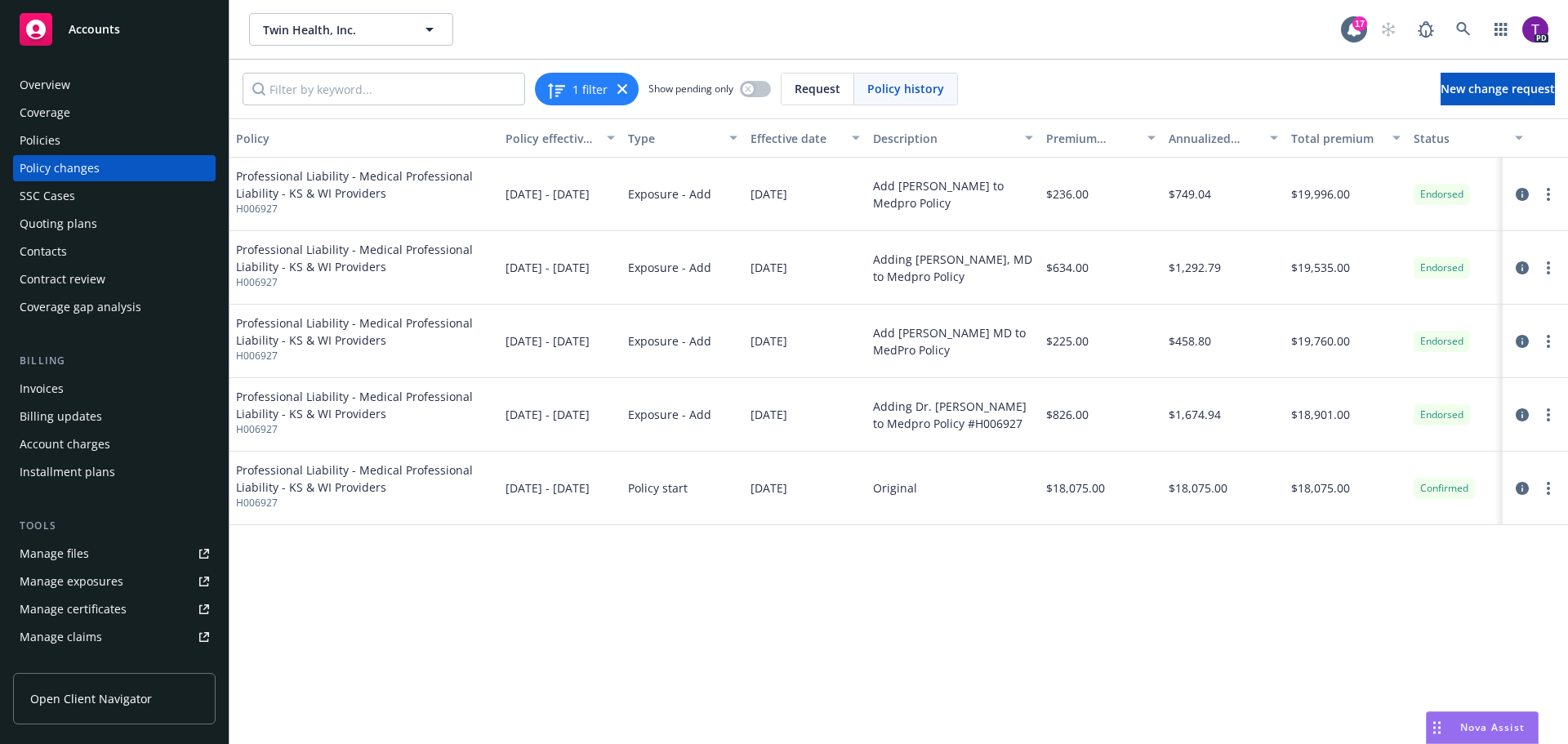
click at [1171, 517] on div "Professional Liability - Medical Professional Liability - KS & WI Providers H00…" at bounding box center [912, 489] width 1365 height 74
click at [1384, 144] on div "Total premium" at bounding box center [1345, 138] width 109 height 17
click at [1532, 134] on button "button" at bounding box center [1562, 138] width 66 height 39
click at [1516, 137] on icon "button" at bounding box center [1519, 138] width 8 height 5
click at [43, 139] on div "Policies" at bounding box center [40, 140] width 41 height 26
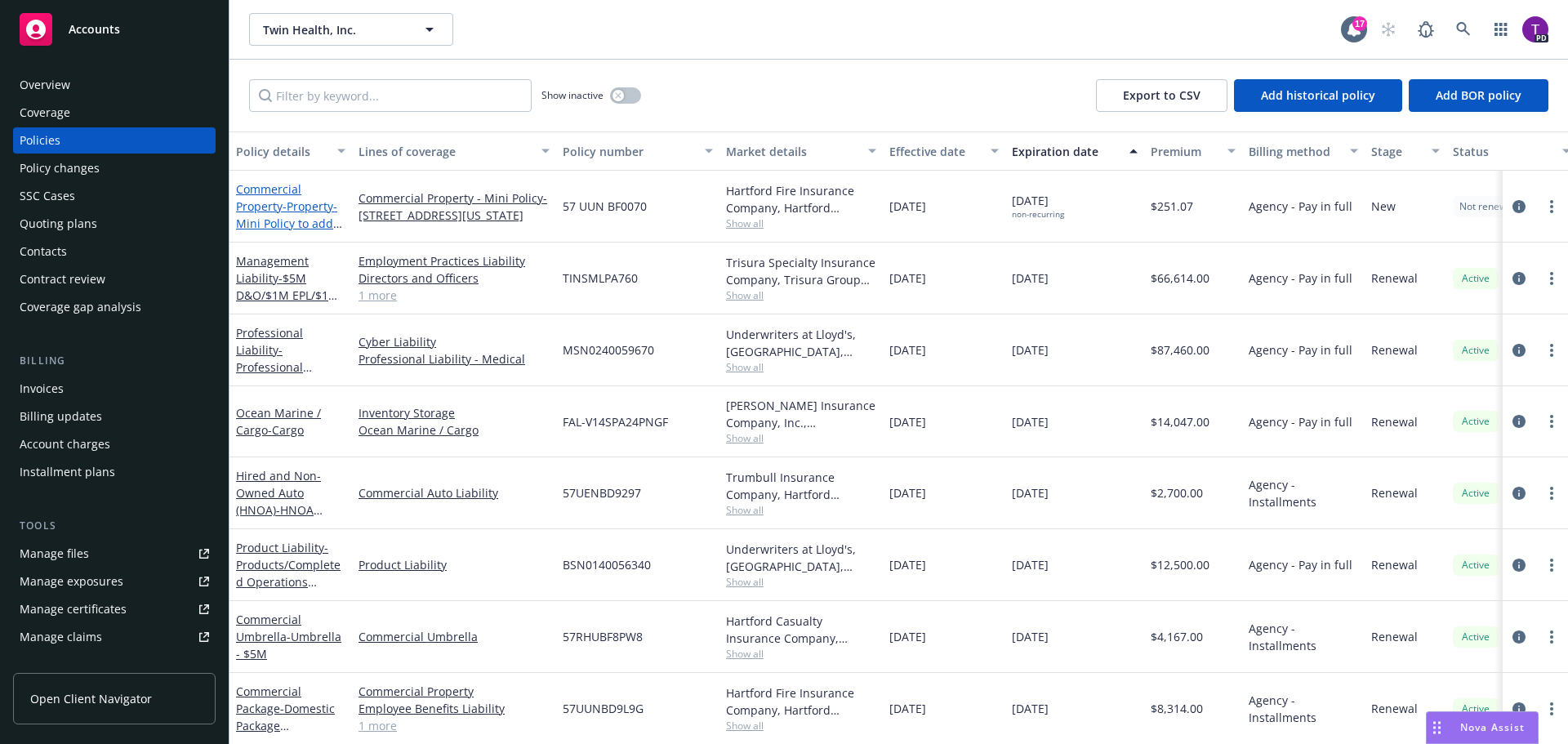
click at [273, 205] on link "Commercial Property - Property-Mini Policy to add 192 Lexington NY location" at bounding box center [288, 223] width 103 height 84
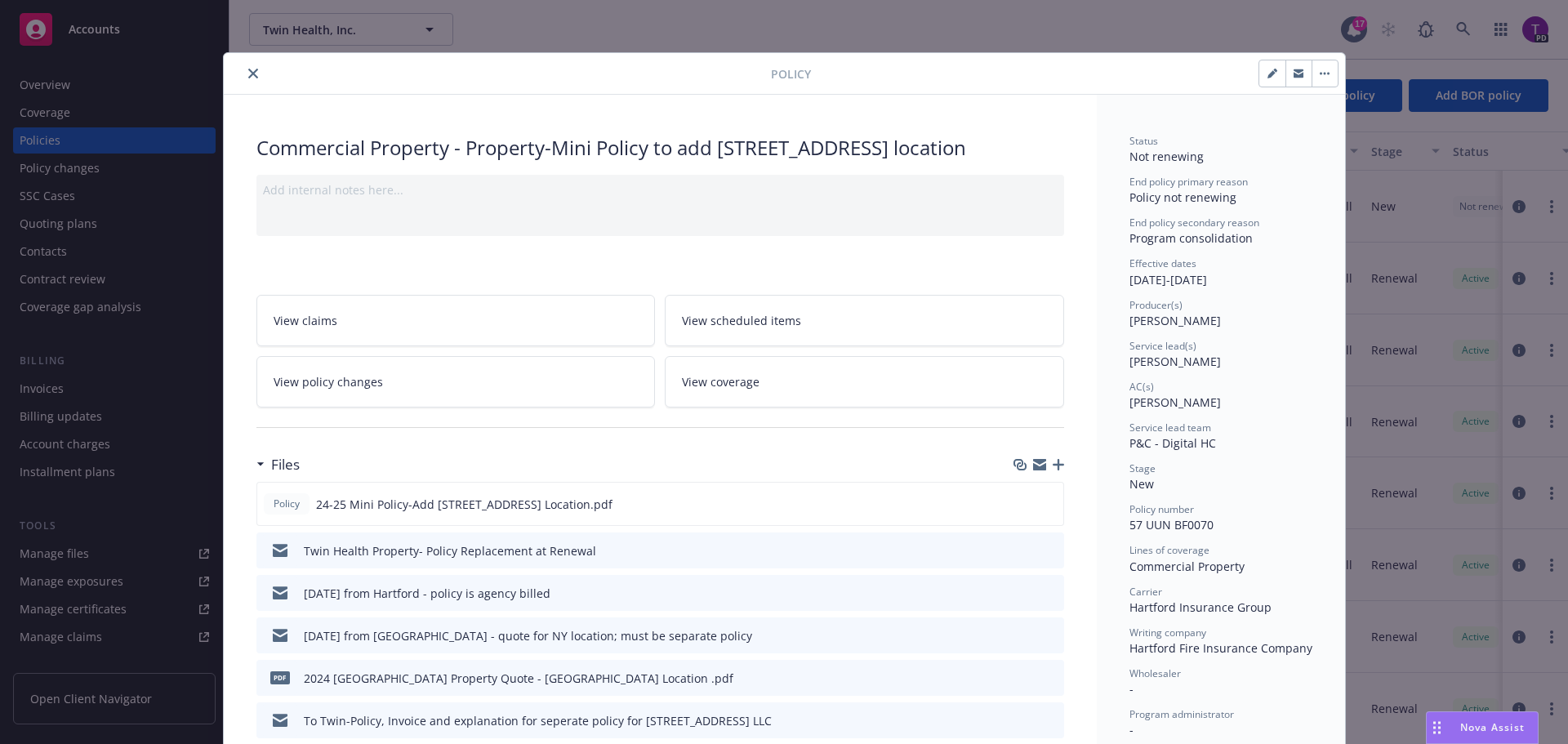
click at [248, 75] on icon "close" at bounding box center [253, 74] width 10 height 10
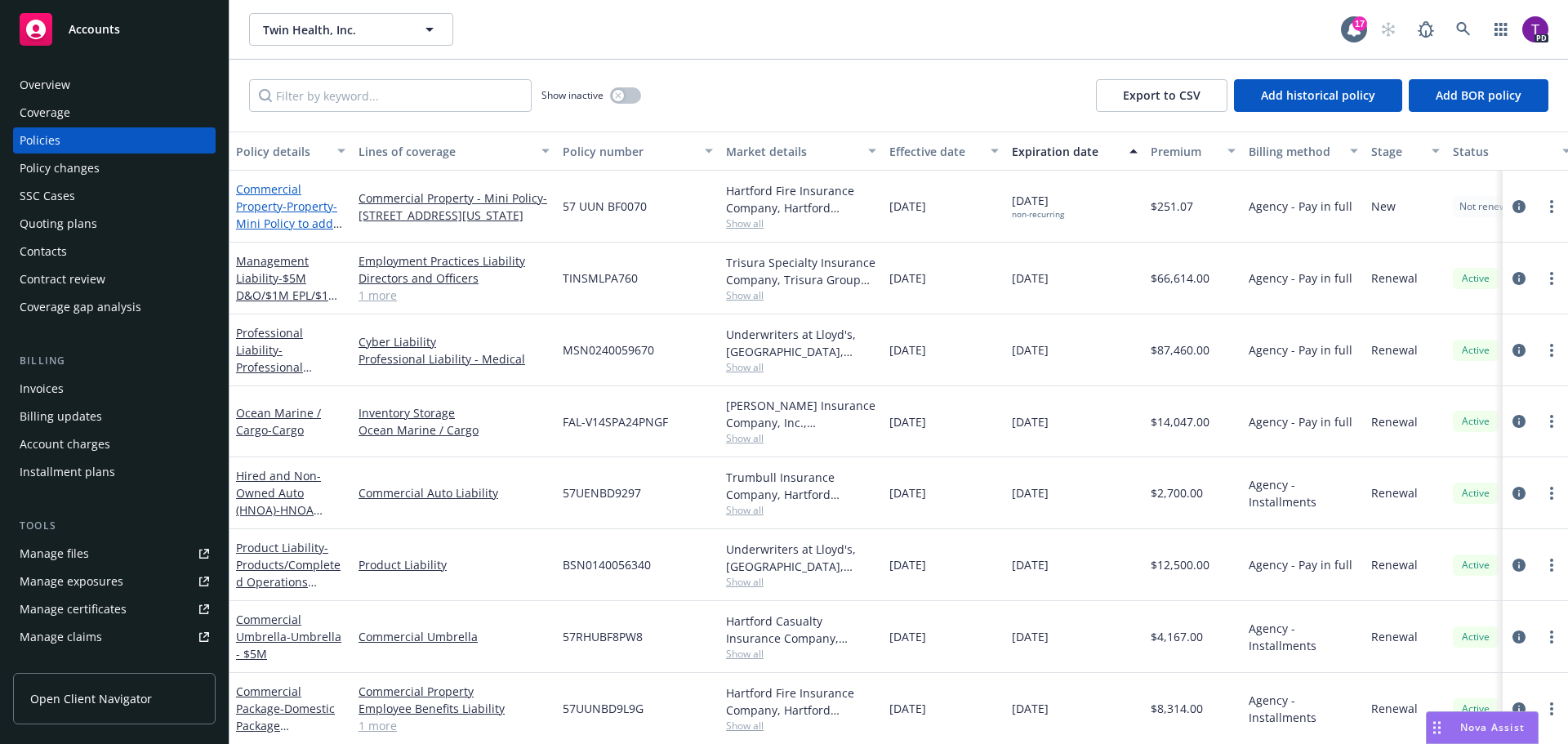
click at [301, 205] on span "- Property-Mini Policy to add 192 Lexington NY location" at bounding box center [289, 232] width 106 height 67
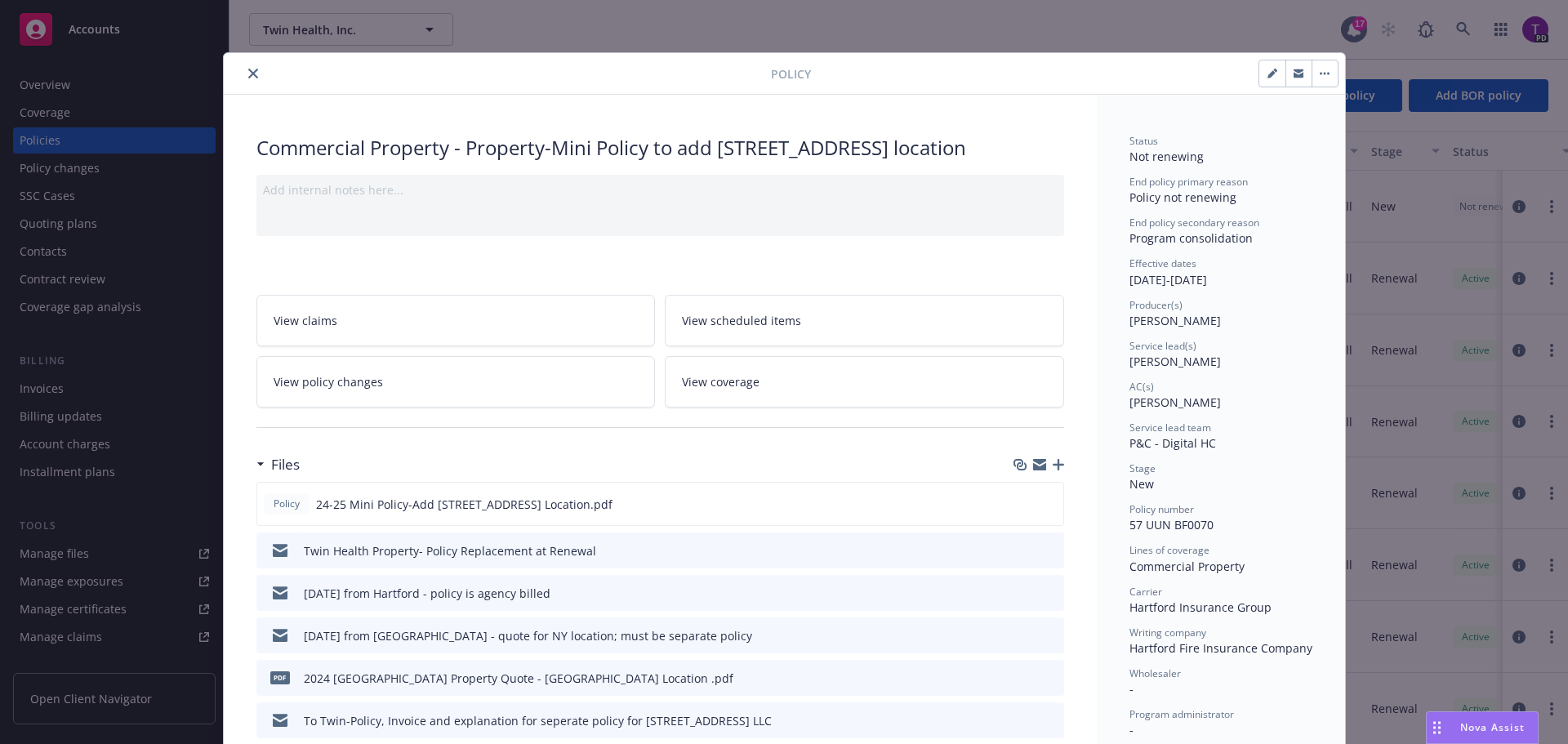
scroll to position [49, 0]
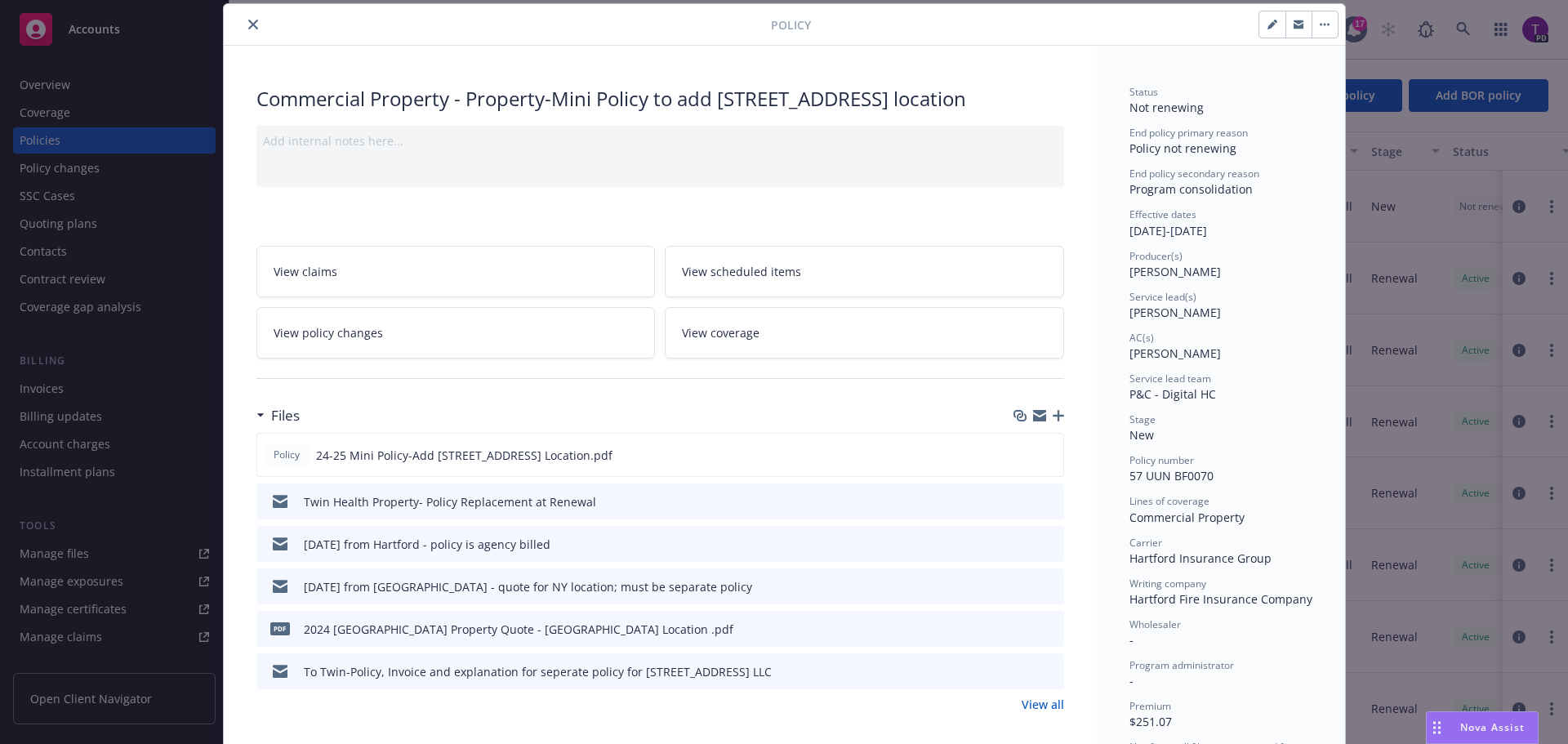
click at [459, 339] on link "View policy changes" at bounding box center [456, 332] width 399 height 52
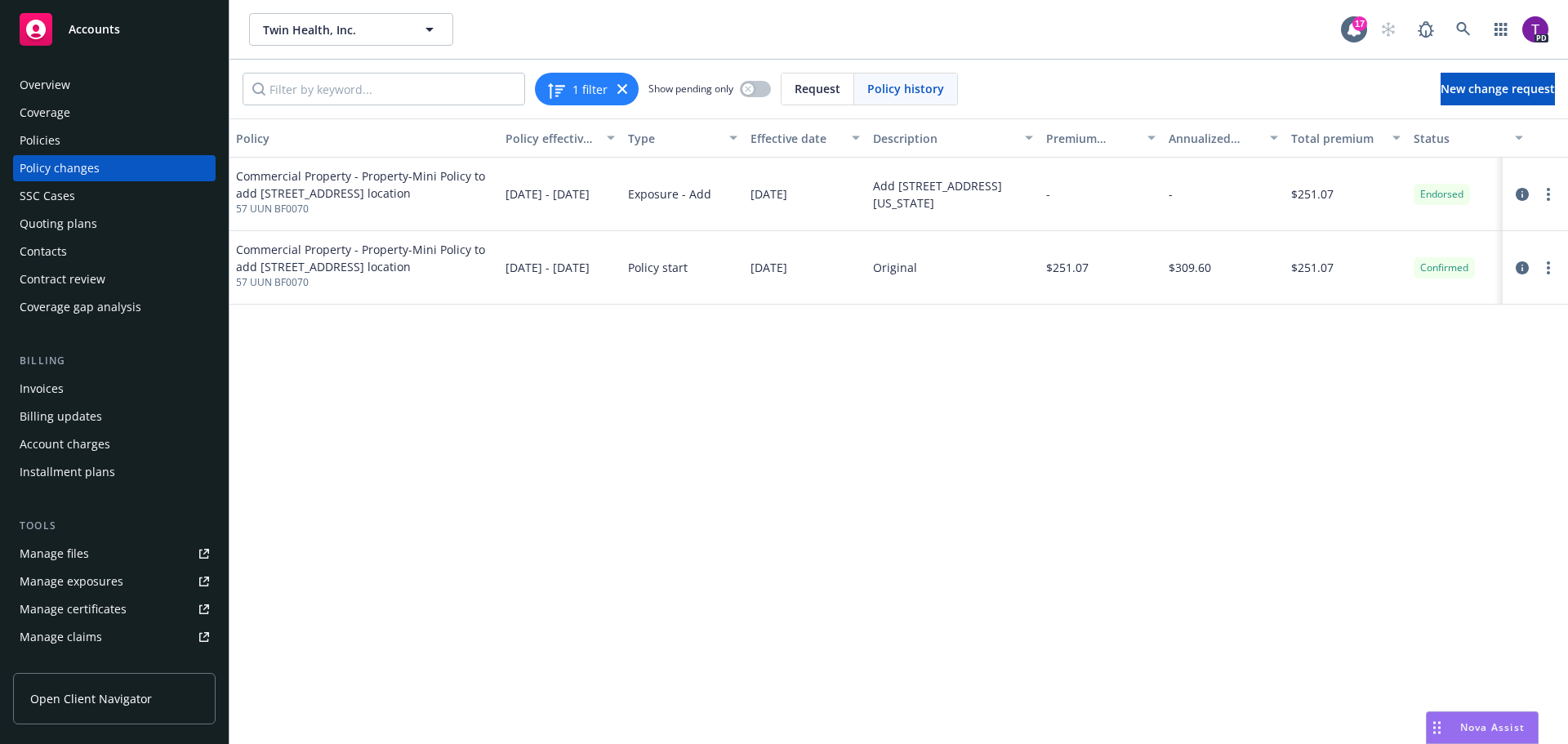
click at [55, 144] on div "Policies" at bounding box center [40, 140] width 41 height 26
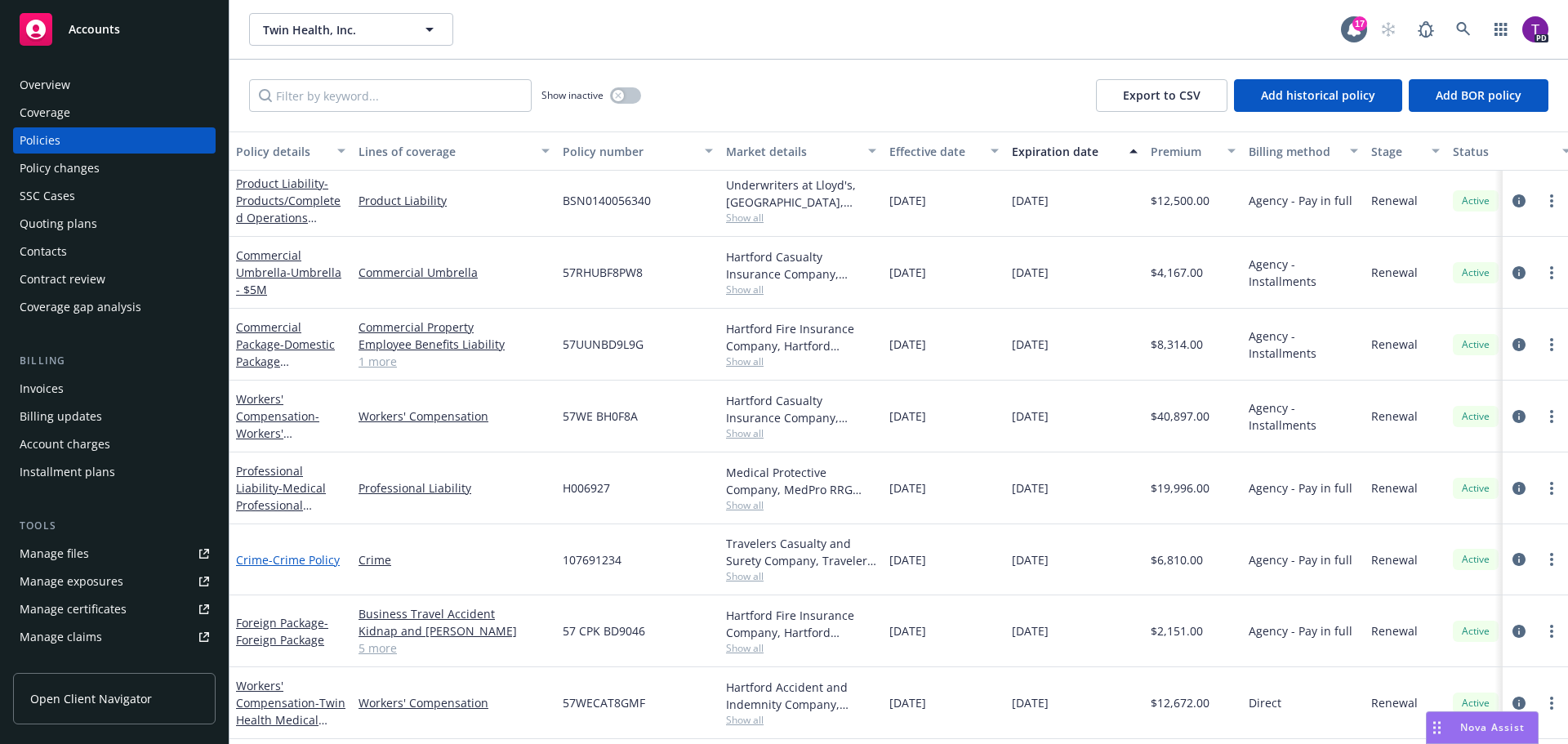
scroll to position [330, 0]
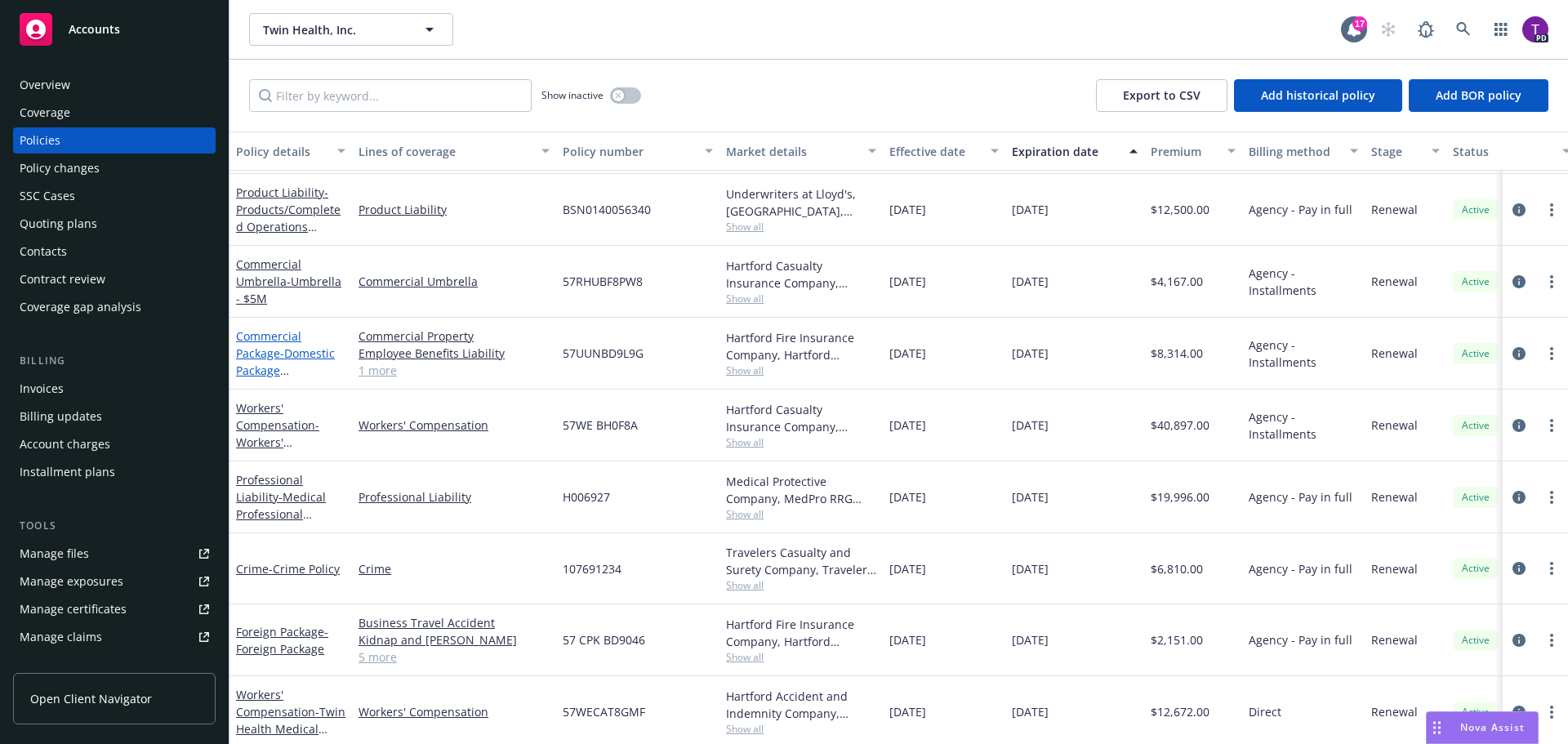
click at [276, 338] on link "Commercial Package - Domestic Package (GL/Property)" at bounding box center [285, 362] width 99 height 67
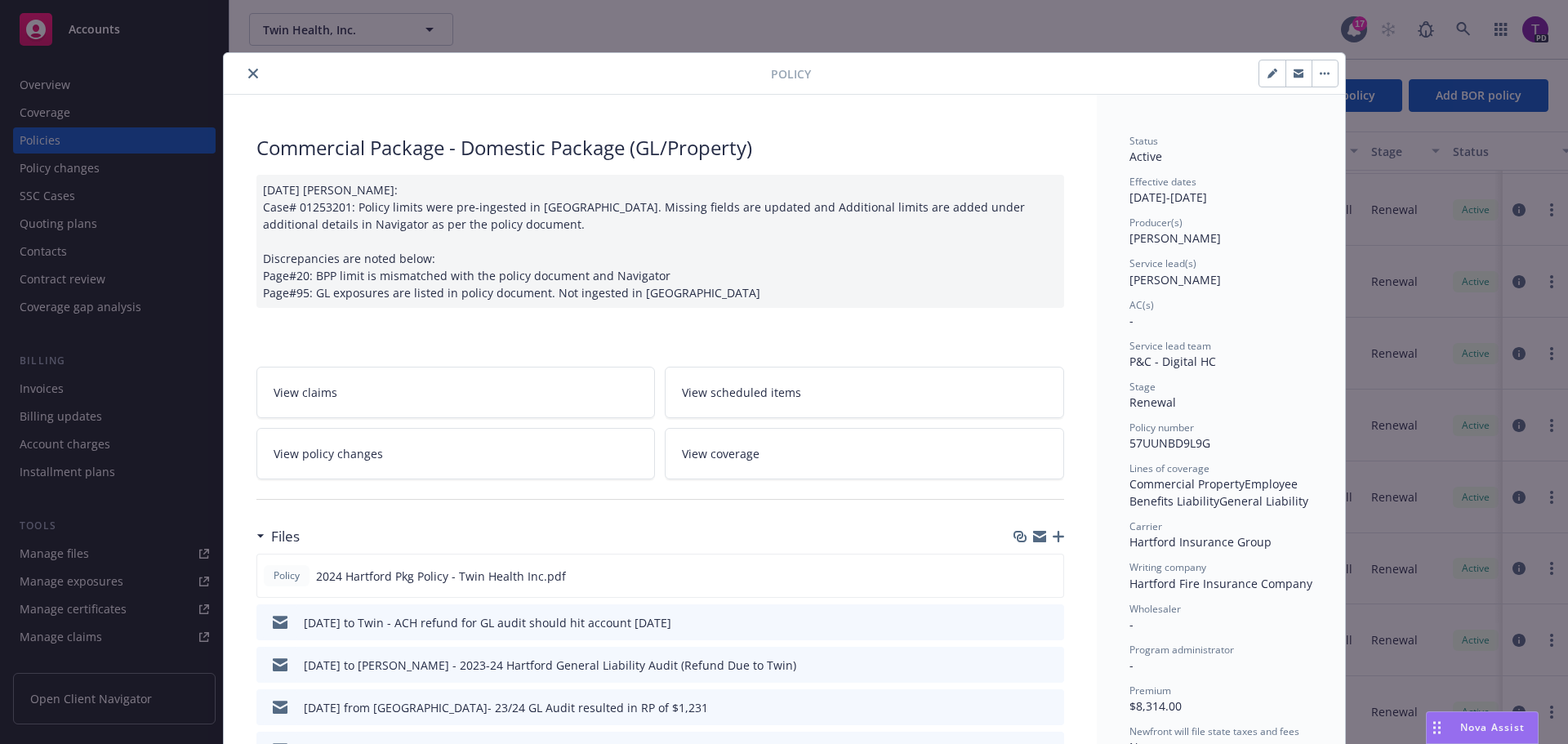
click at [323, 463] on link "View policy changes" at bounding box center [456, 454] width 399 height 52
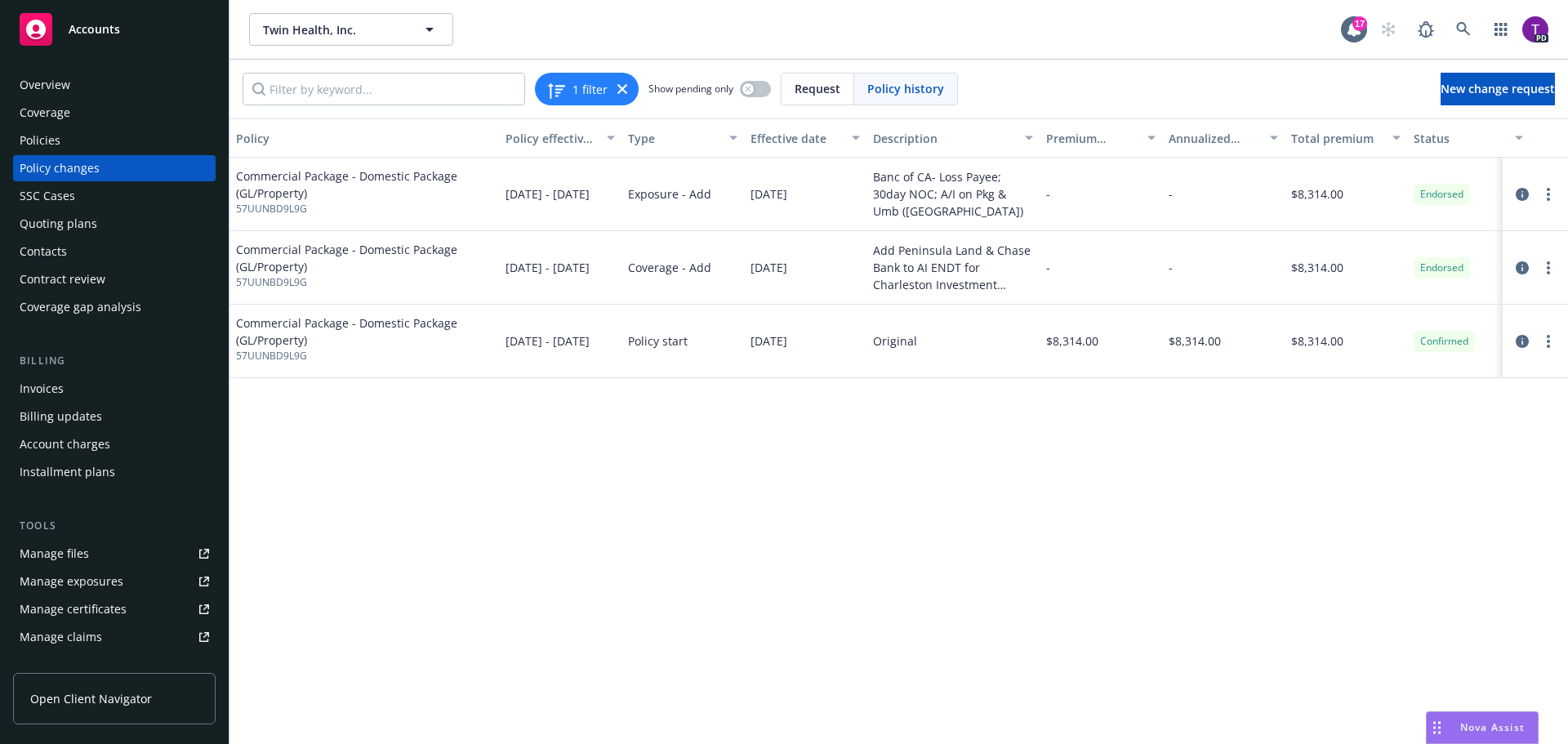
click at [73, 136] on div "Policies" at bounding box center [114, 140] width 189 height 26
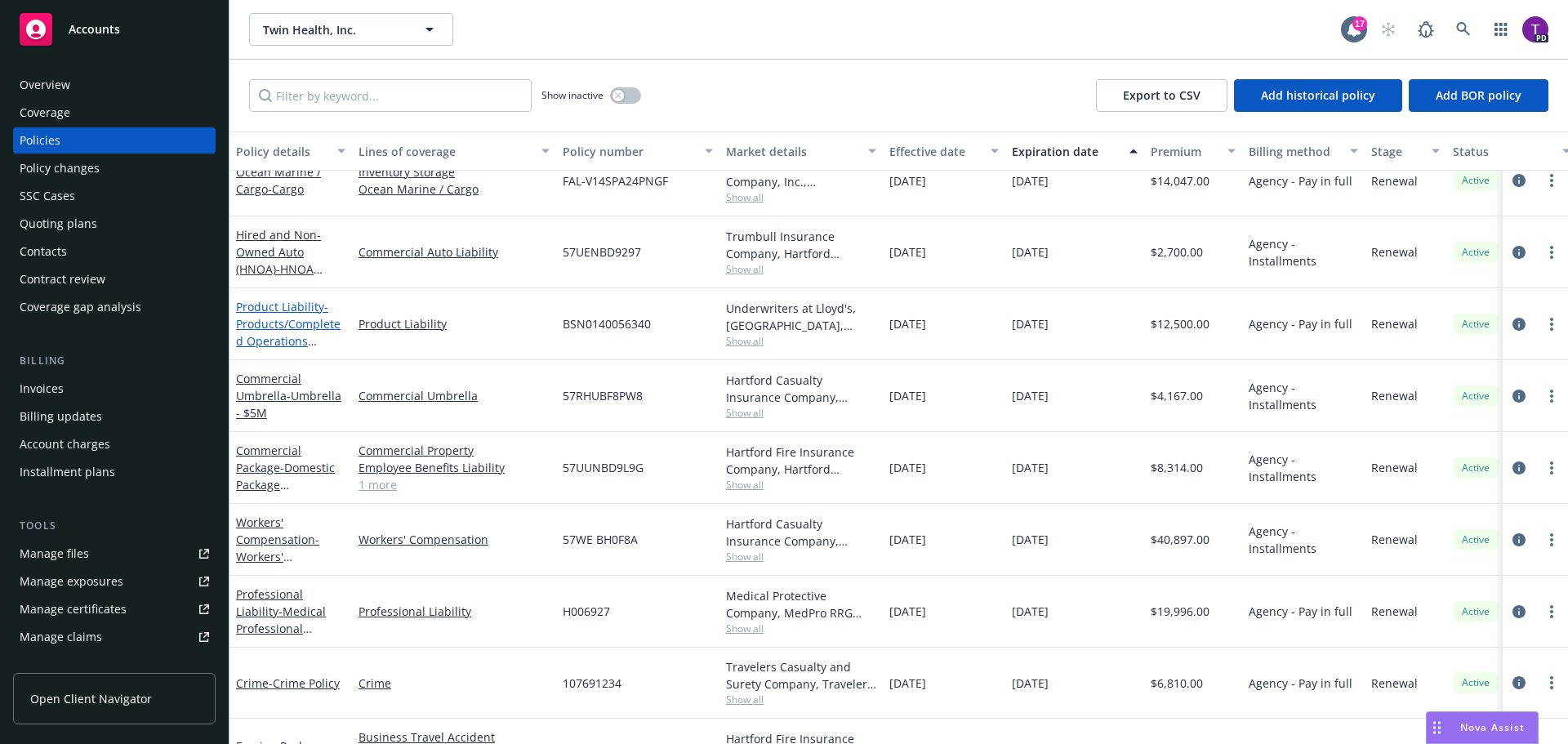
scroll to position [245, 0]
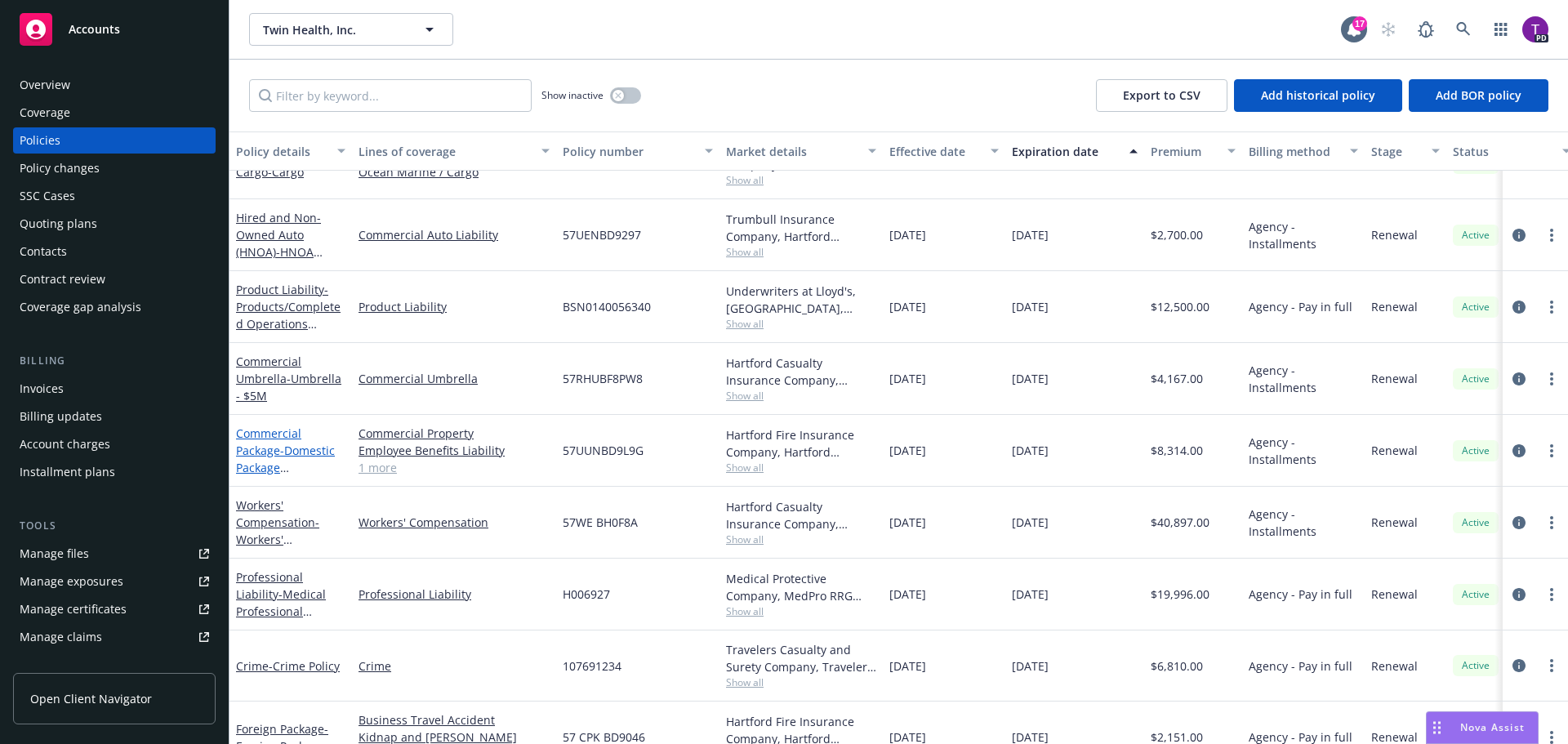
click at [265, 434] on link "Commercial Package - Domestic Package (GL/Property)" at bounding box center [285, 459] width 99 height 67
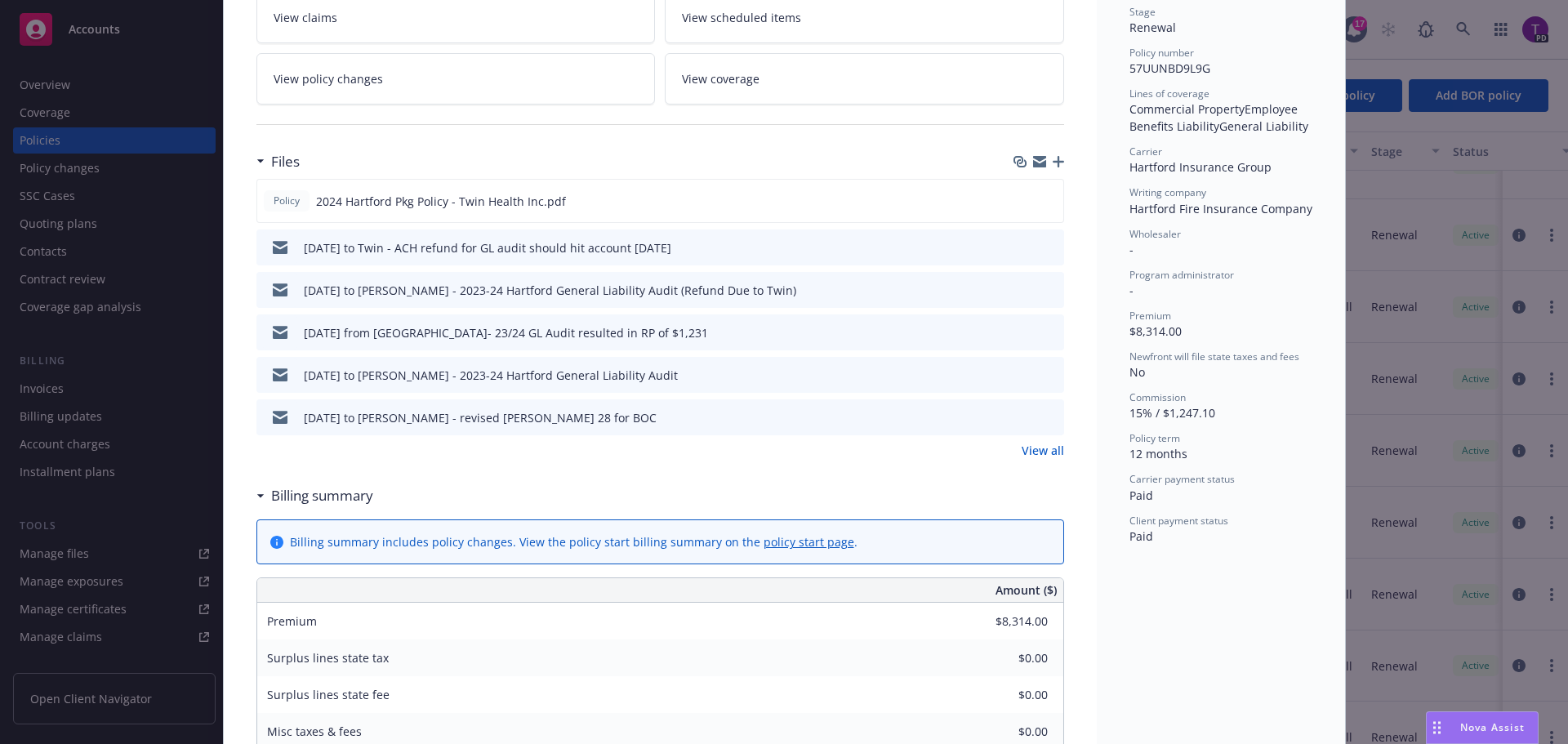
scroll to position [376, 0]
click at [1033, 450] on link "View all" at bounding box center [1043, 450] width 43 height 17
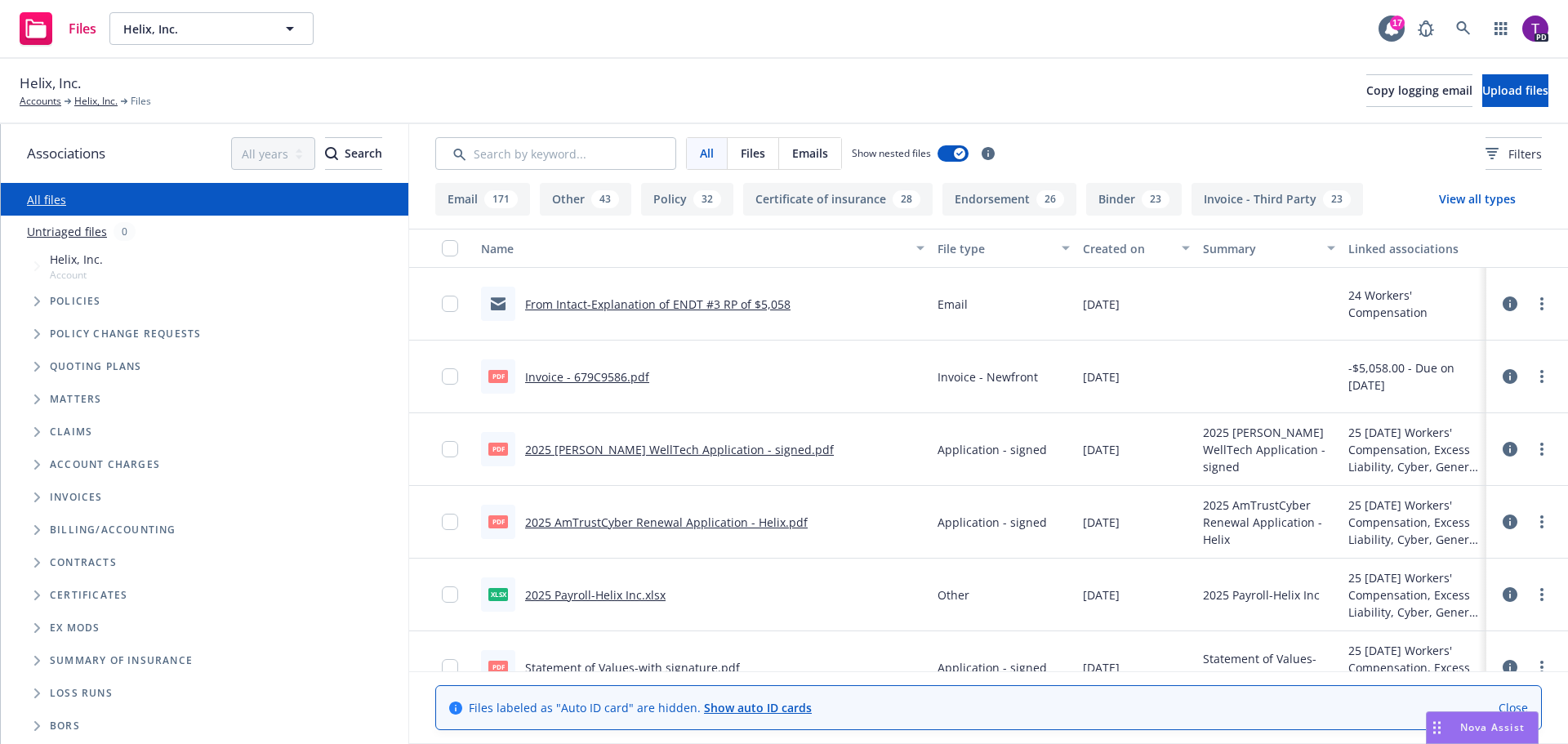
click at [39, 691] on icon "Folder Tree Example" at bounding box center [38, 694] width 7 height 10
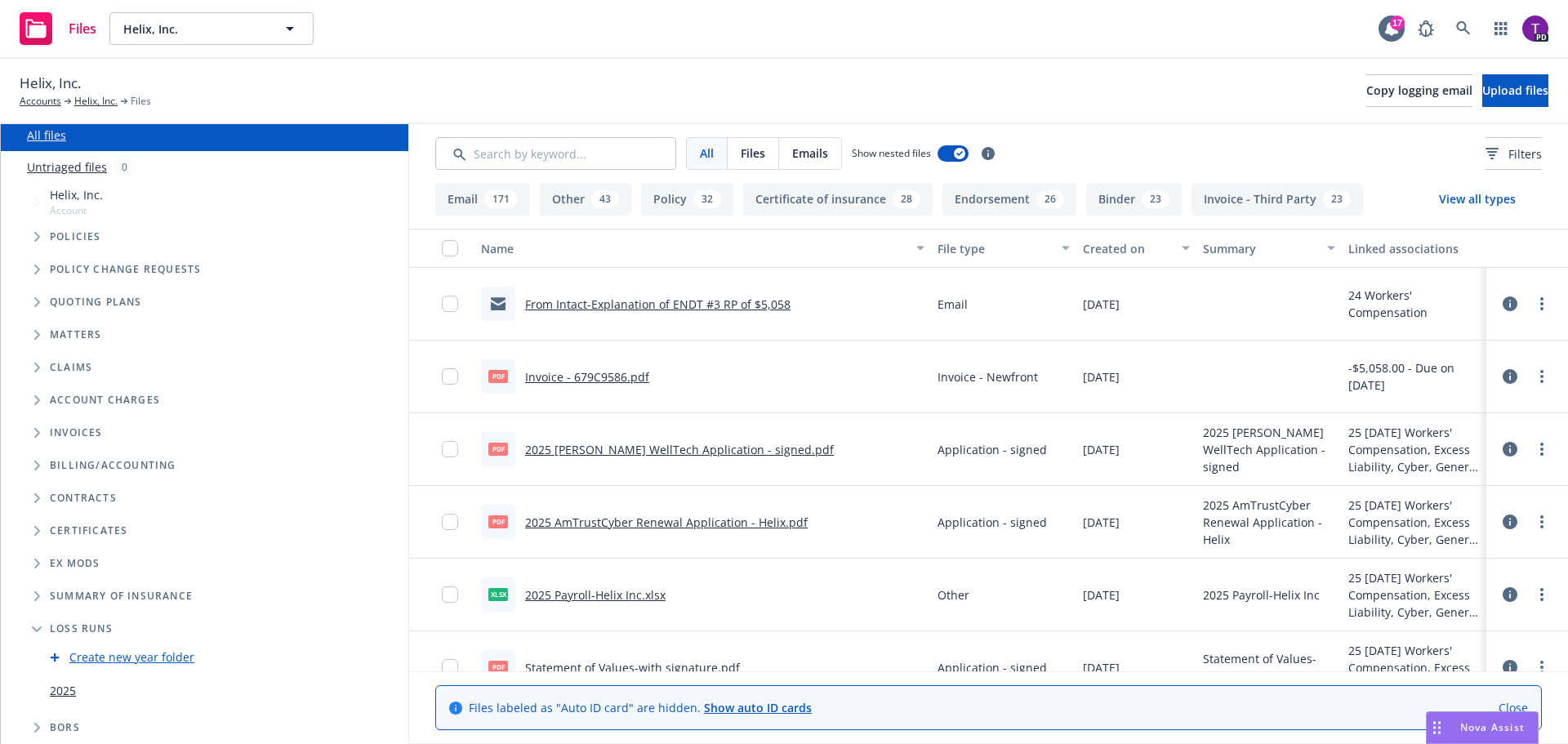
click at [58, 691] on link "2025" at bounding box center [63, 691] width 26 height 17
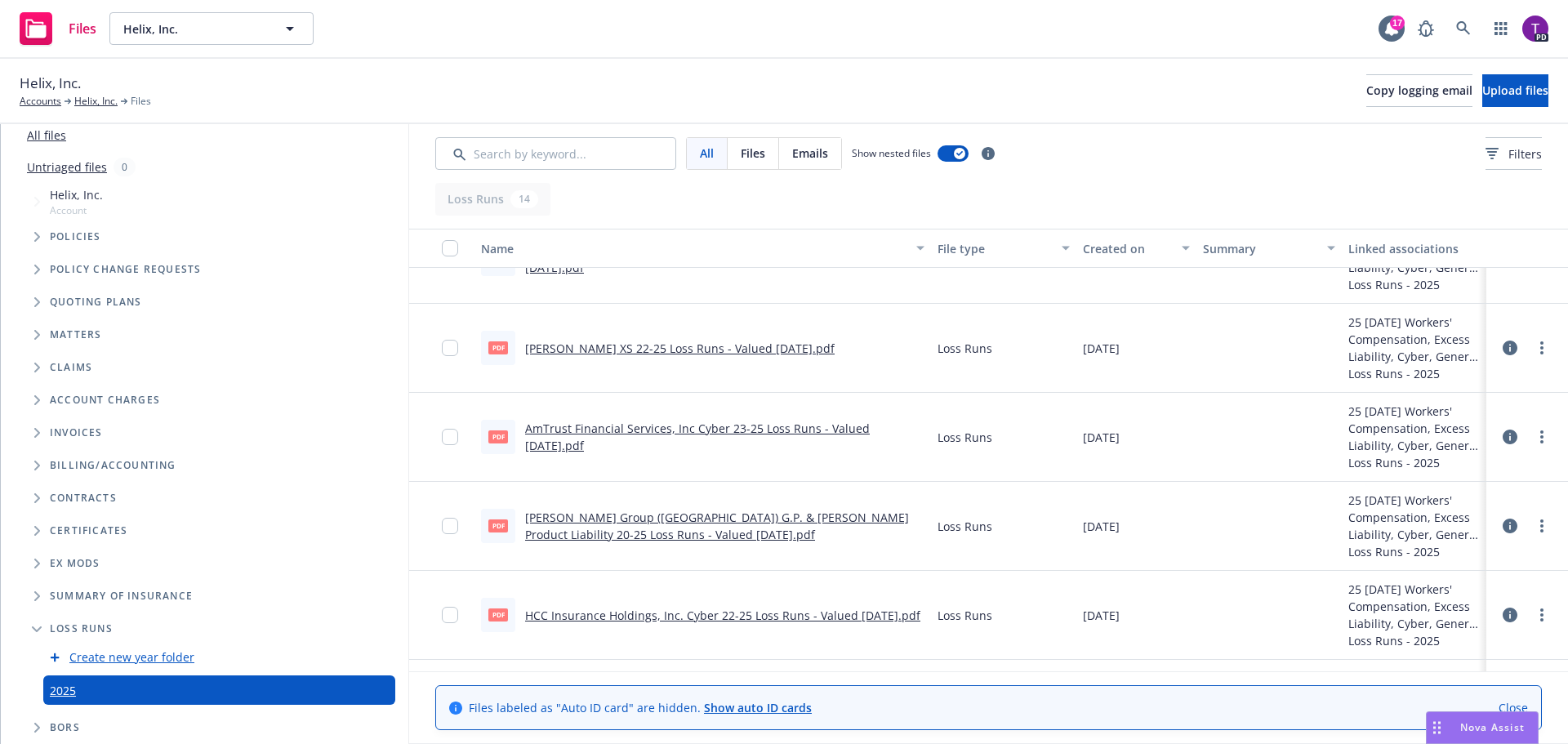
scroll to position [163, 0]
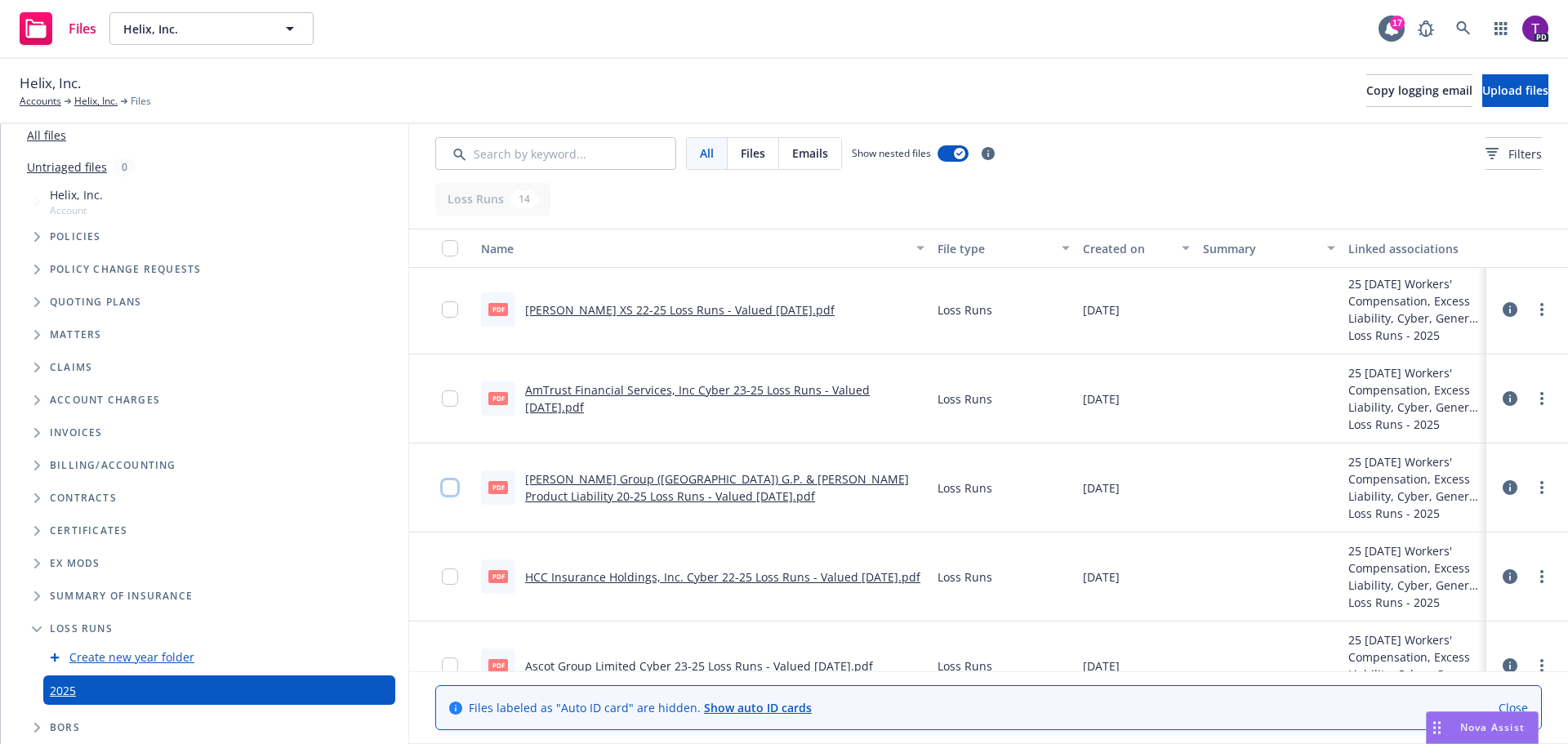
click at [448, 489] on input "checkbox" at bounding box center [450, 488] width 16 height 16
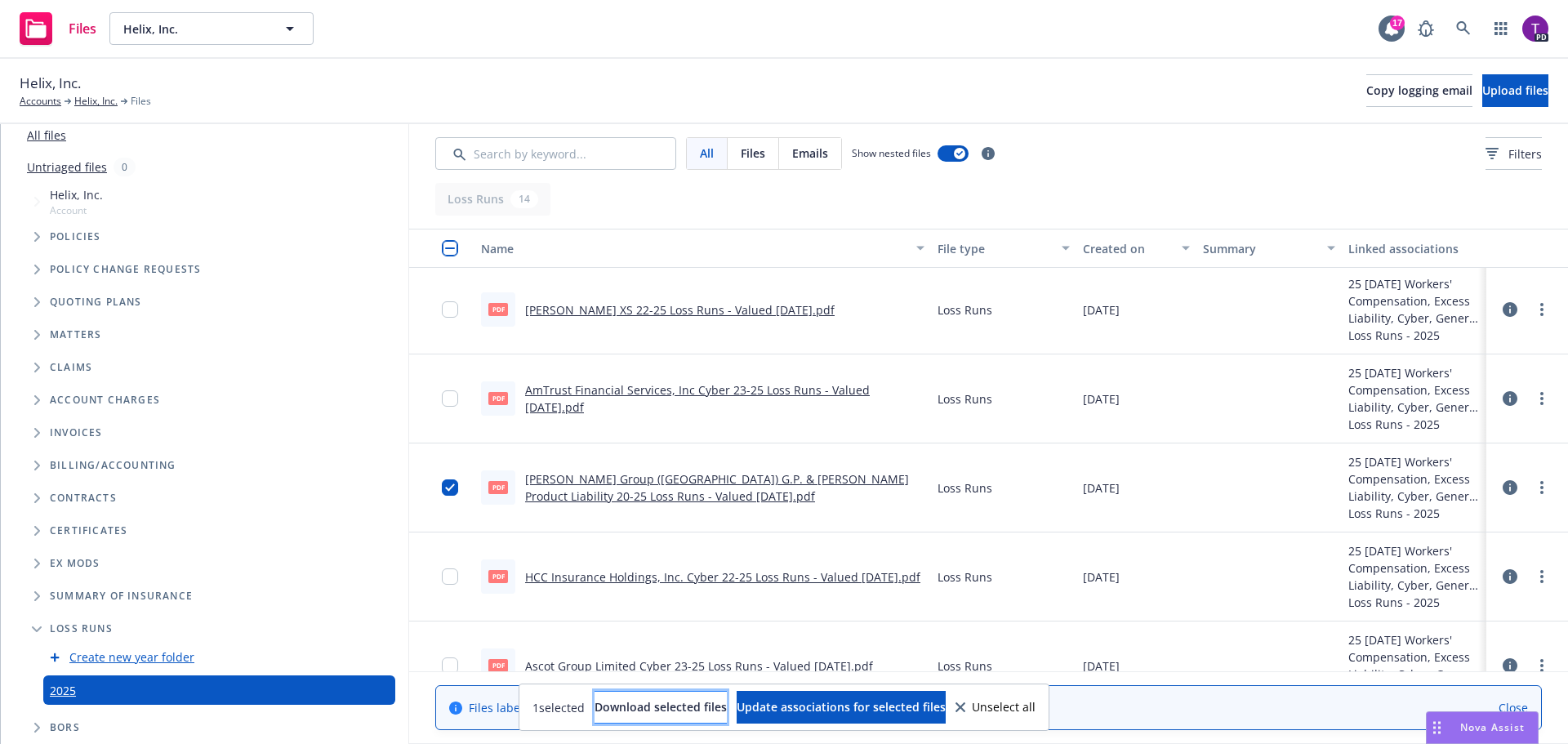
click at [662, 711] on span "Download selected files" at bounding box center [660, 706] width 132 height 16
click at [965, 703] on icon at bounding box center [960, 707] width 10 height 10
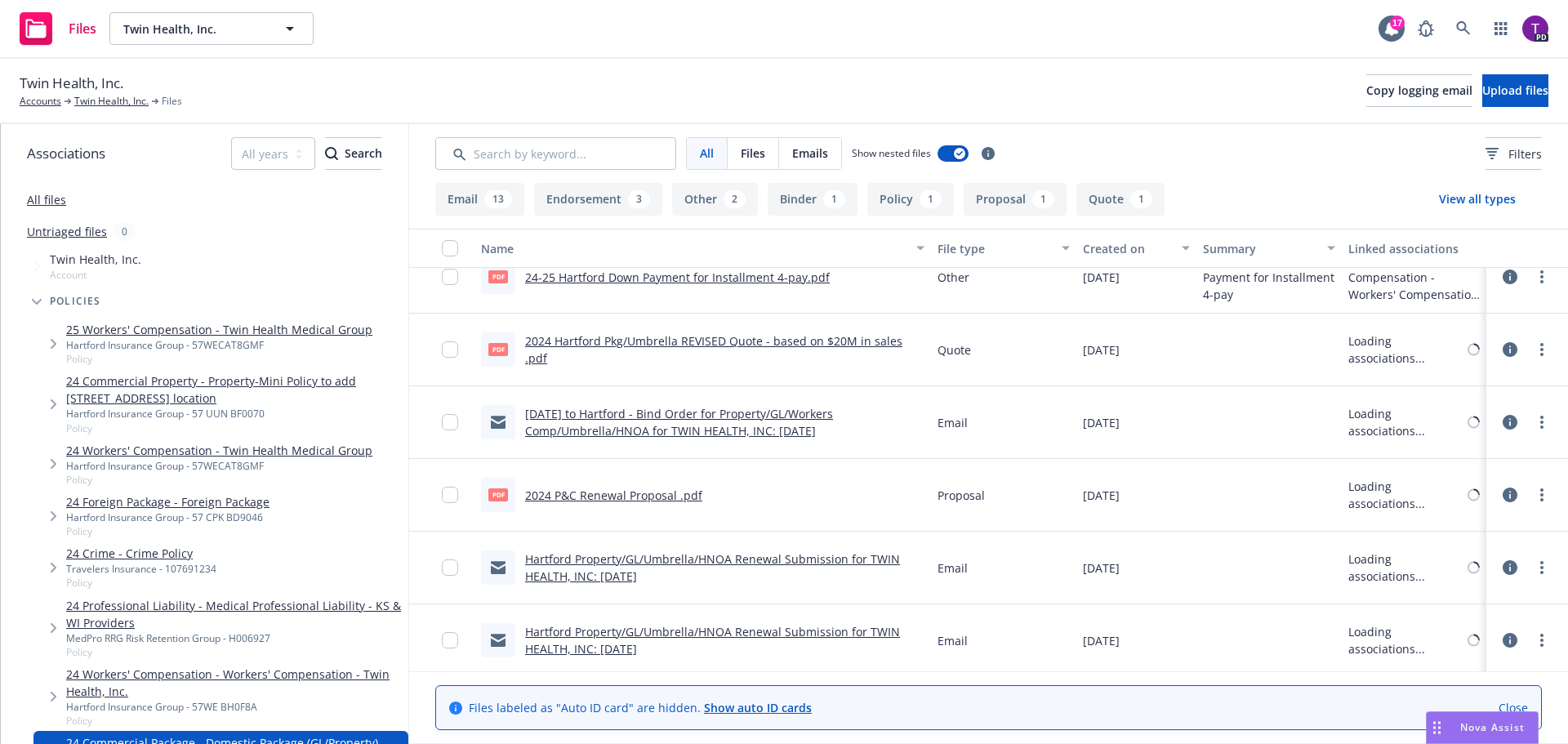
scroll to position [1184, 0]
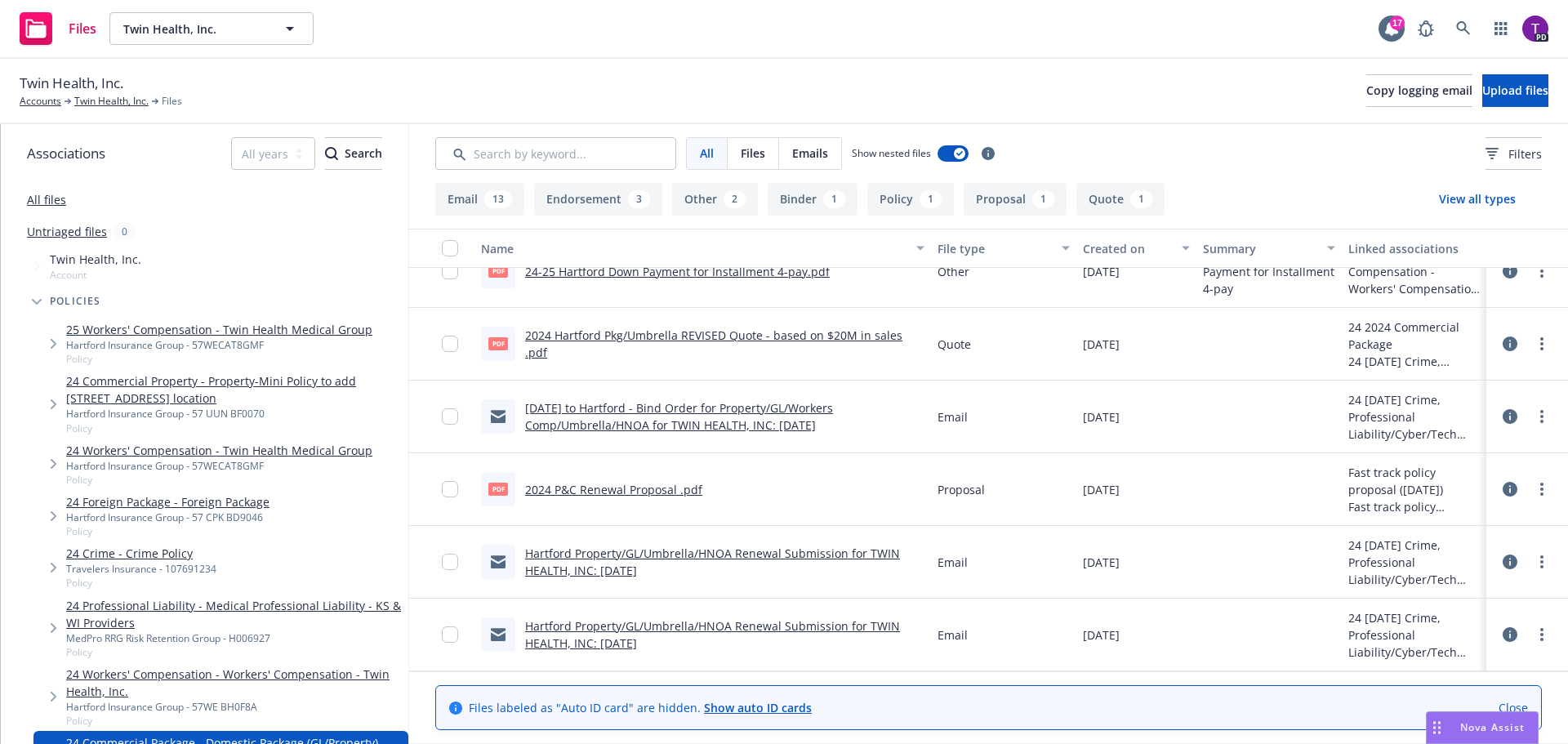
click at [730, 348] on link "2024 Hartford Pkg/Umbrella REVISED Quote - based on $20M in sales .pdf" at bounding box center [713, 344] width 377 height 33
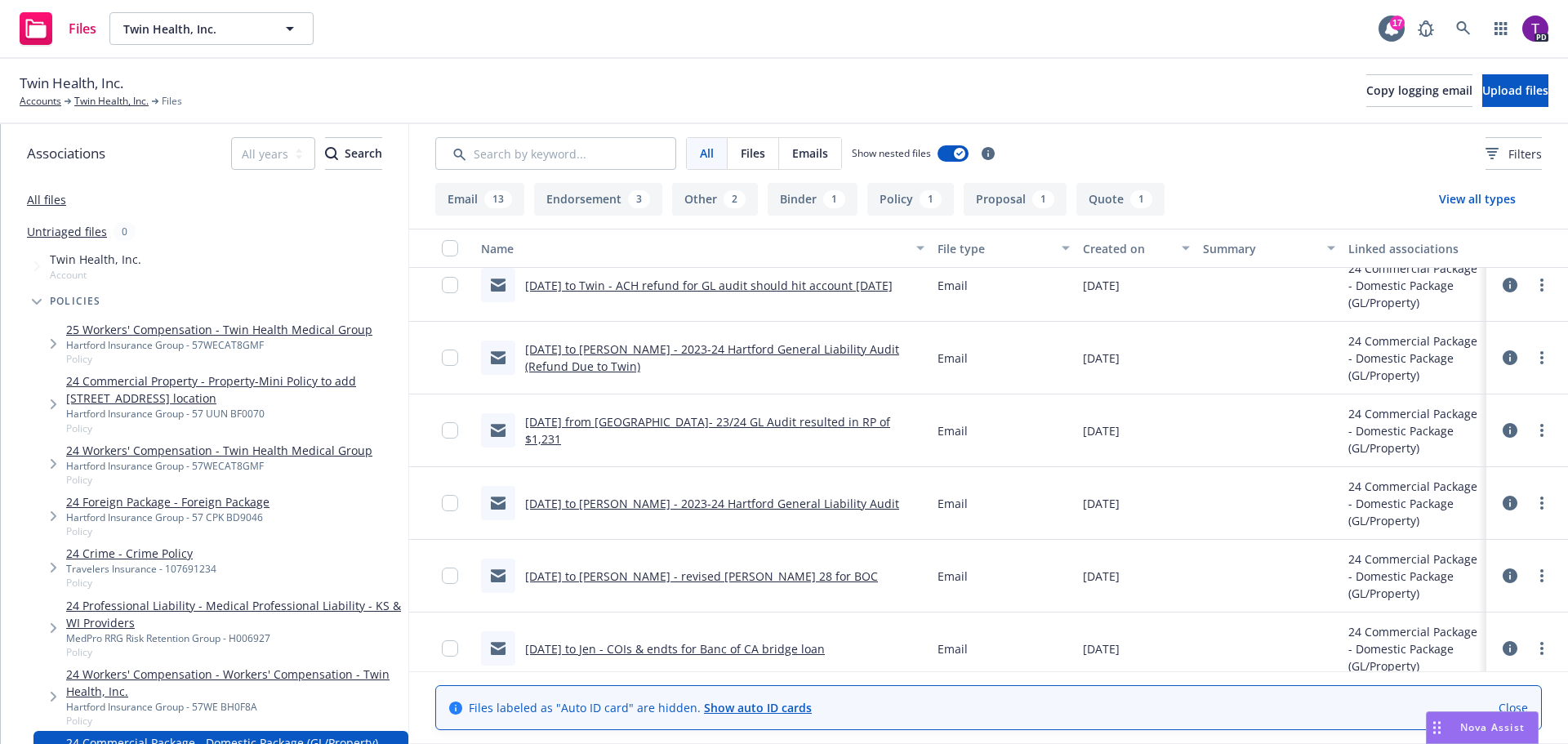
scroll to position [0, 0]
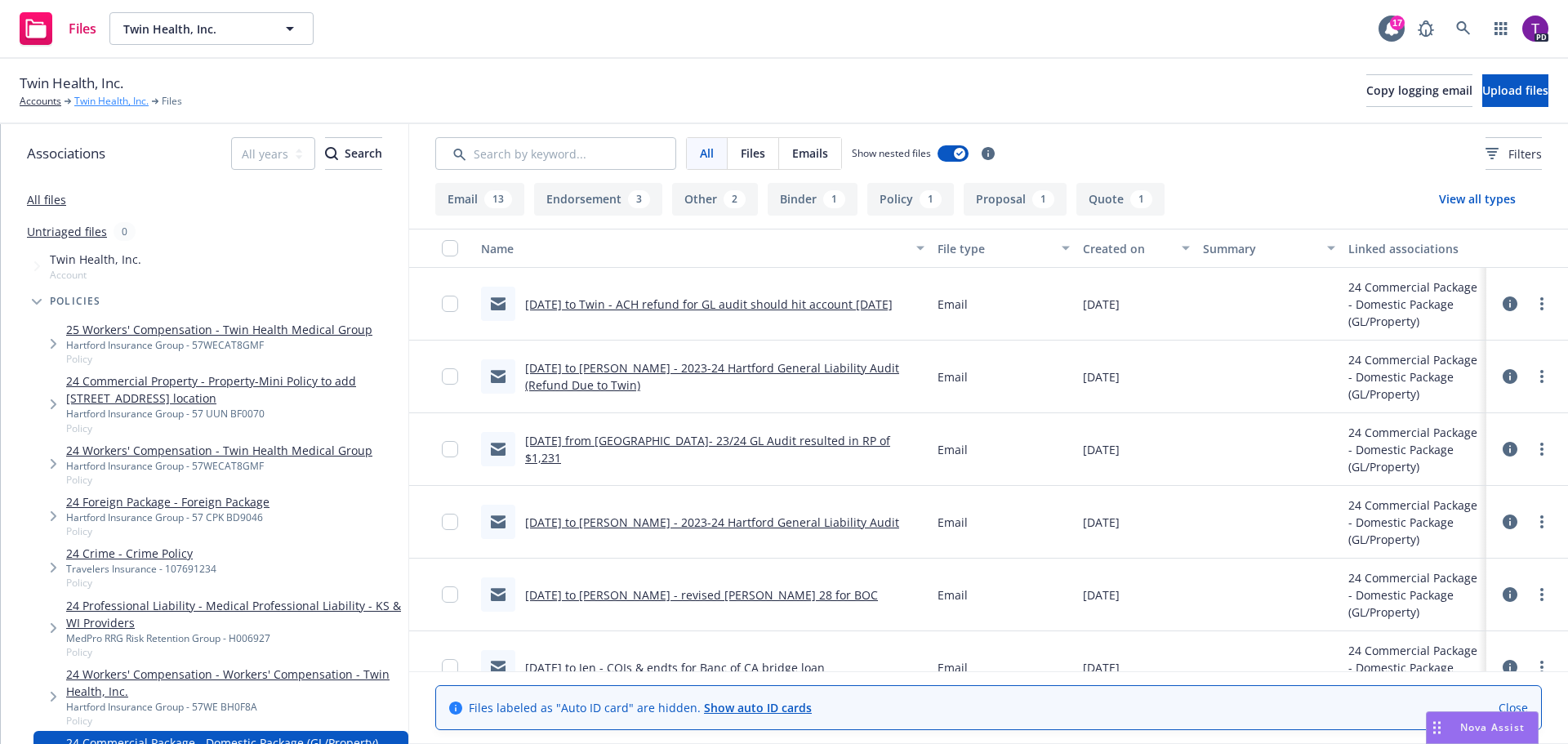
click at [98, 103] on link "Twin Health, Inc." at bounding box center [112, 102] width 75 height 15
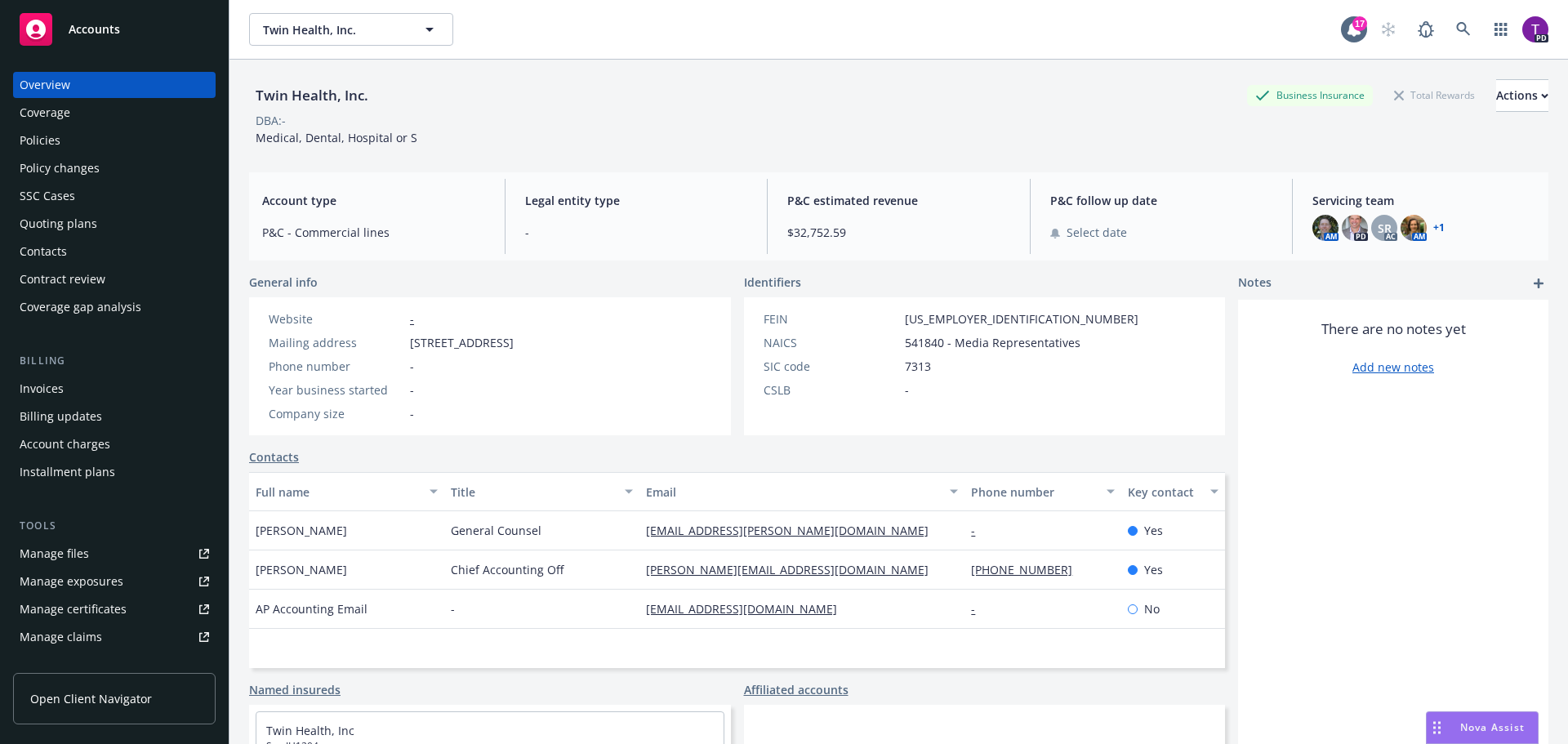
click at [89, 139] on div "Policies" at bounding box center [114, 140] width 189 height 26
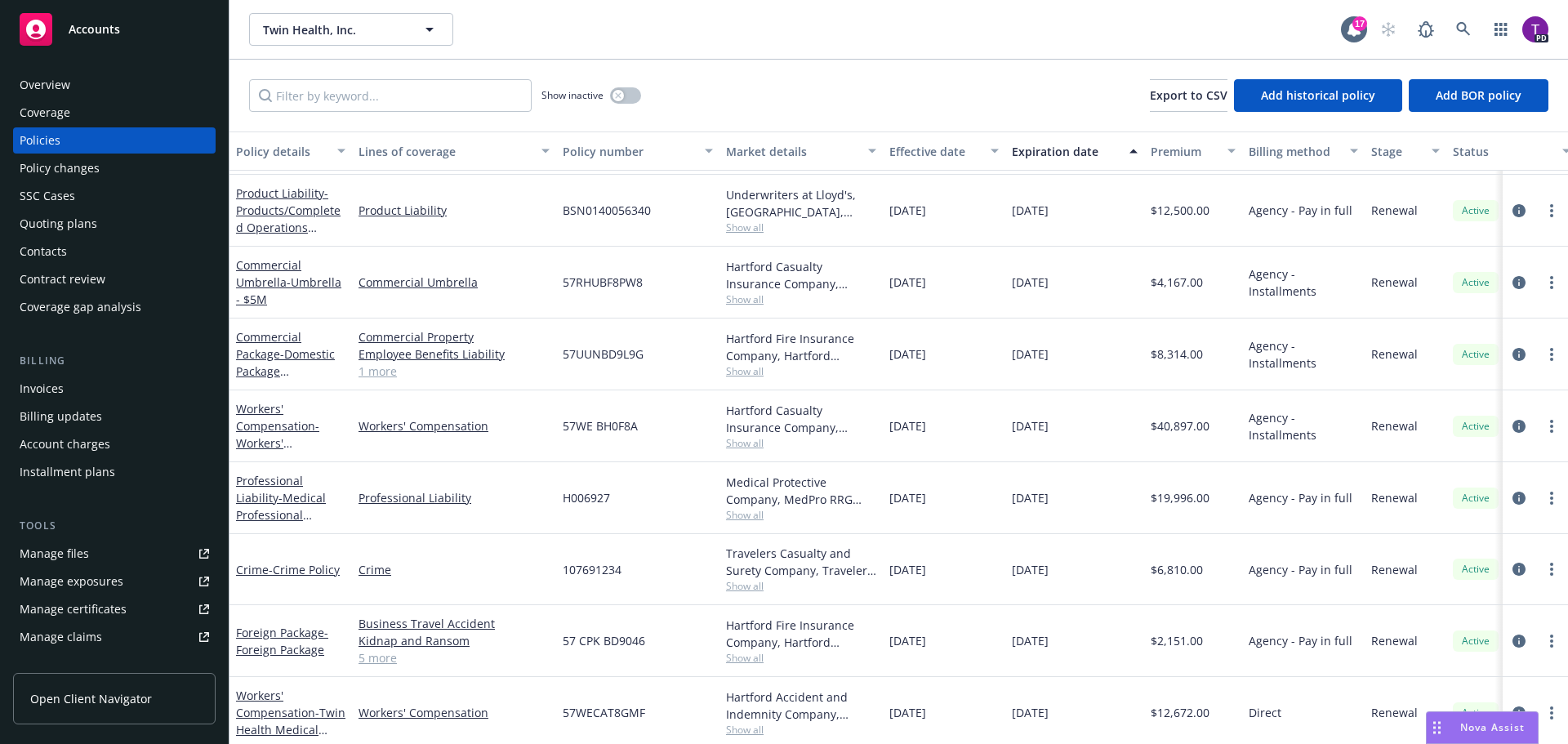
scroll to position [330, 0]
click at [283, 423] on link "Workers' Compensation - Workers' Compensation - Twin Health, Inc." at bounding box center [282, 442] width 92 height 84
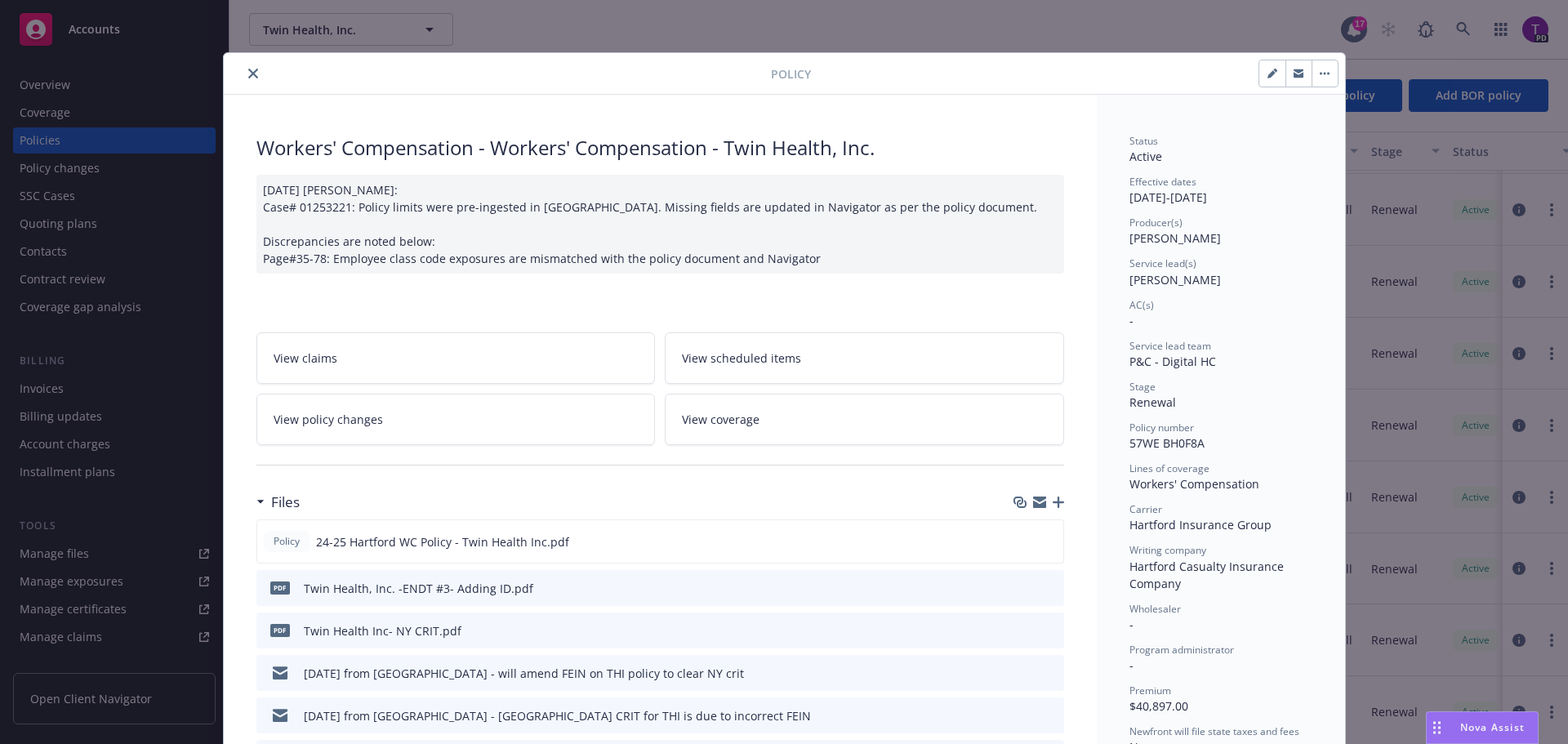
click at [298, 421] on span "View policy changes" at bounding box center [328, 419] width 109 height 17
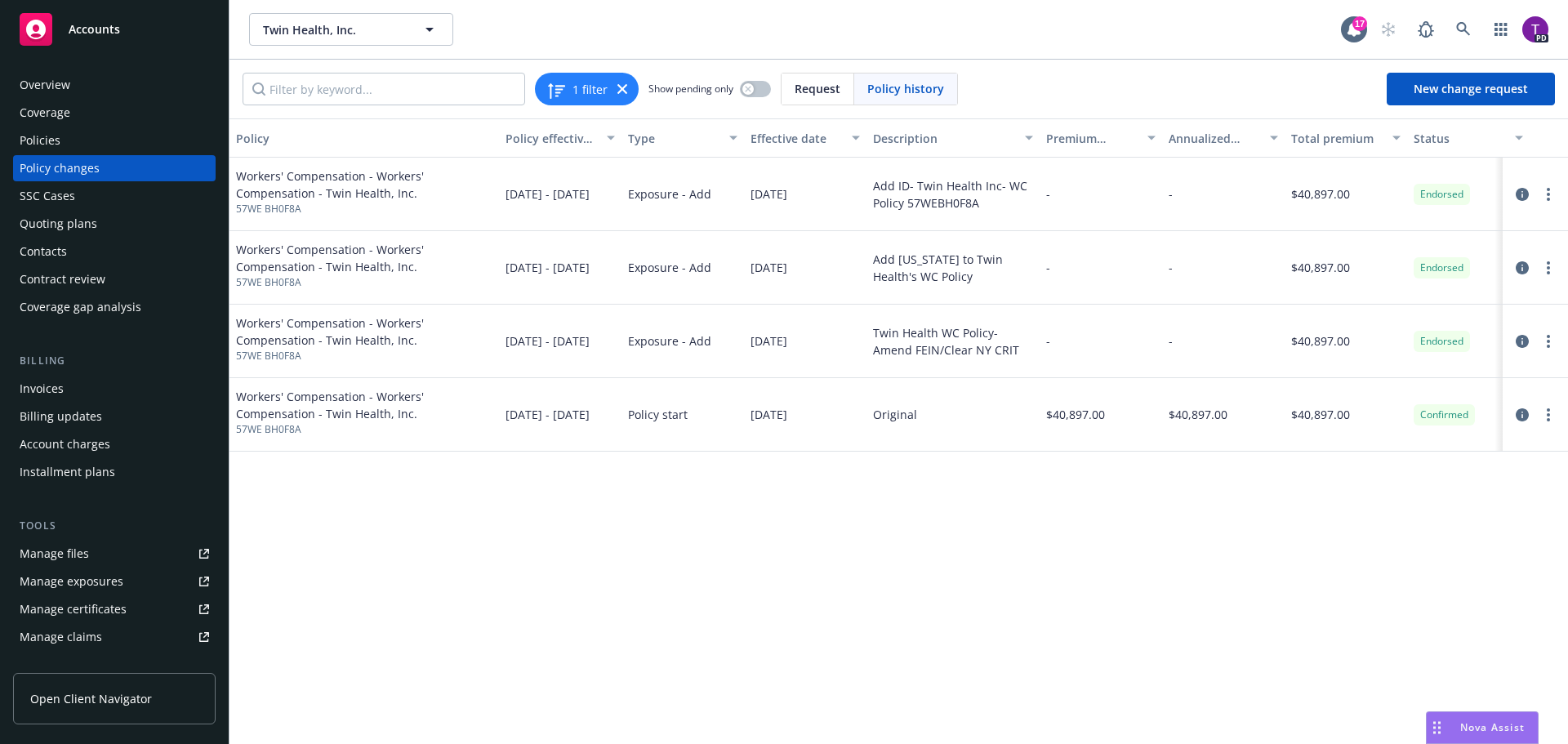
click at [43, 136] on div "Policies" at bounding box center [40, 140] width 41 height 26
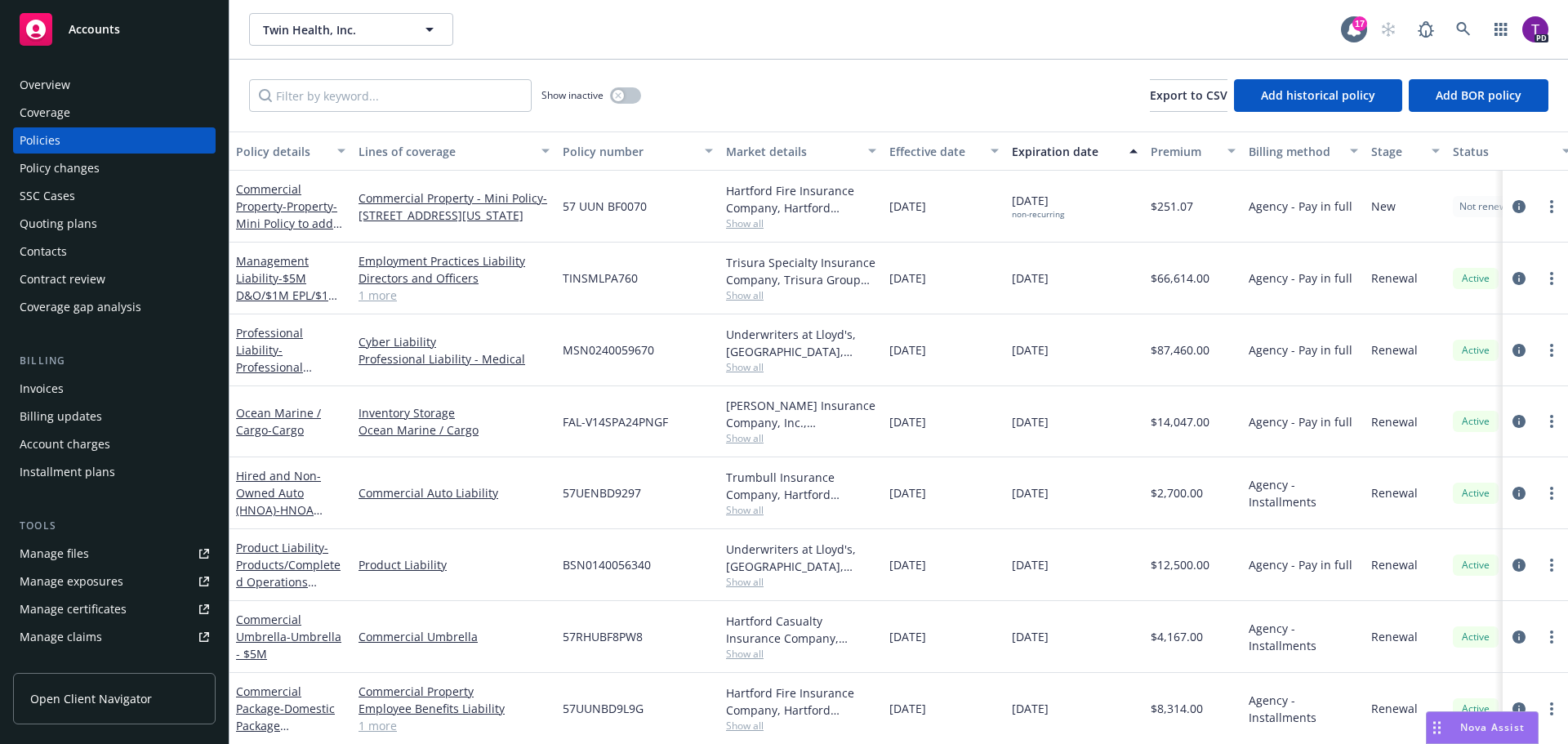
scroll to position [82, 0]
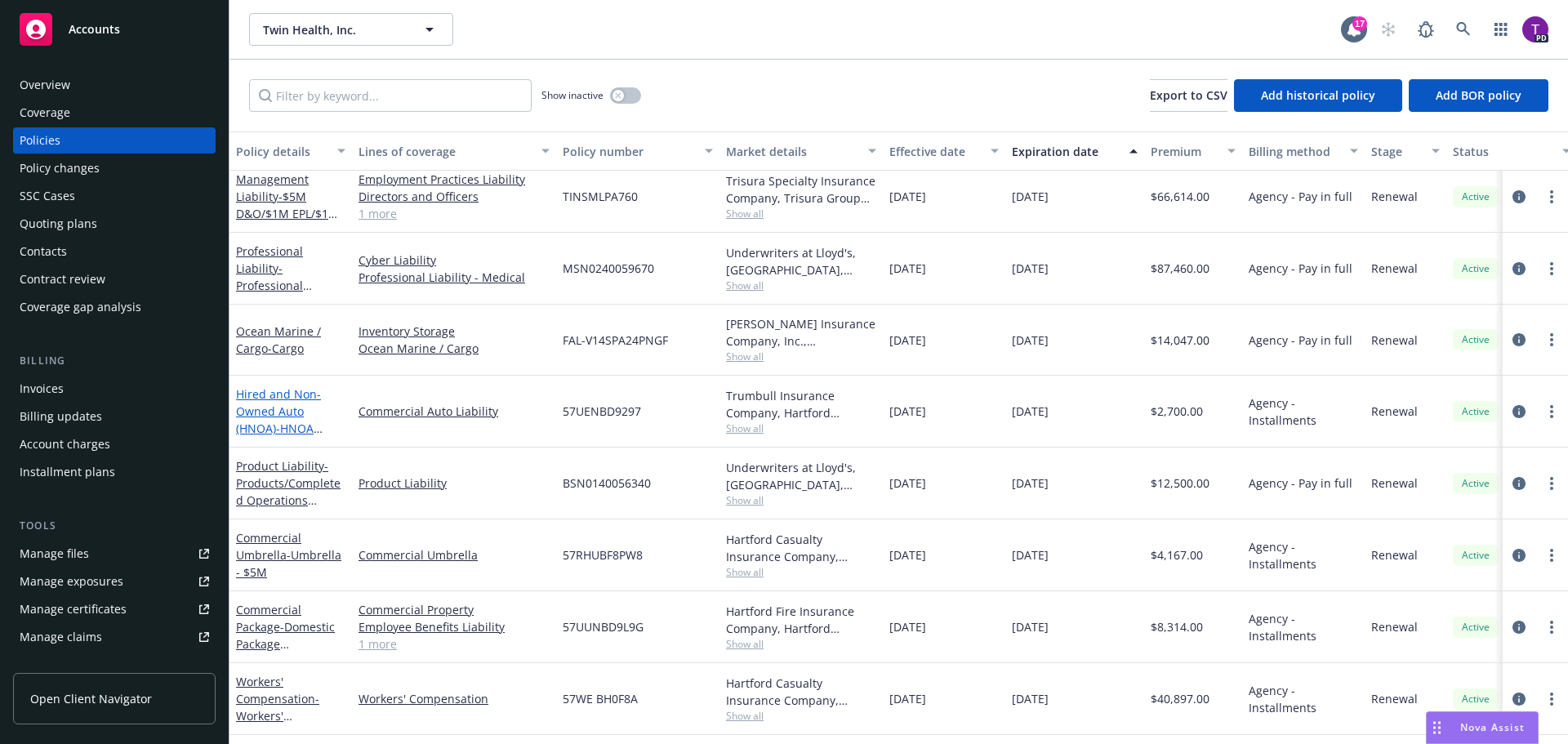
click at [261, 395] on link "Hired and Non-Owned Auto (HNOA) - HNOA Liability" at bounding box center [279, 420] width 85 height 67
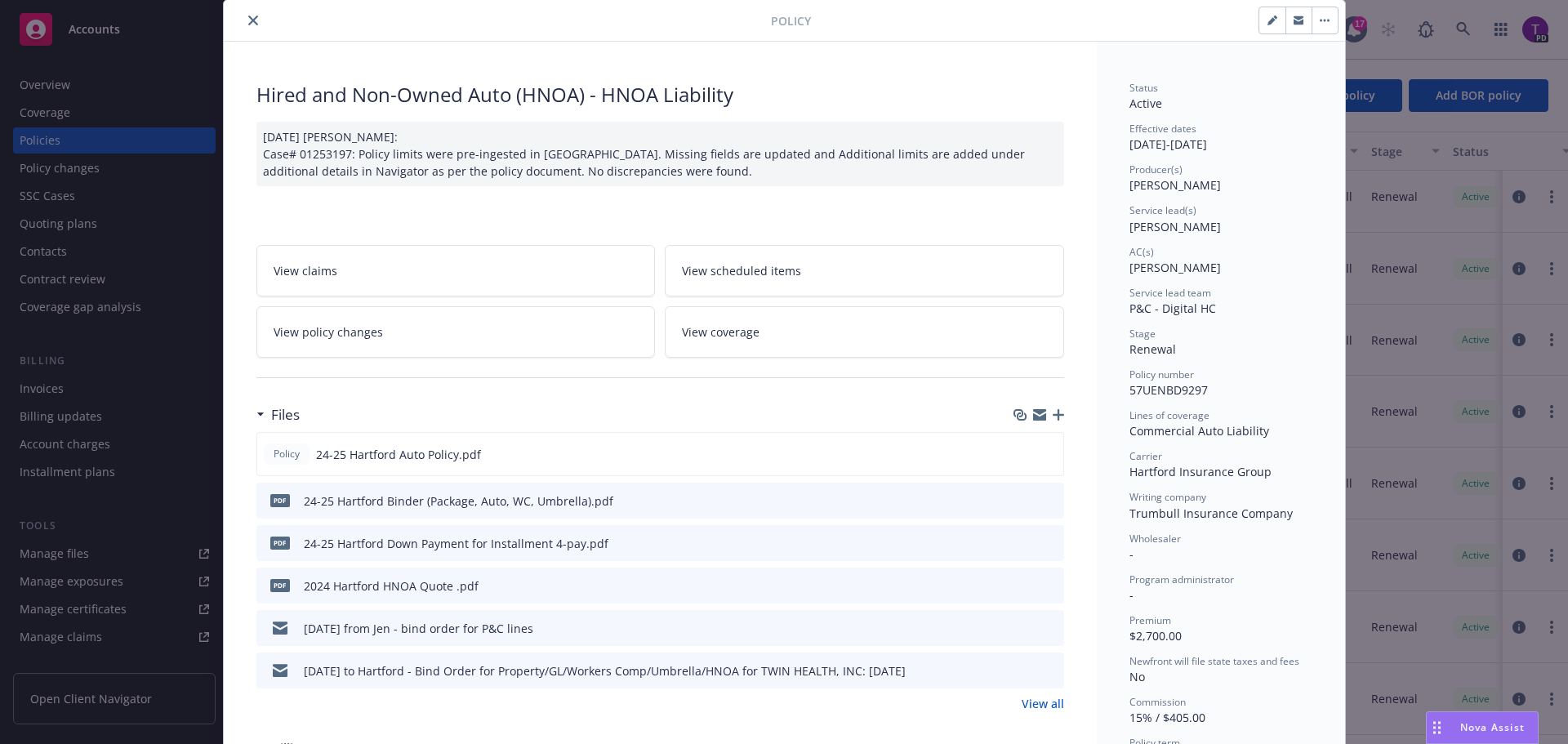
scroll to position [82, 0]
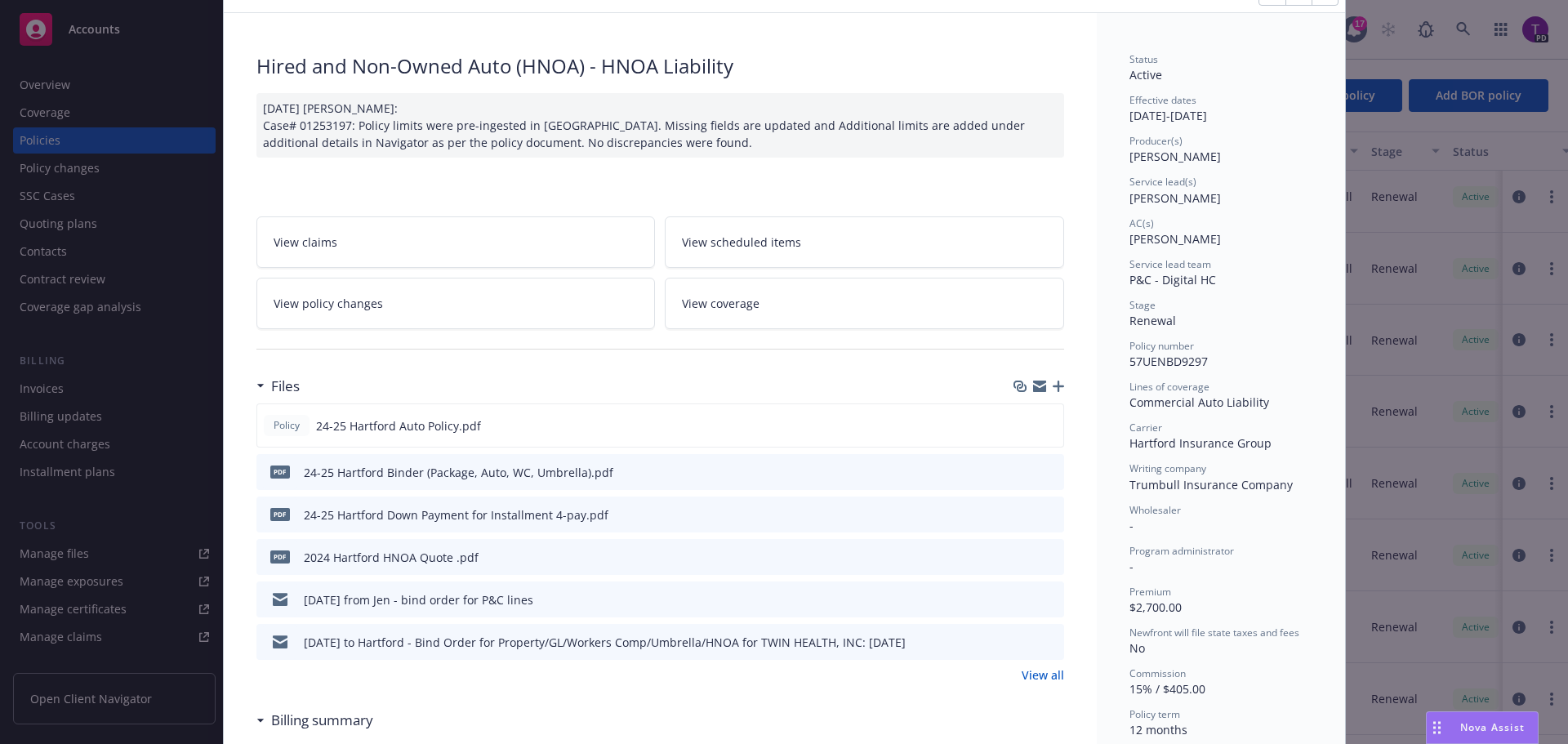
click at [492, 316] on link "View policy changes" at bounding box center [456, 304] width 399 height 52
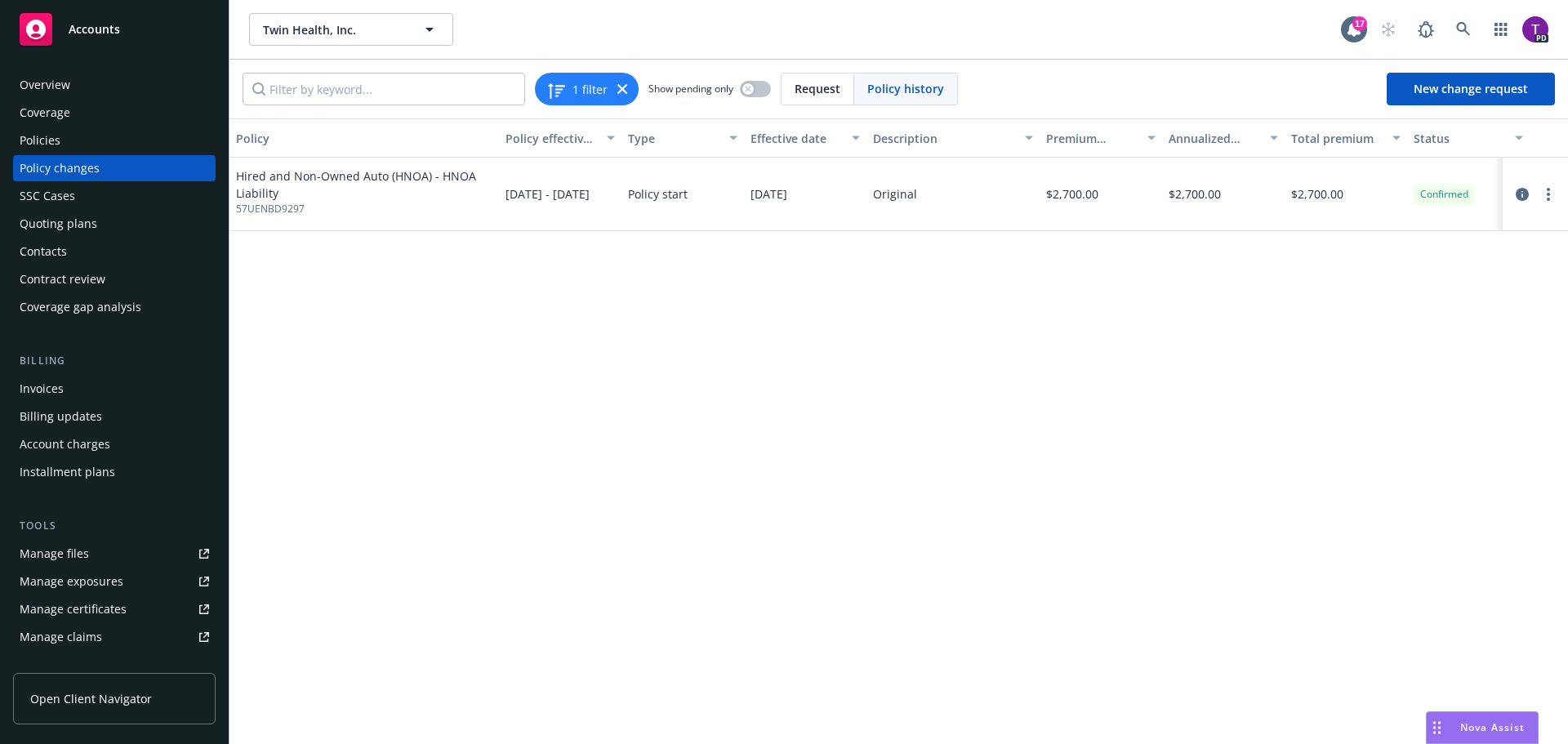
click at [49, 135] on div "Policies" at bounding box center [40, 140] width 41 height 26
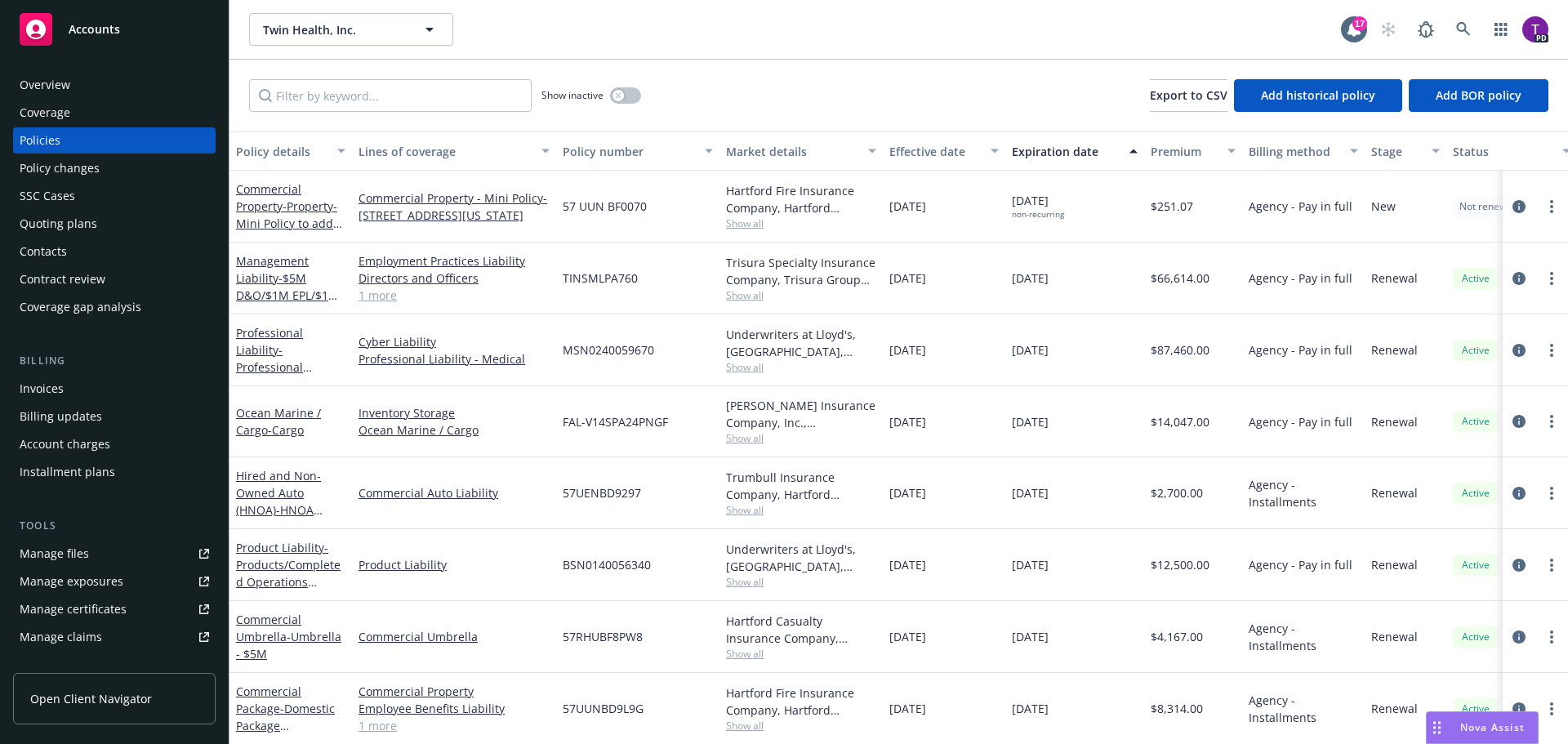
scroll to position [82, 0]
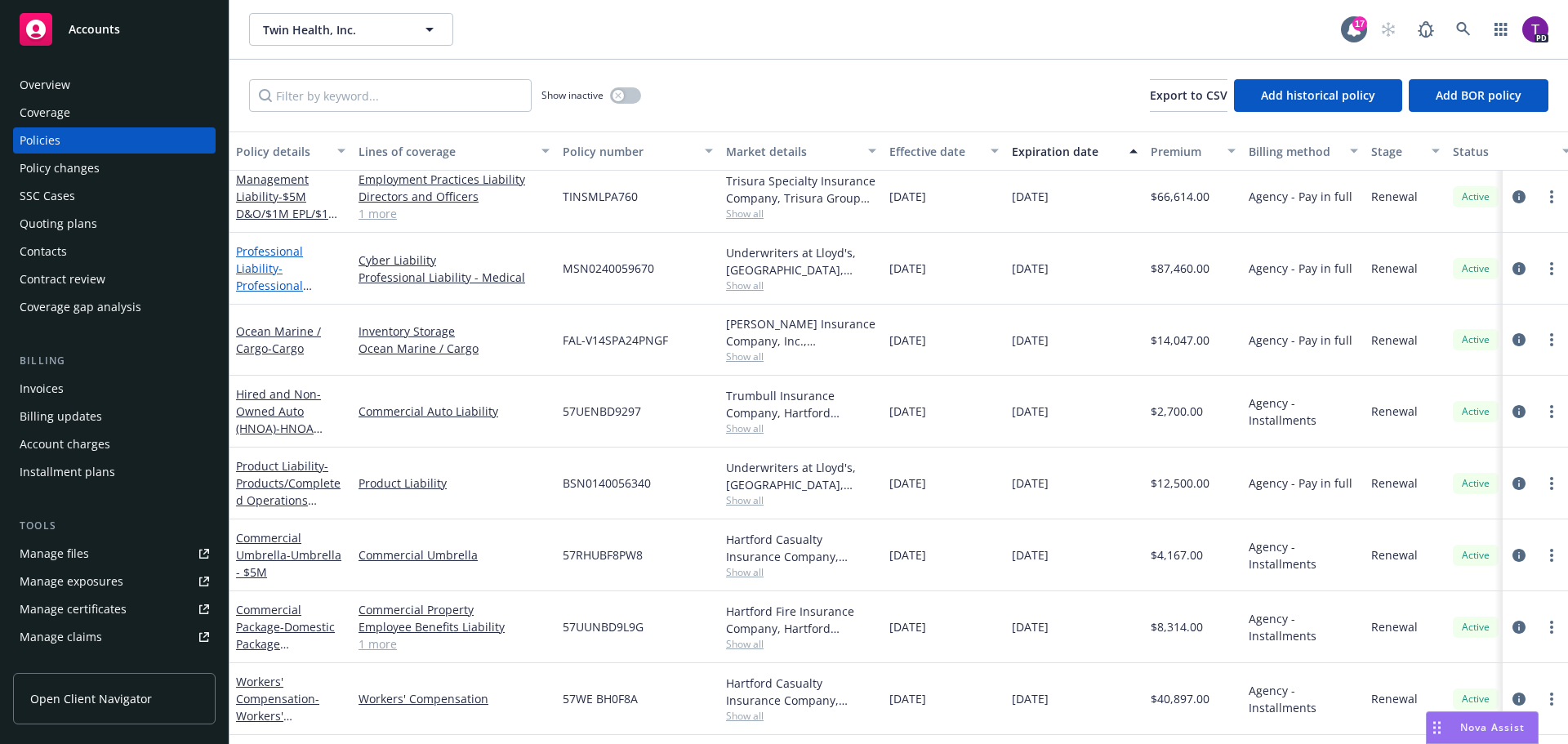
click at [273, 256] on link "Professional Liability - Professional Liability/Cyber/Tech E&O" at bounding box center [290, 285] width 108 height 84
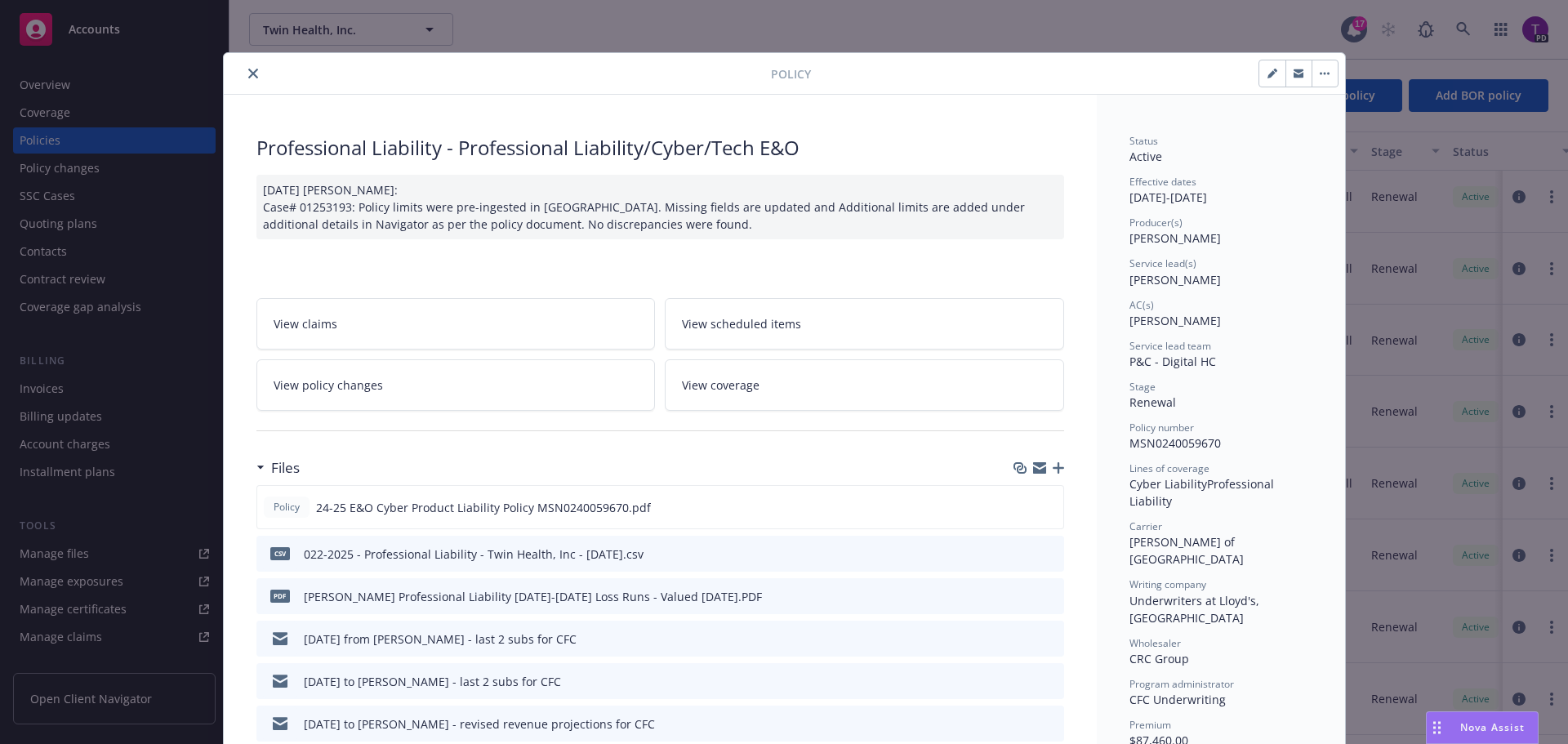
click at [354, 398] on link "View policy changes" at bounding box center [456, 385] width 399 height 52
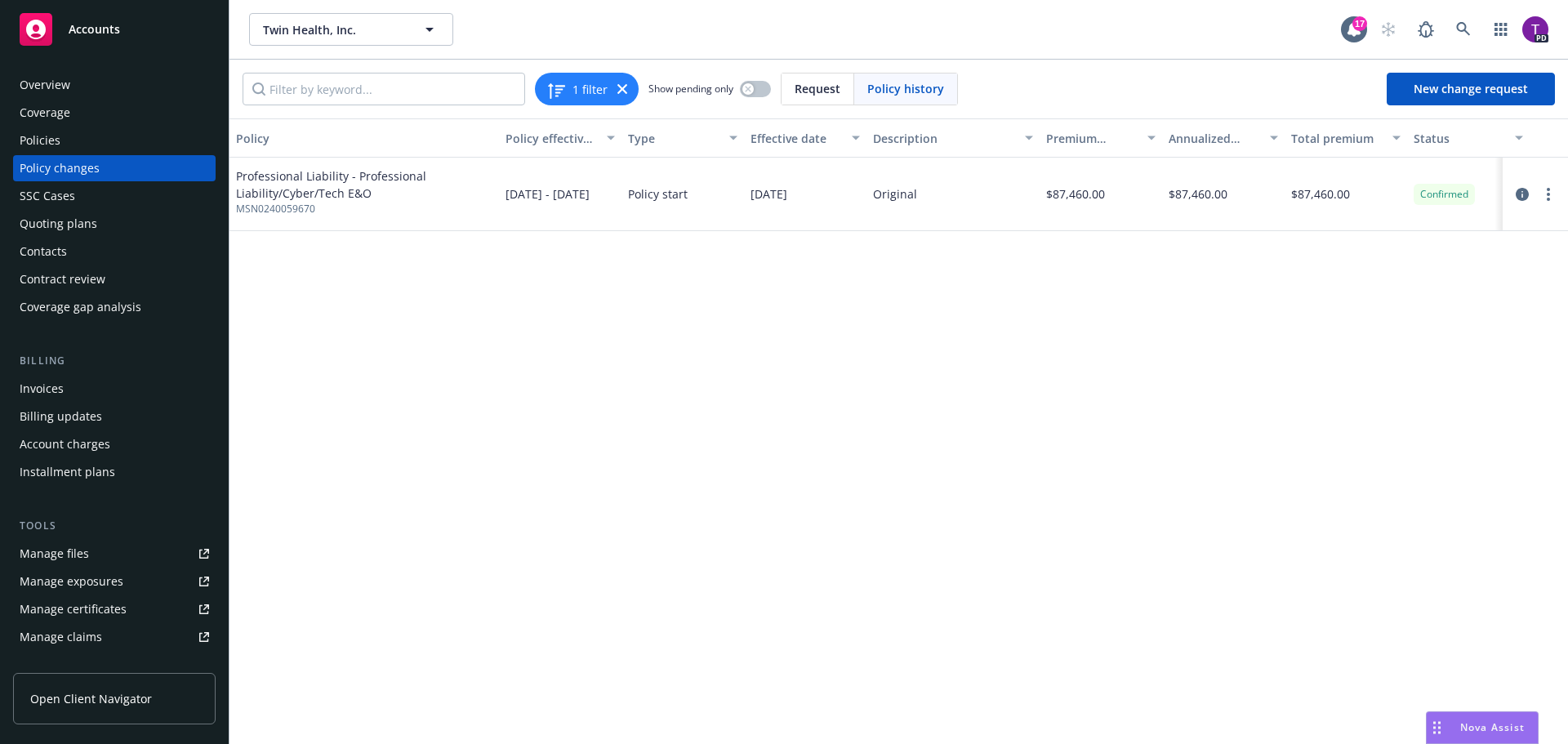
click at [52, 139] on div "Policies" at bounding box center [40, 140] width 41 height 26
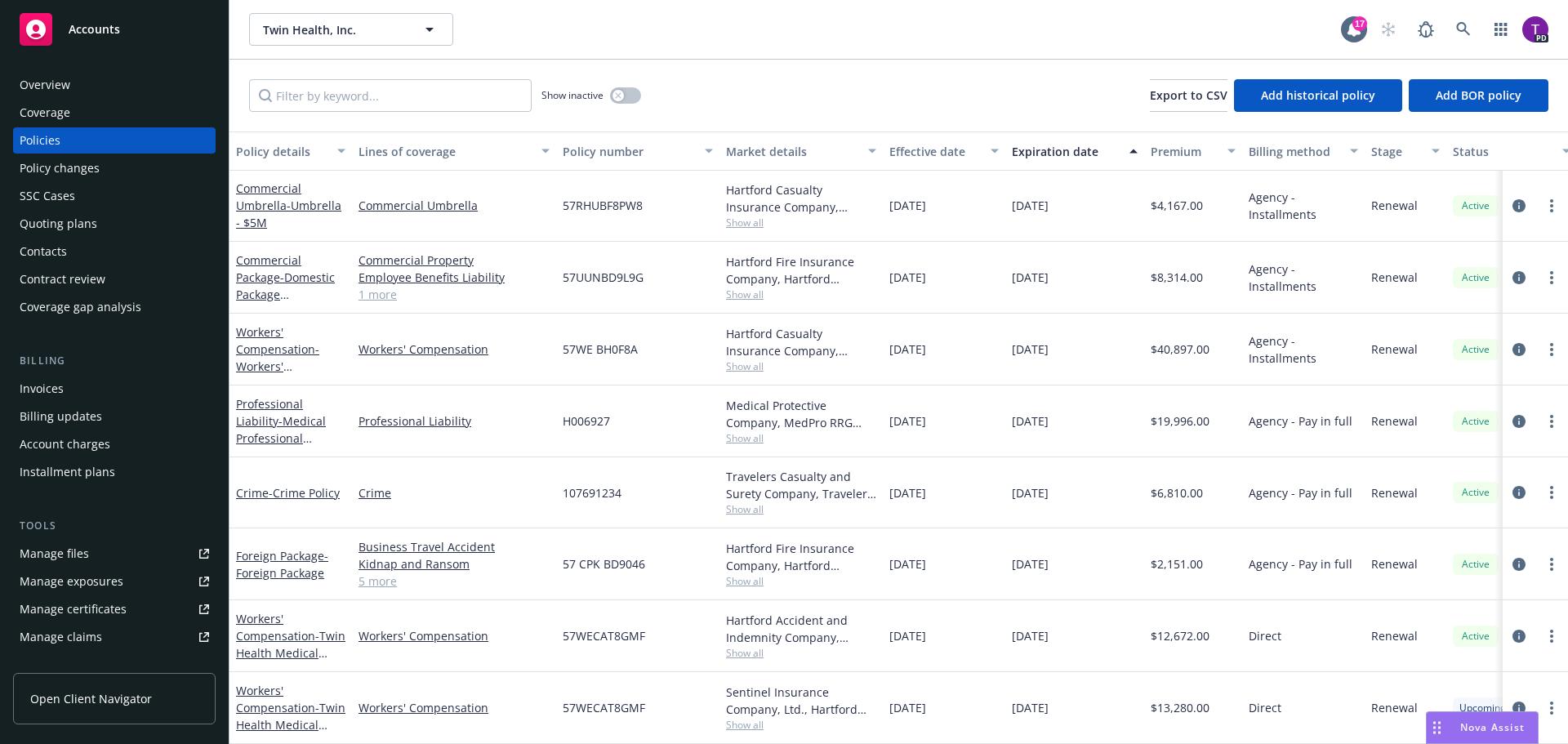
scroll to position [412, 0]
click at [276, 618] on link "Workers' Compensation - Twin Health Medical Group" at bounding box center [290, 645] width 109 height 67
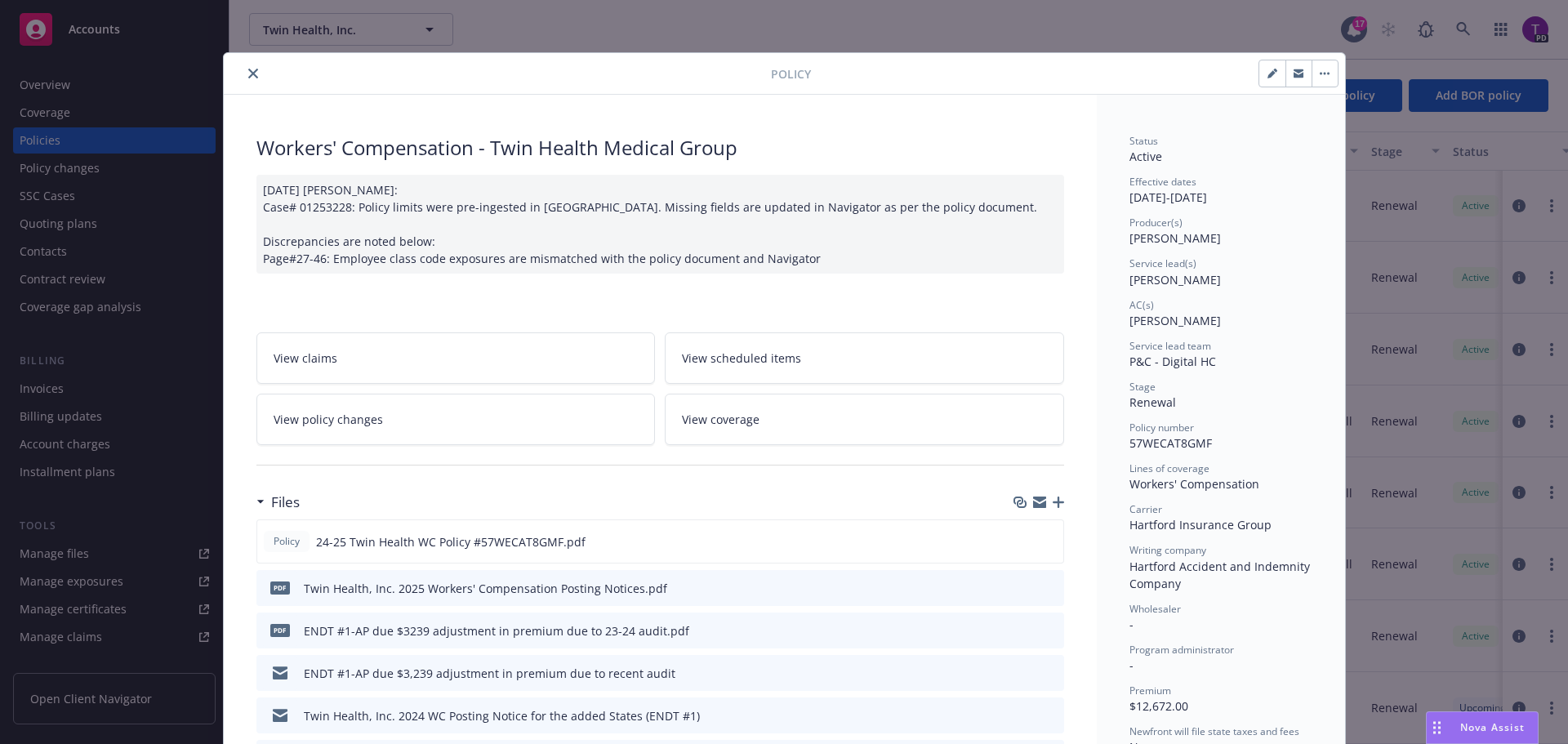
click at [418, 437] on link "View policy changes" at bounding box center [456, 419] width 399 height 52
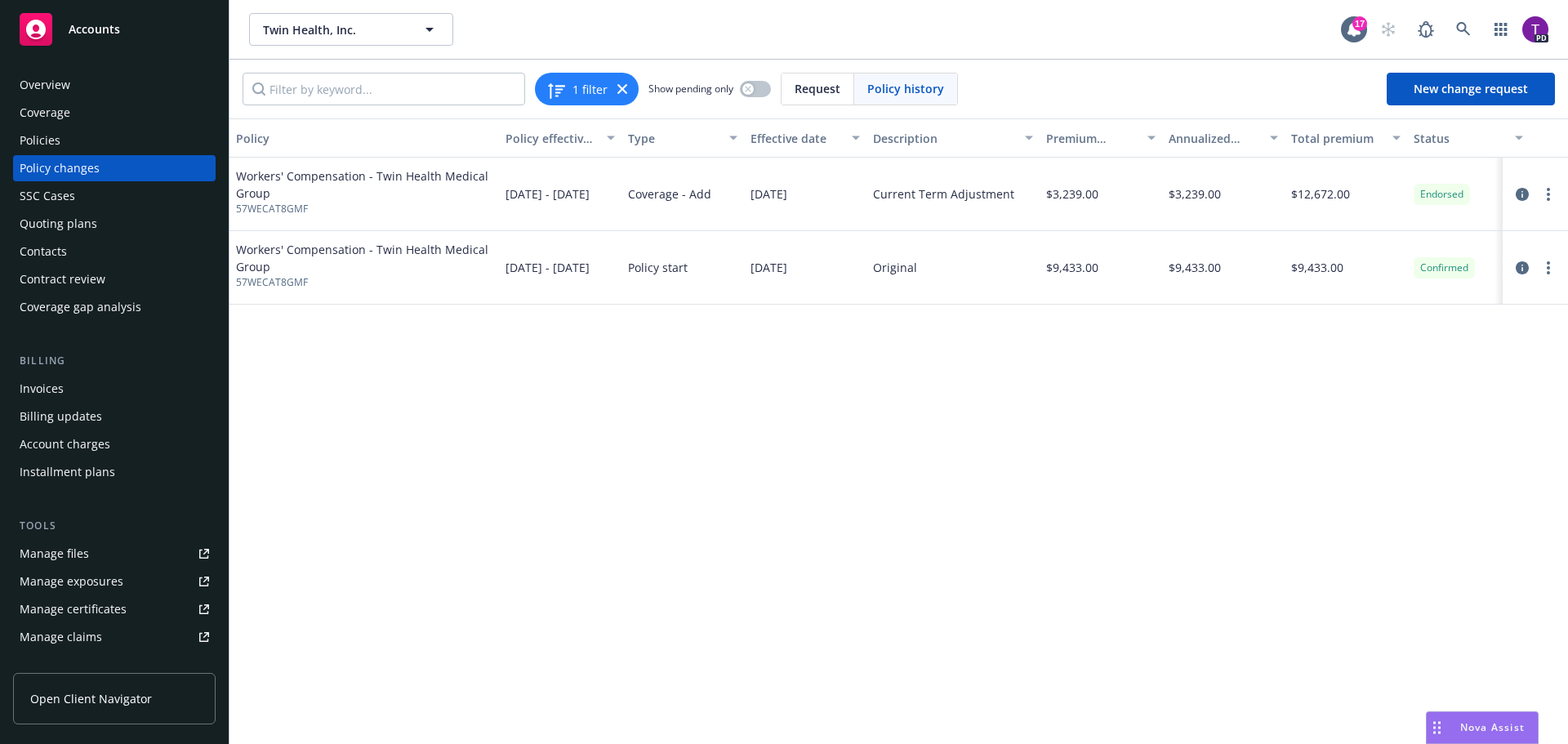
click at [75, 144] on div "Policies" at bounding box center [114, 140] width 189 height 26
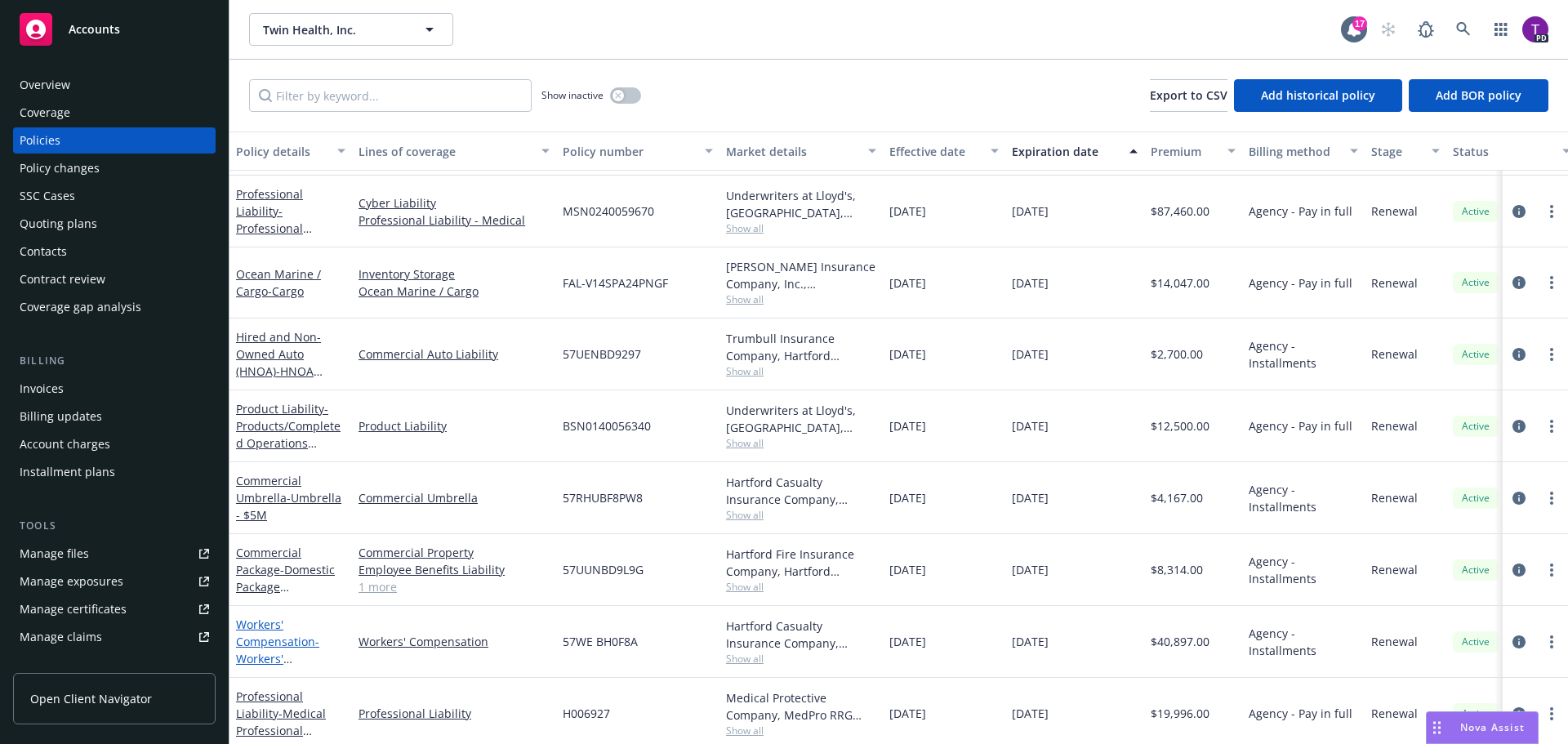
scroll to position [85, 0]
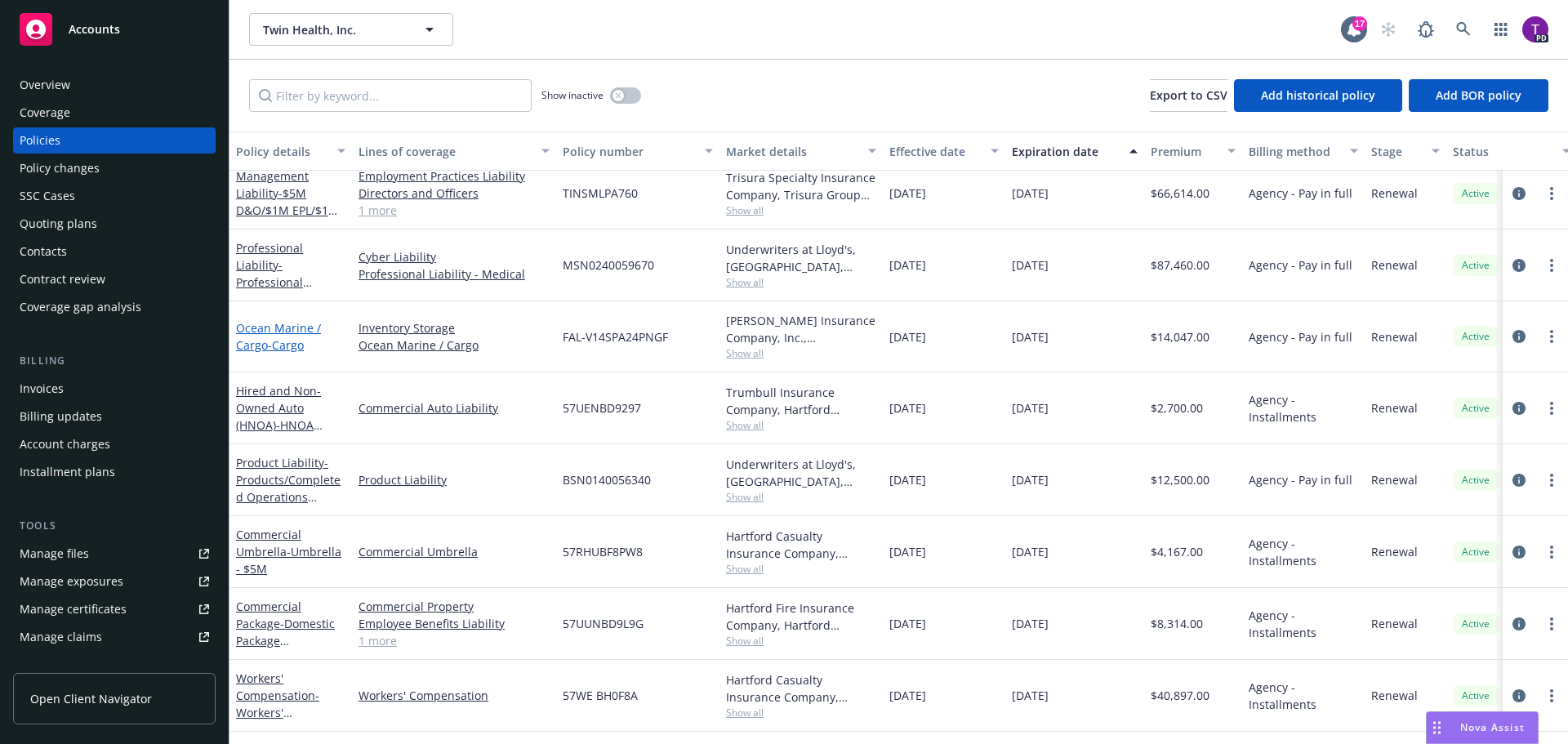
click at [283, 326] on link "Ocean Marine / Cargo - Cargo" at bounding box center [279, 336] width 85 height 33
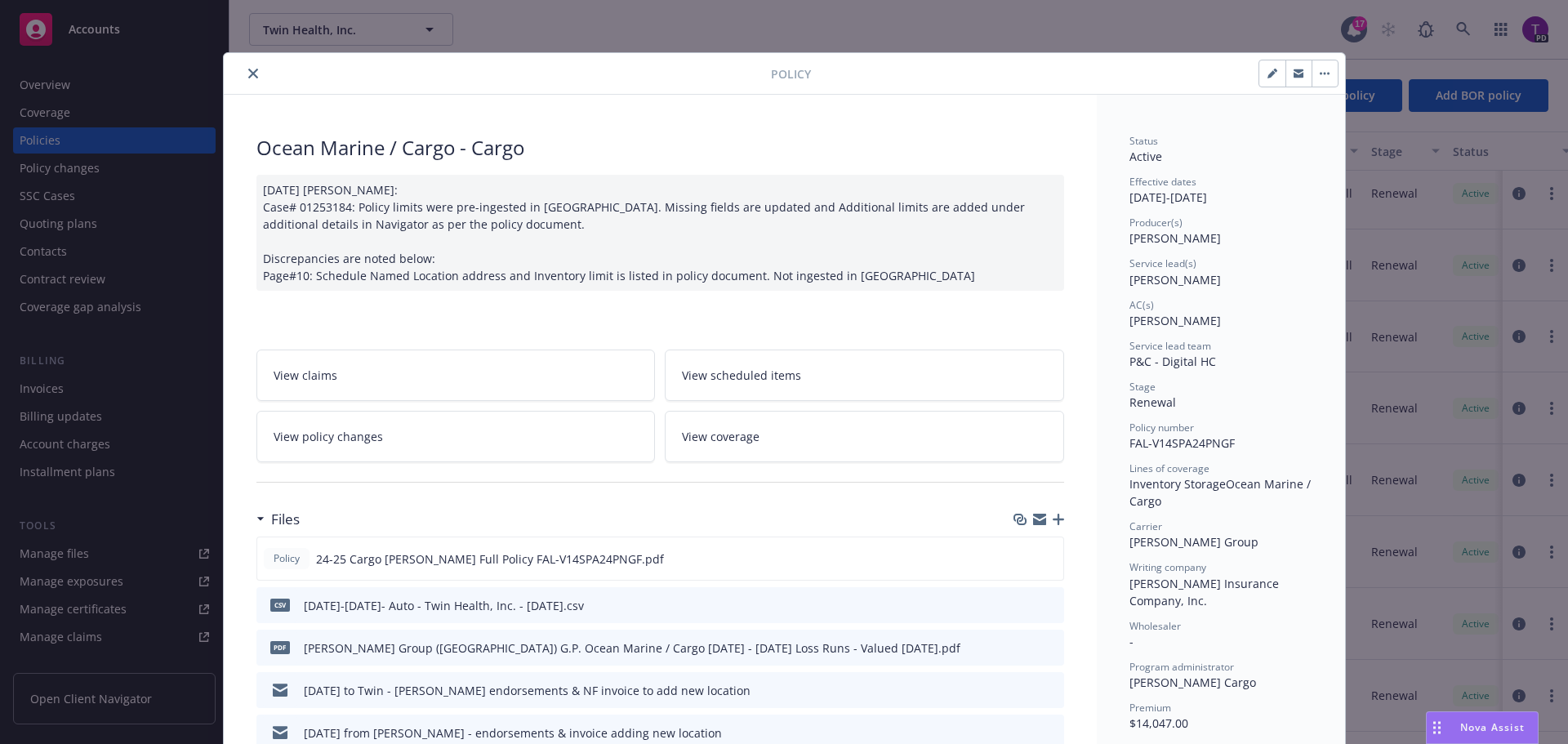
click at [451, 422] on link "View policy changes" at bounding box center [456, 436] width 399 height 52
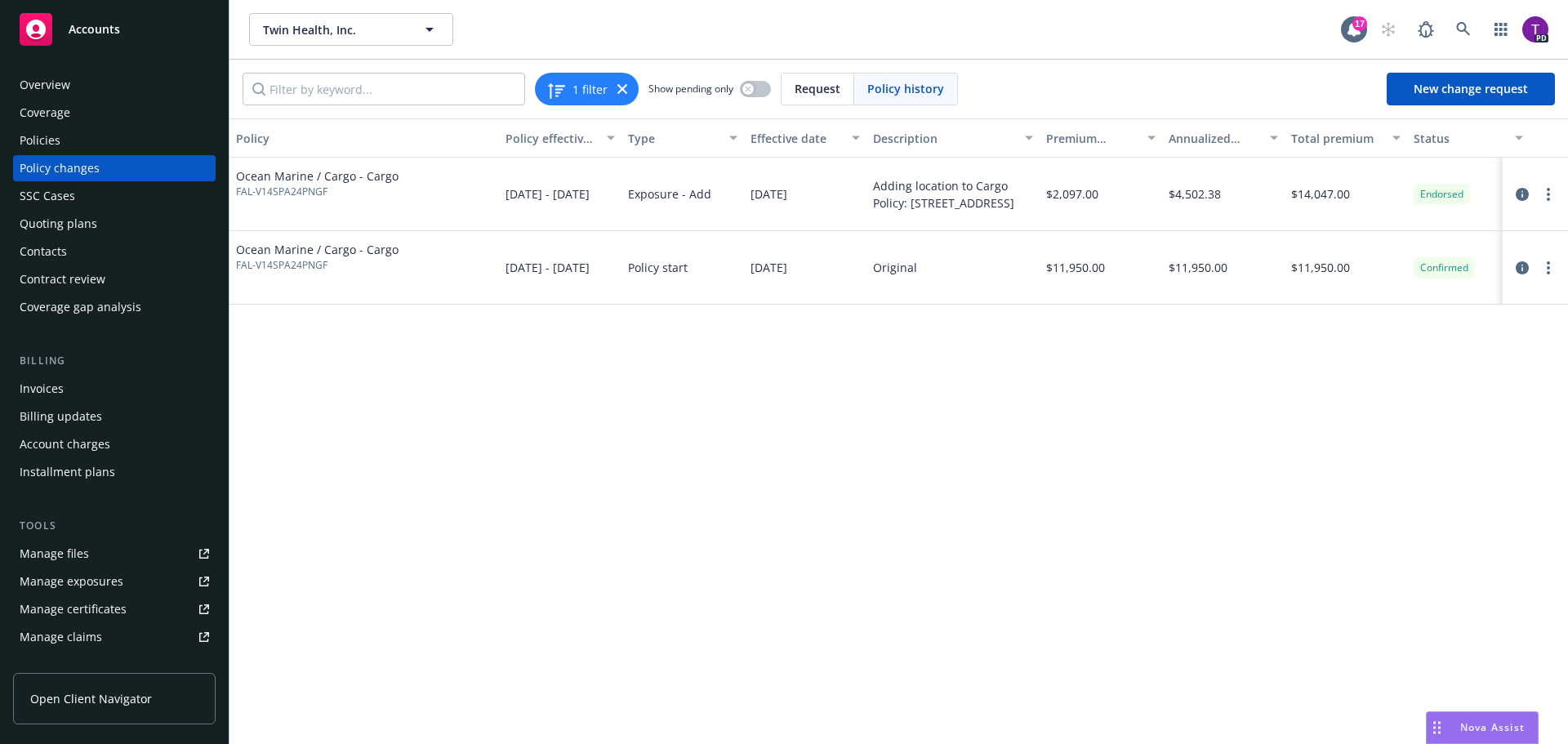
click at [117, 24] on span "Accounts" at bounding box center [94, 30] width 52 height 13
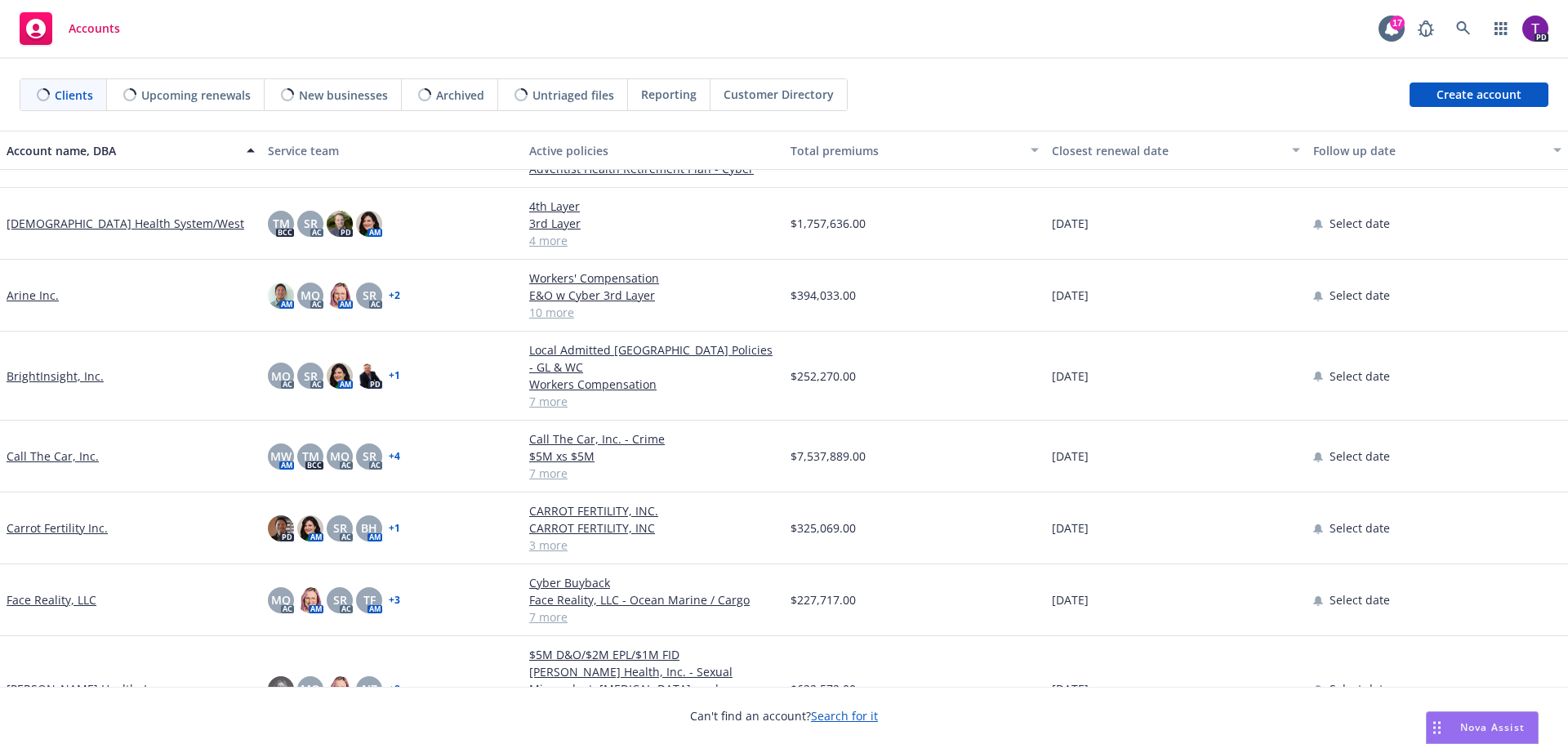
scroll to position [163, 0]
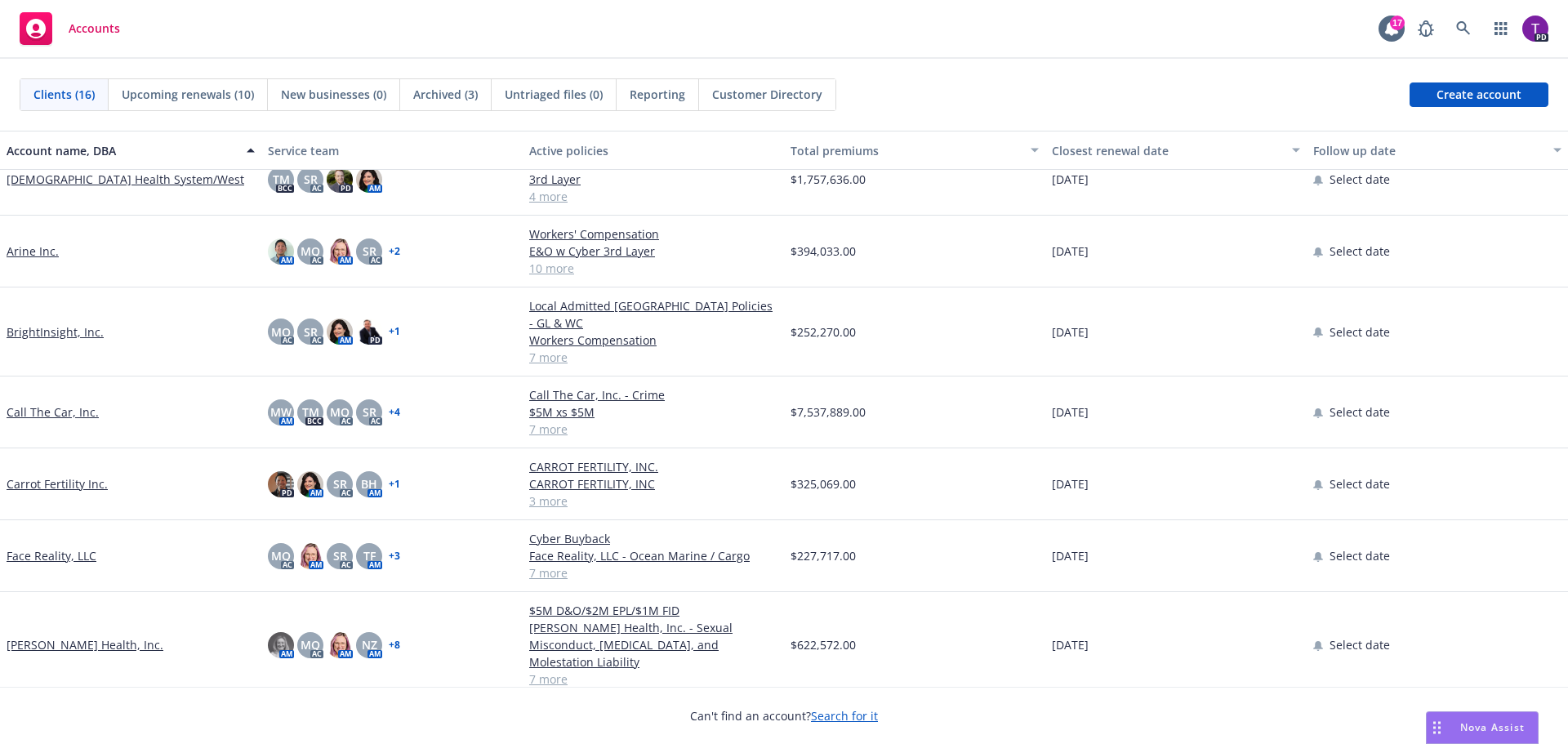
click at [66, 404] on link "Call The Car, Inc." at bounding box center [52, 412] width 93 height 17
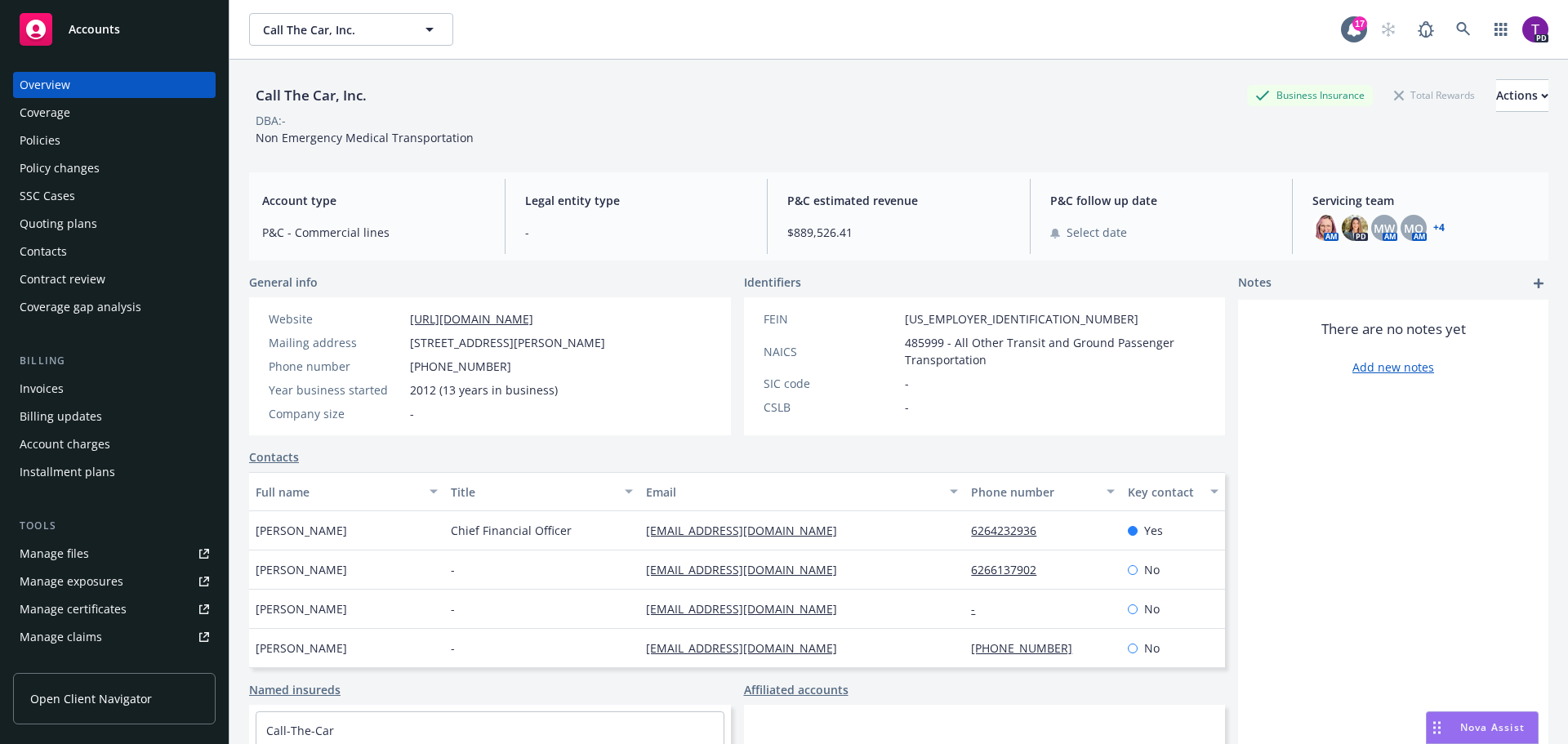
click at [86, 550] on div "Manage files" at bounding box center [54, 554] width 70 height 26
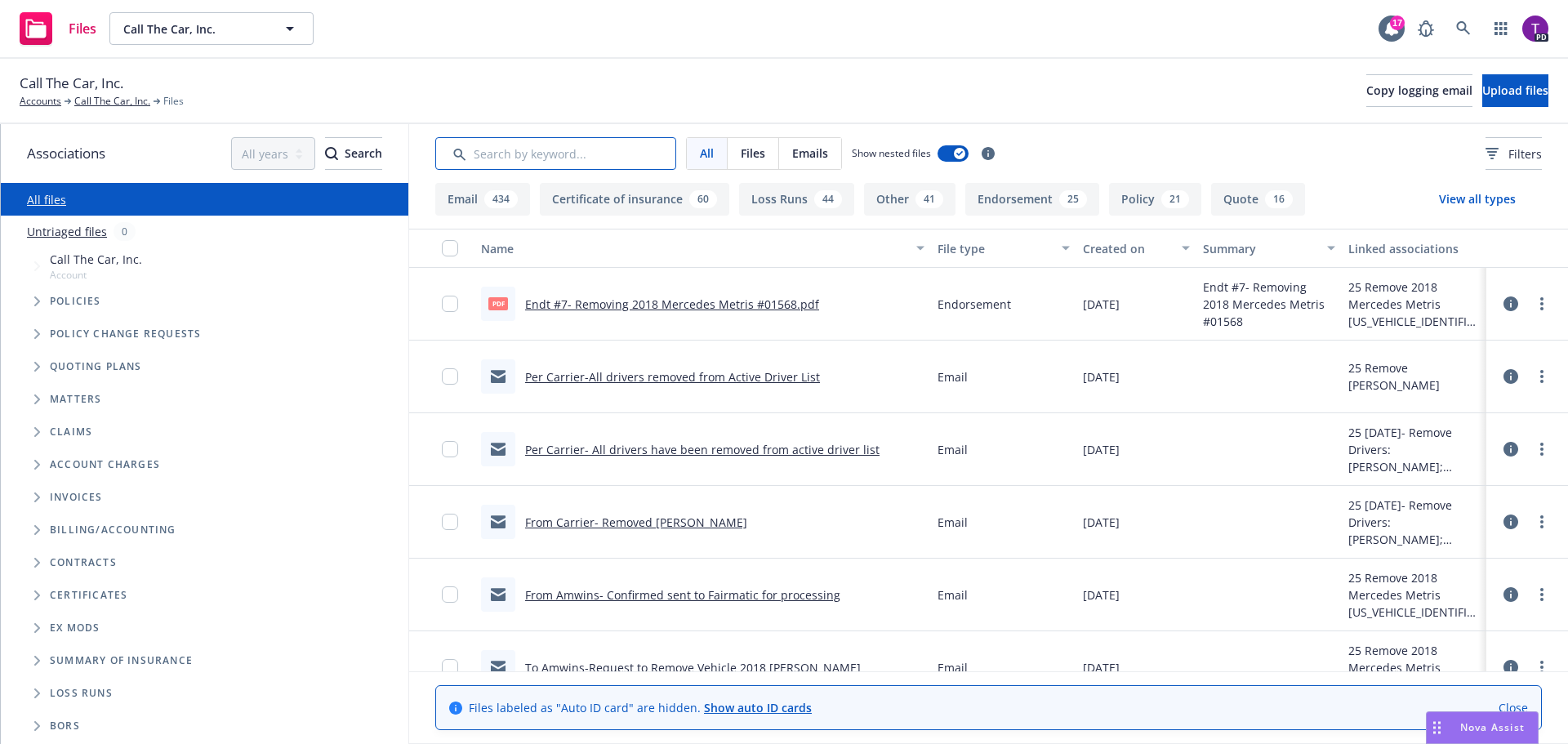
click at [494, 158] on input "Search by keyword..." at bounding box center [556, 153] width 241 height 33
type input "chubb"
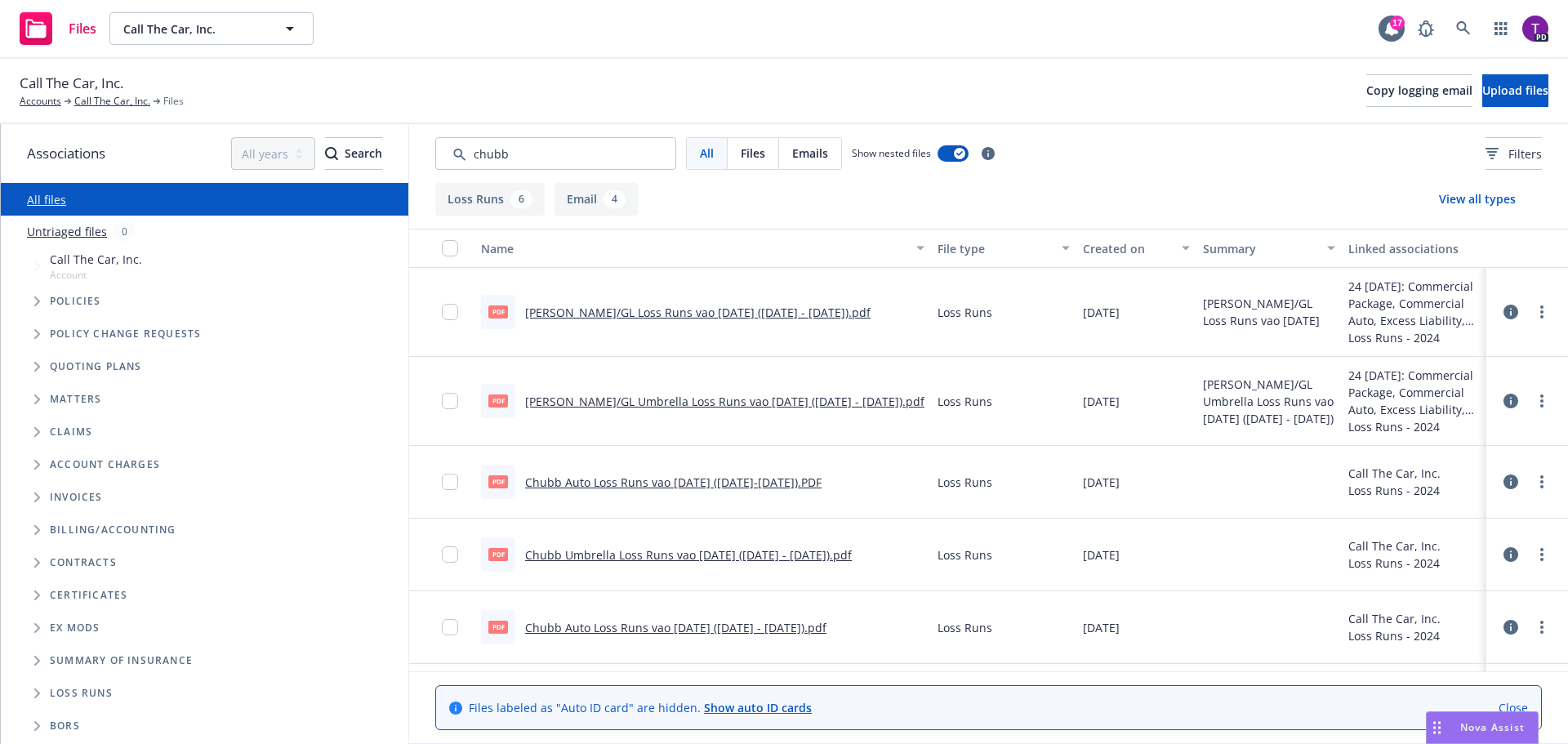
scroll to position [82, 0]
